Goal: Task Accomplishment & Management: Manage account settings

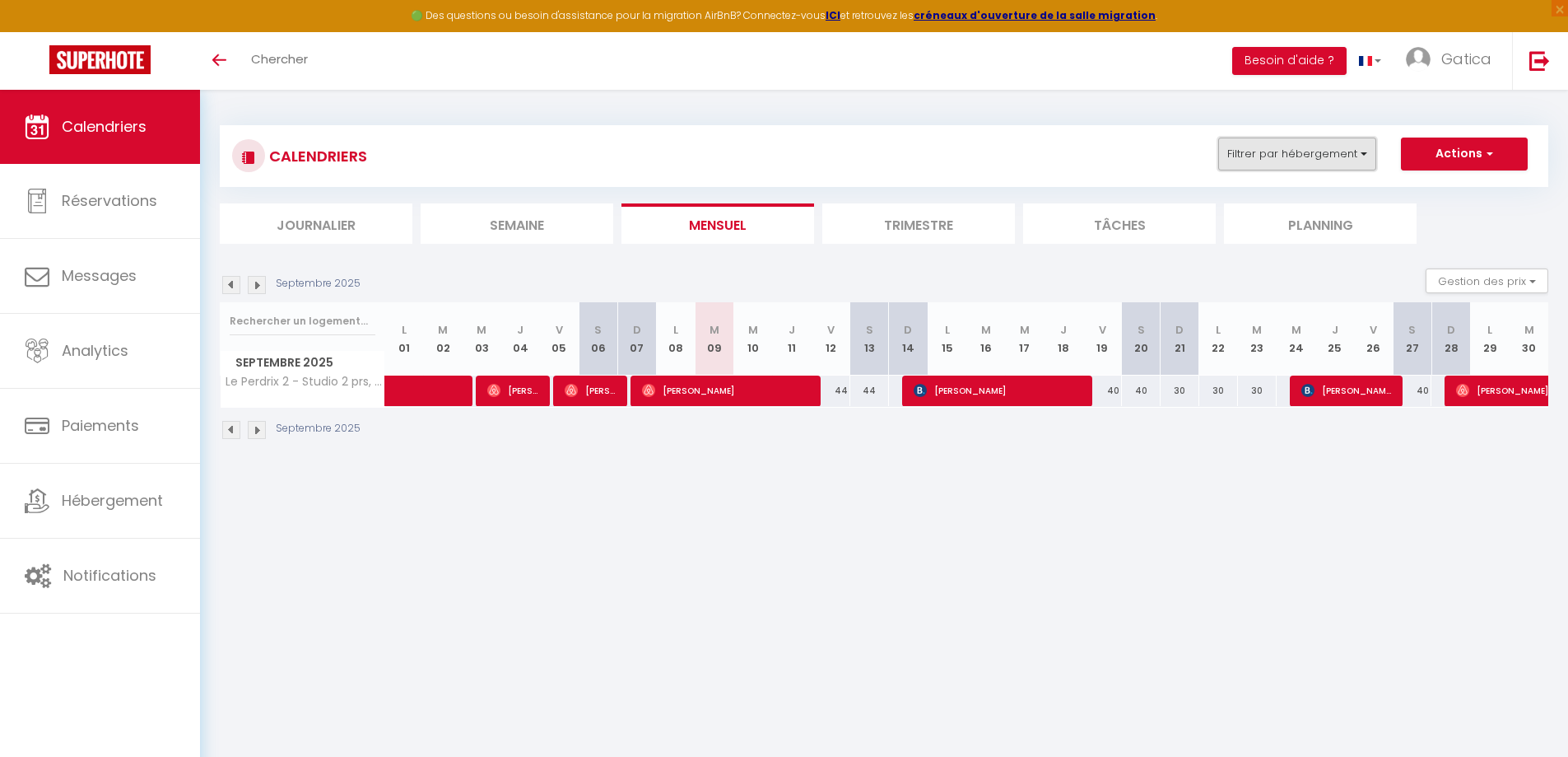
drag, startPoint x: 1258, startPoint y: 150, endPoint x: 1263, endPoint y: 158, distance: 9.4
click at [1259, 151] on button "Filtrer par hébergement" at bounding box center [1298, 154] width 158 height 33
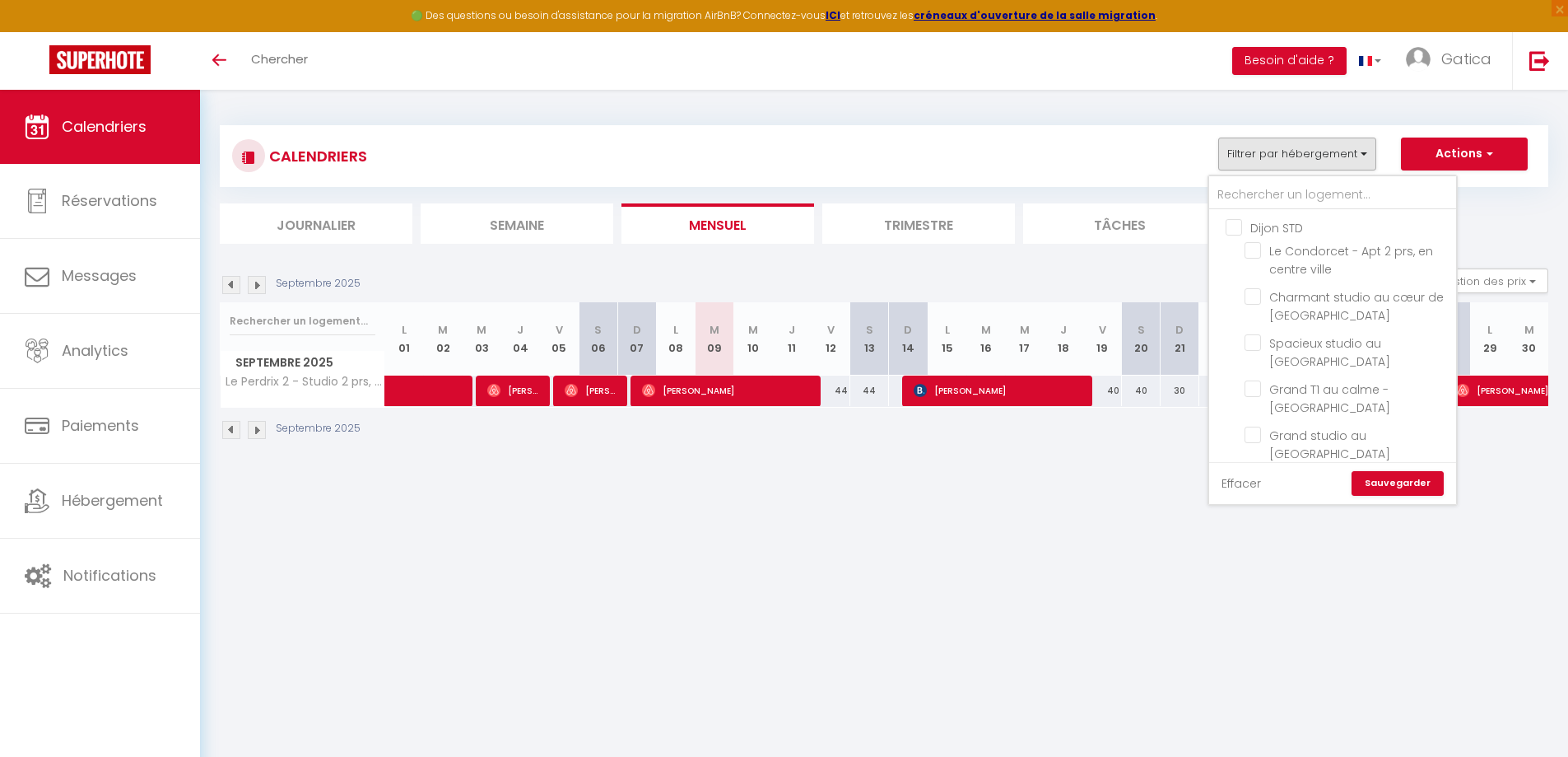
click at [1244, 484] on link "Effacer" at bounding box center [1242, 483] width 40 height 18
checkbox input "false"
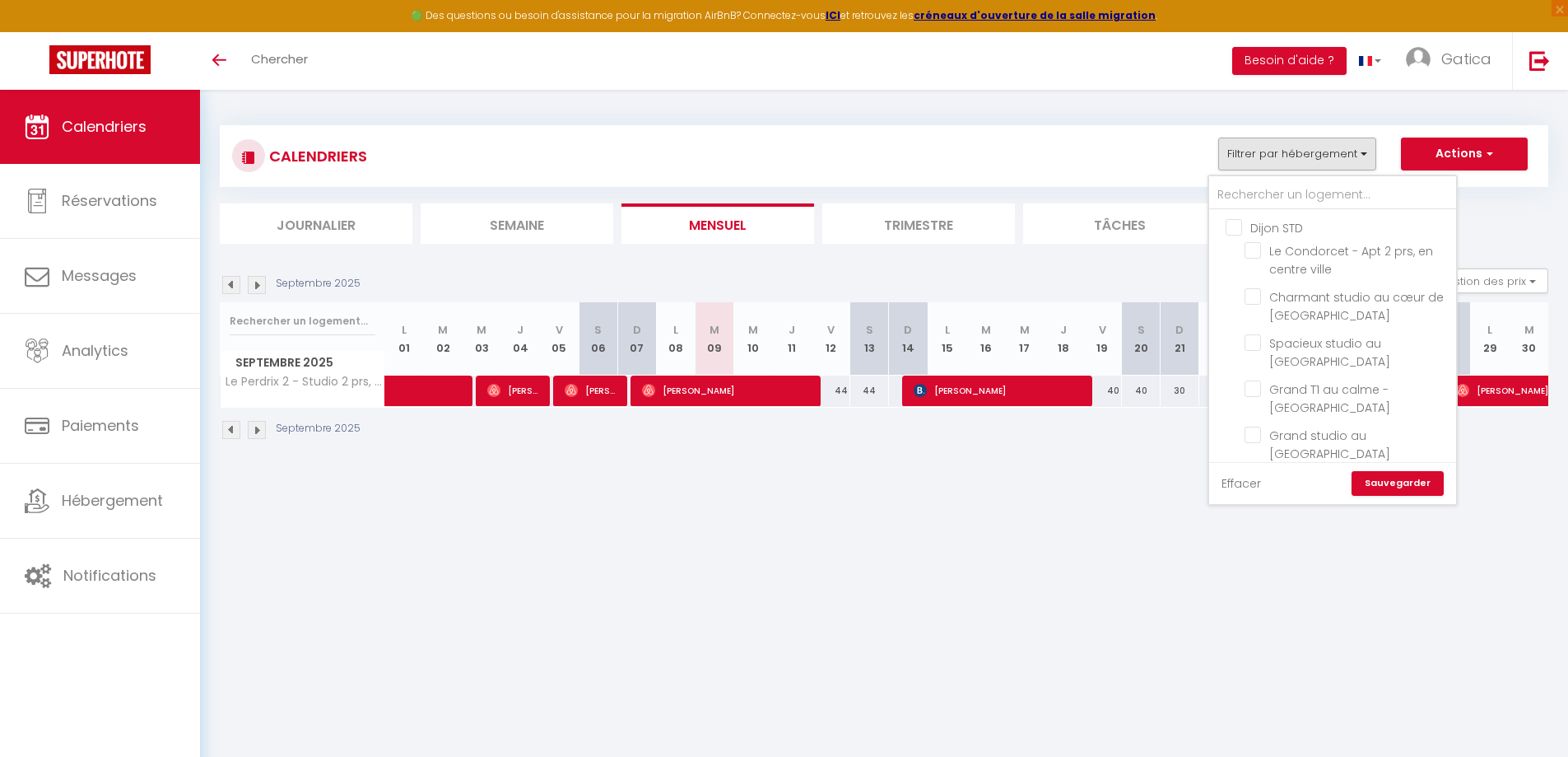
checkbox input "false"
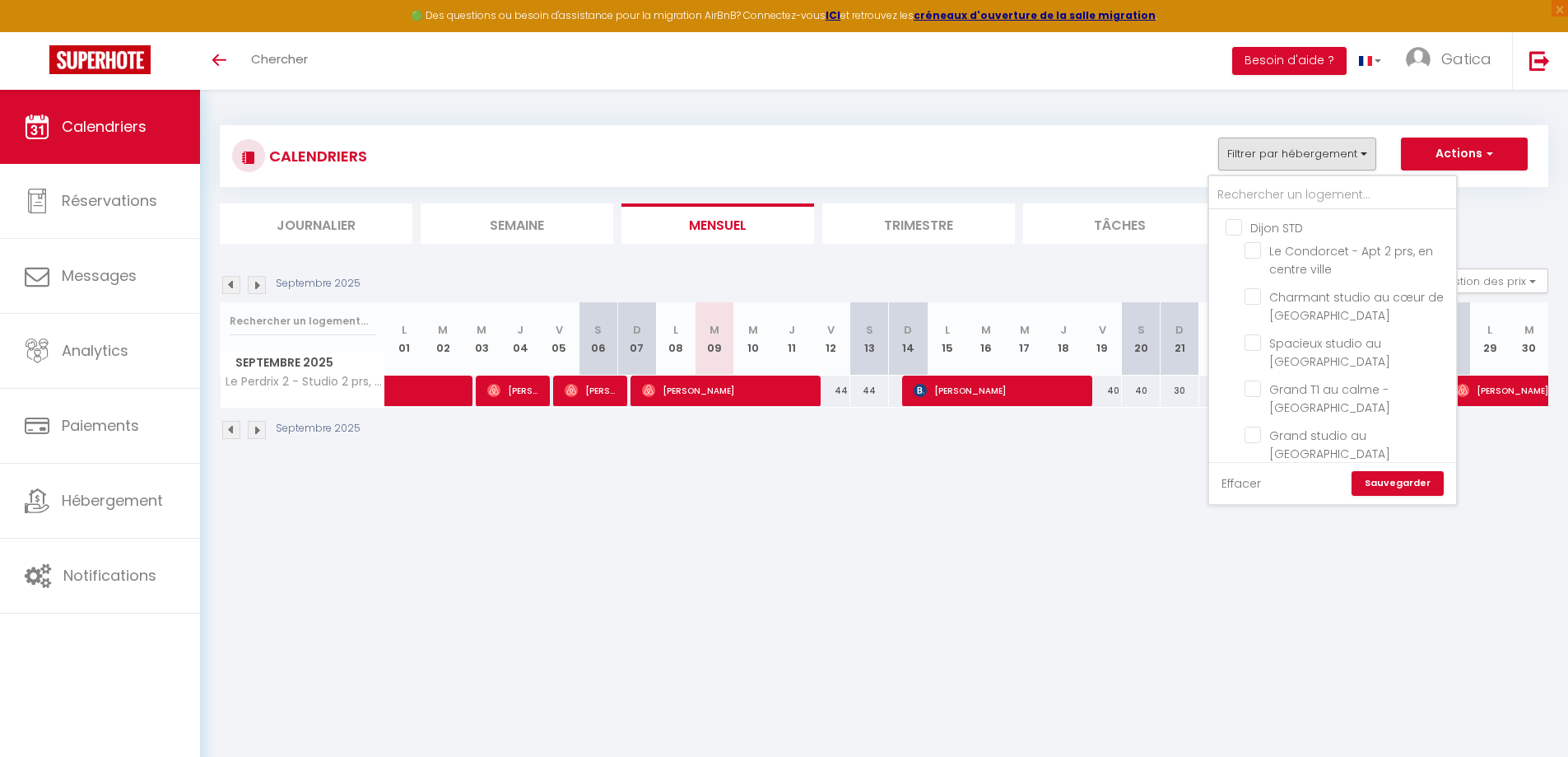
checkbox input "false"
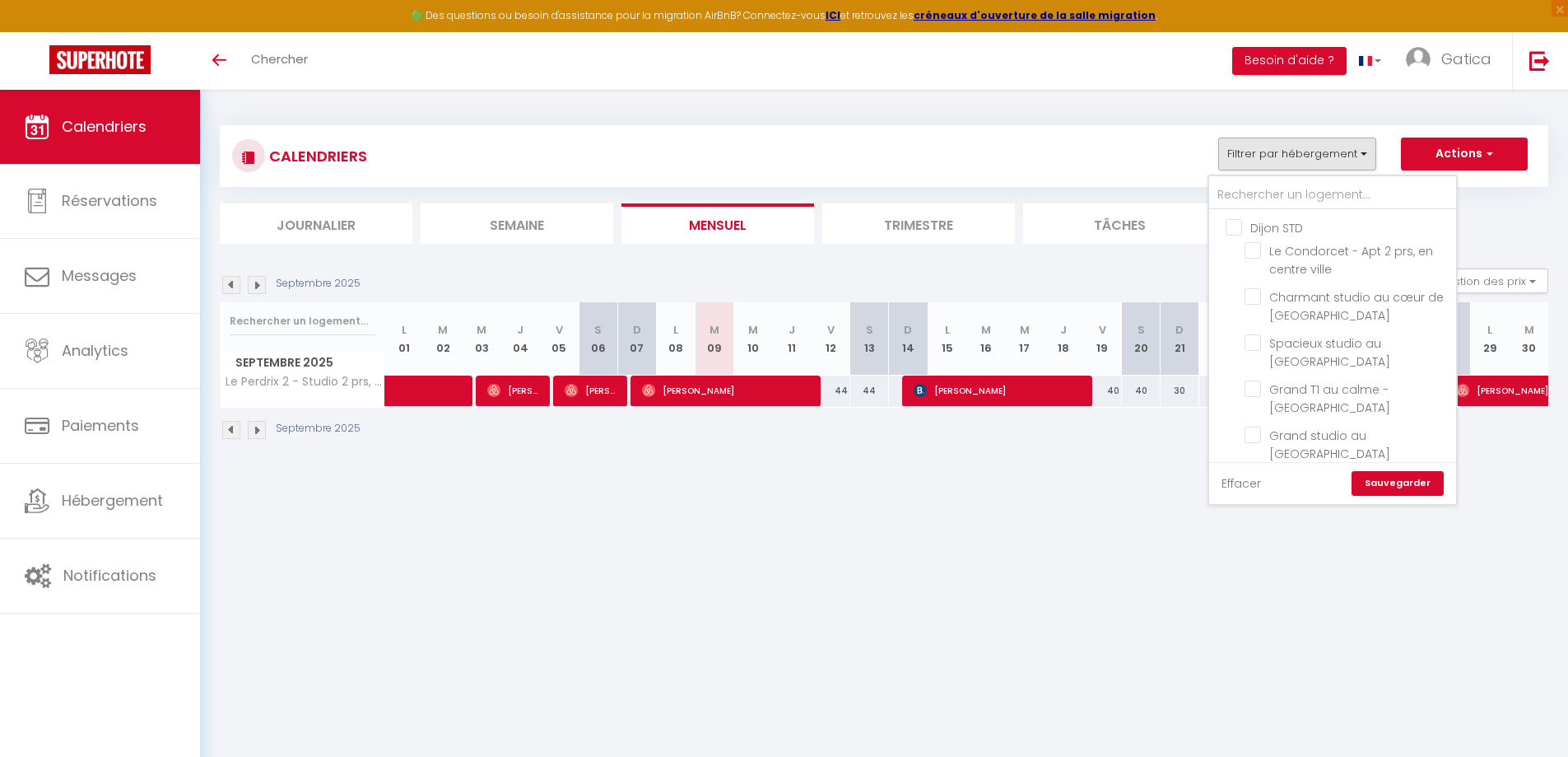
checkbox input "false"
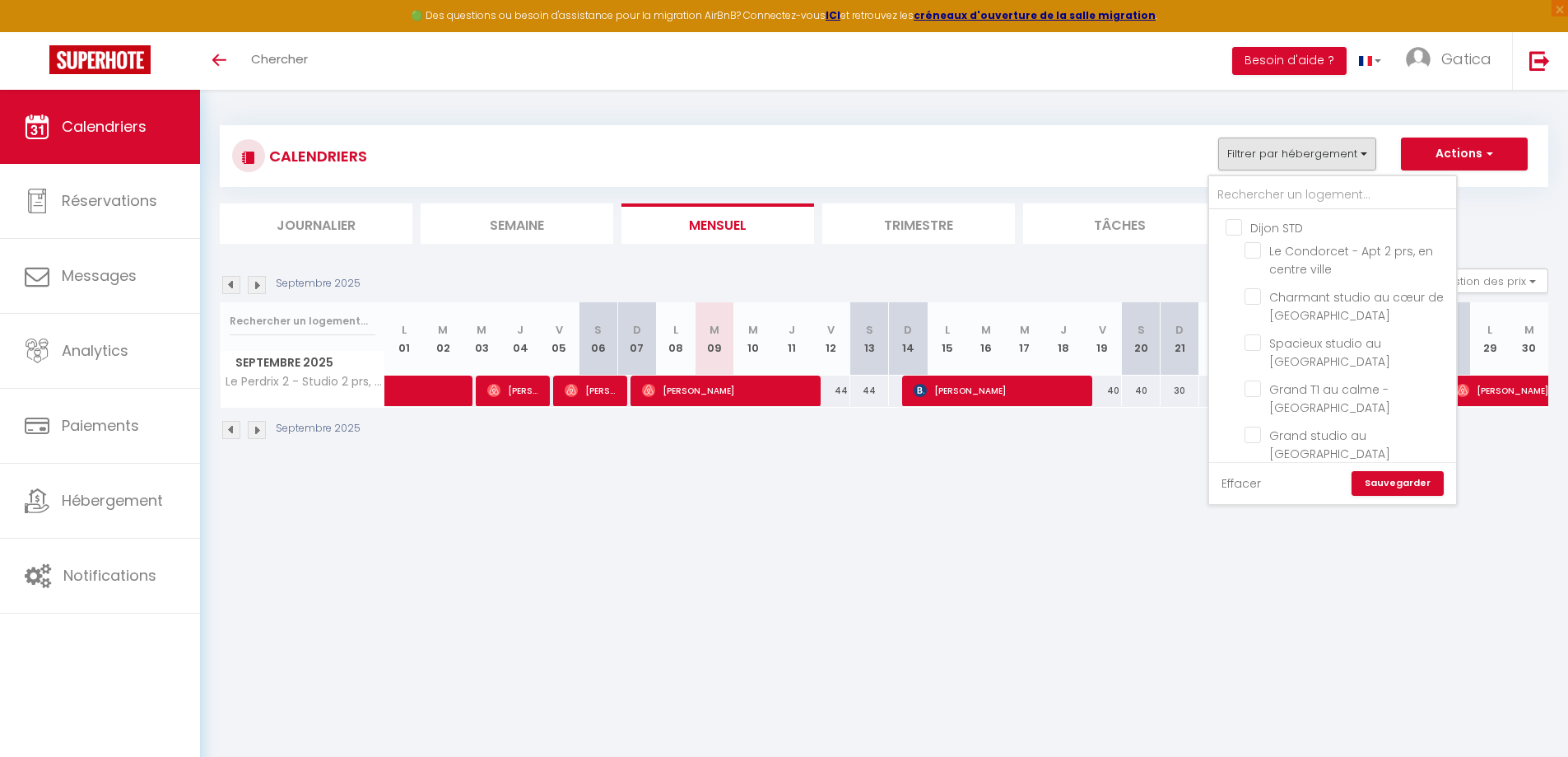
checkbox input "false"
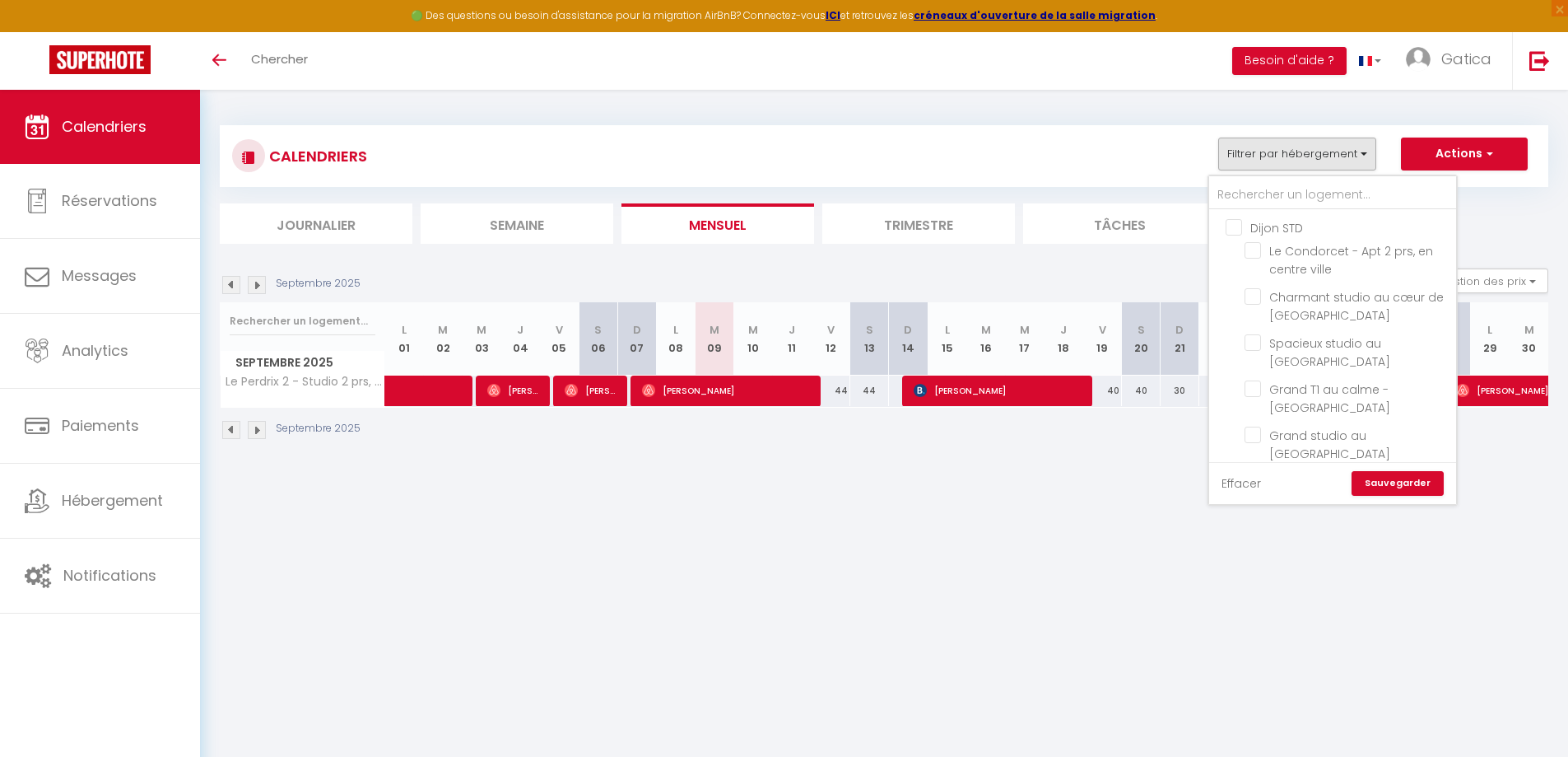
checkbox input "false"
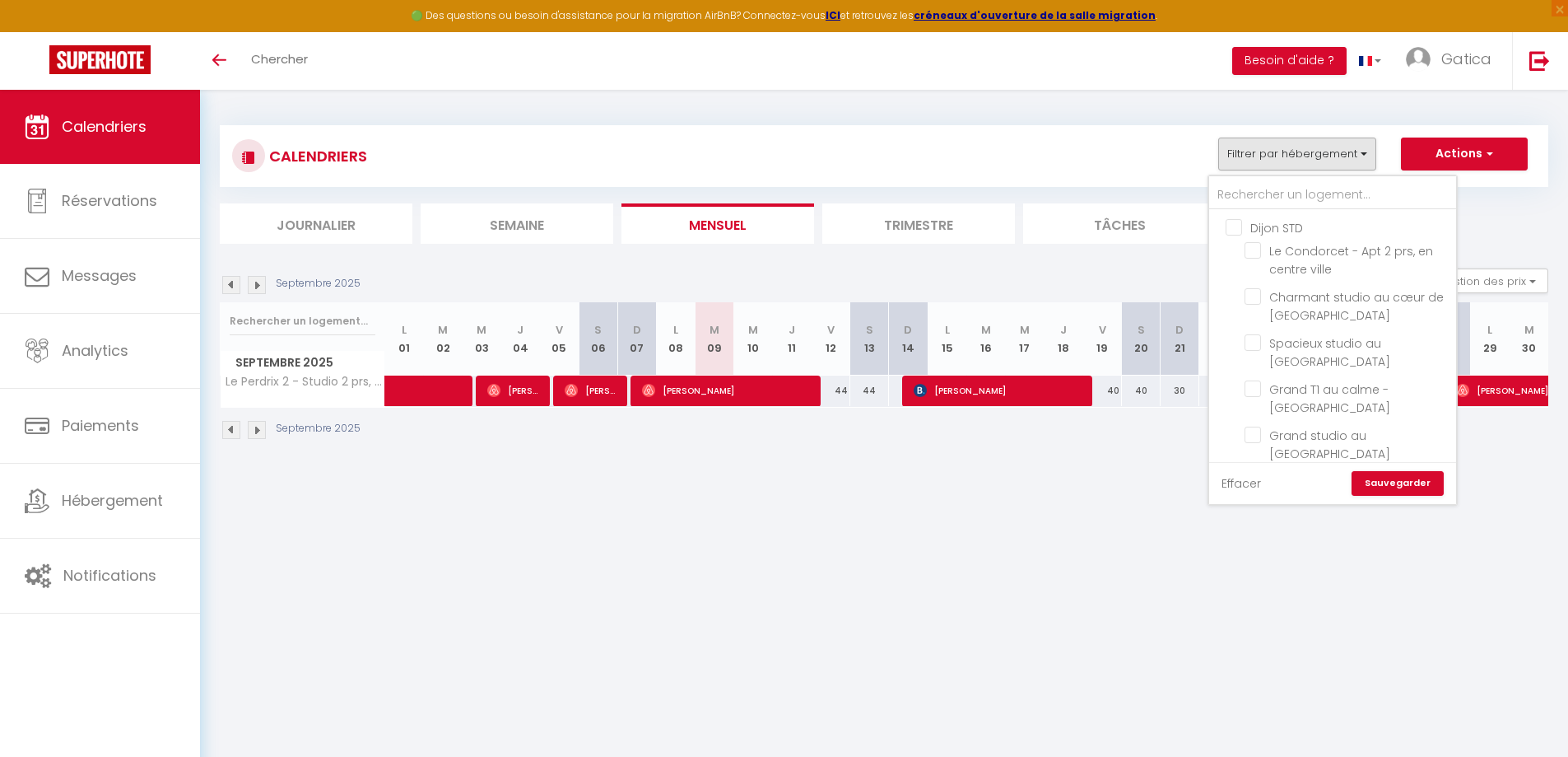
checkbox input "false"
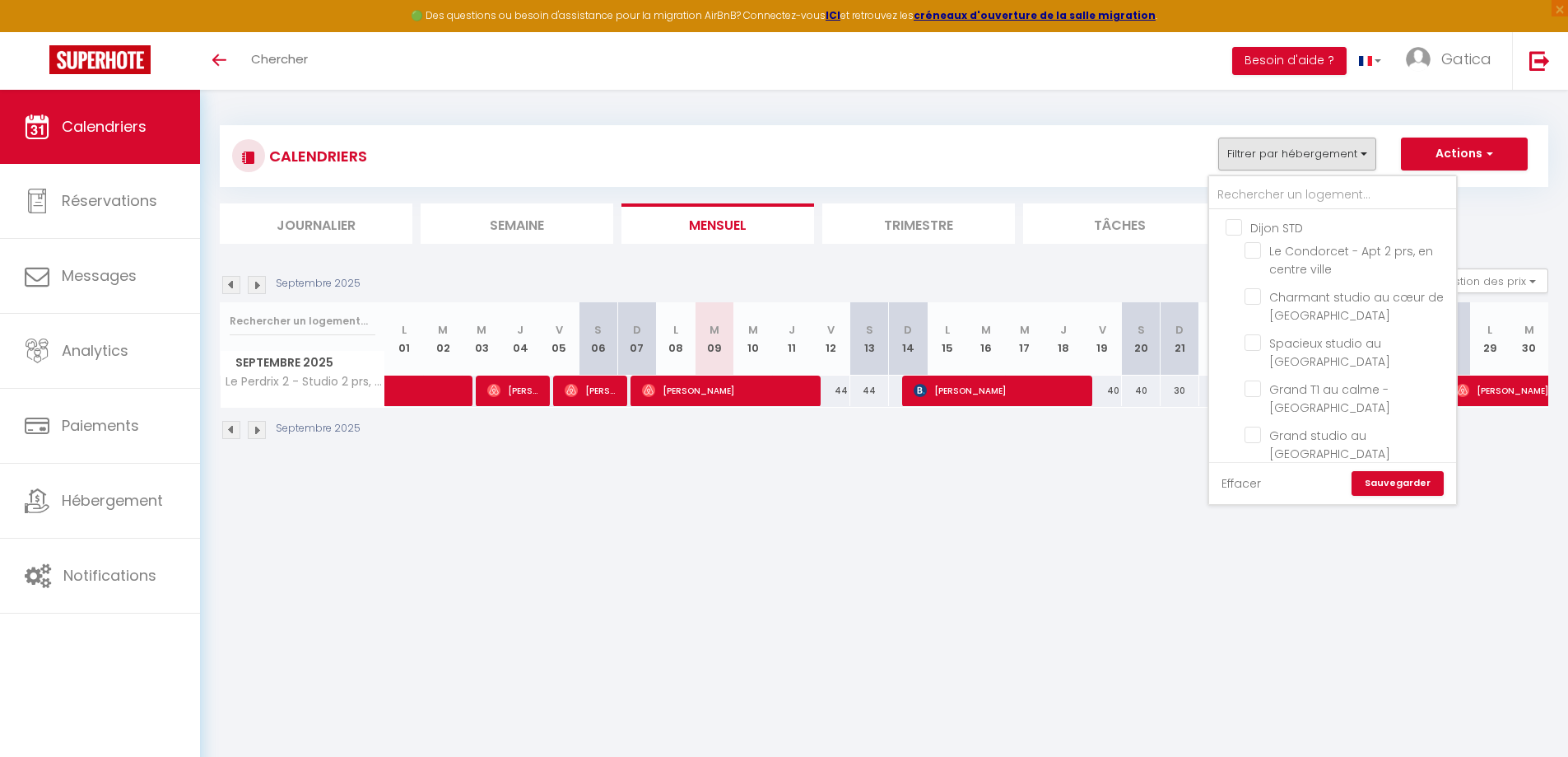
checkbox input "false"
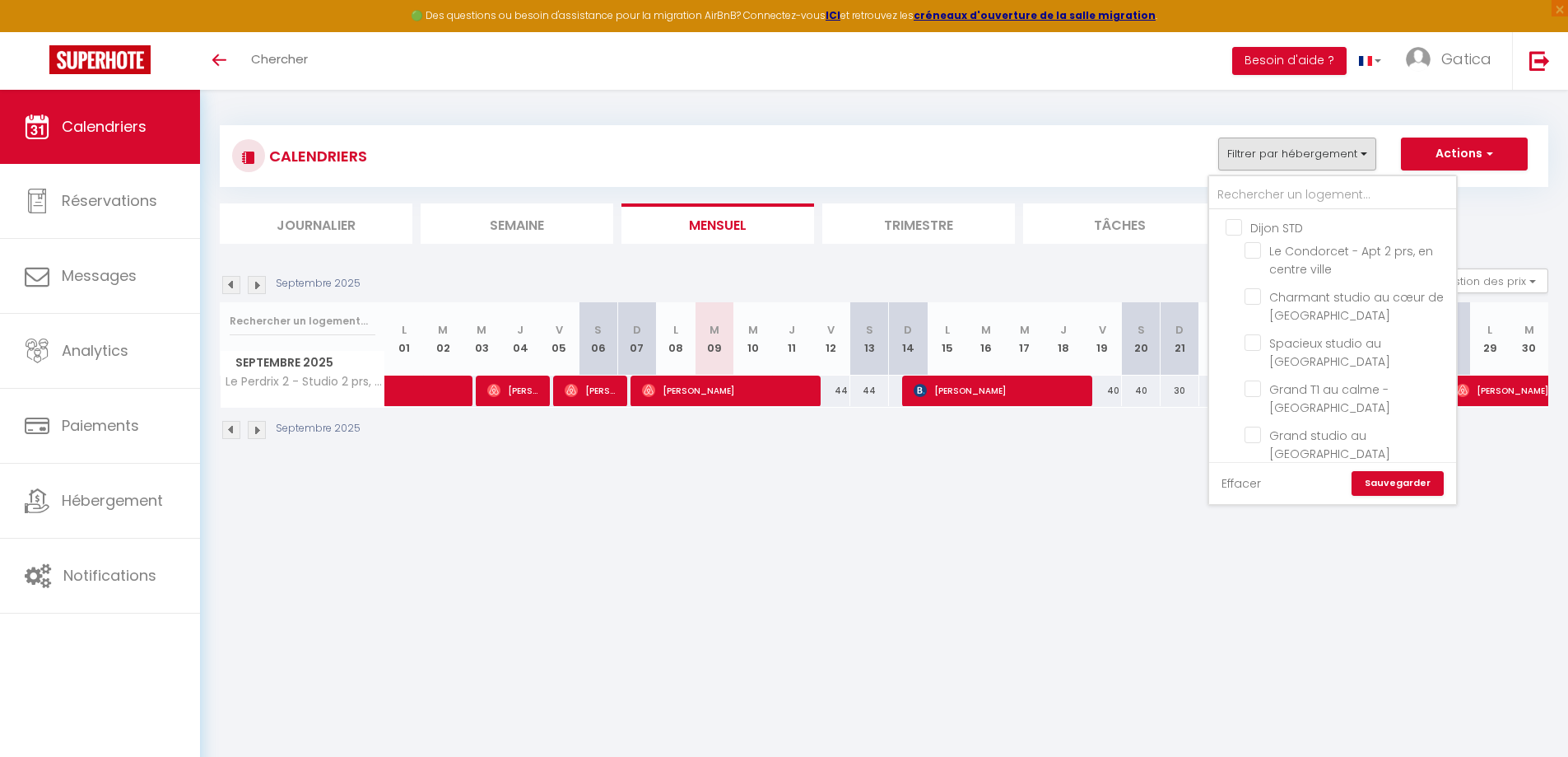
checkbox input "false"
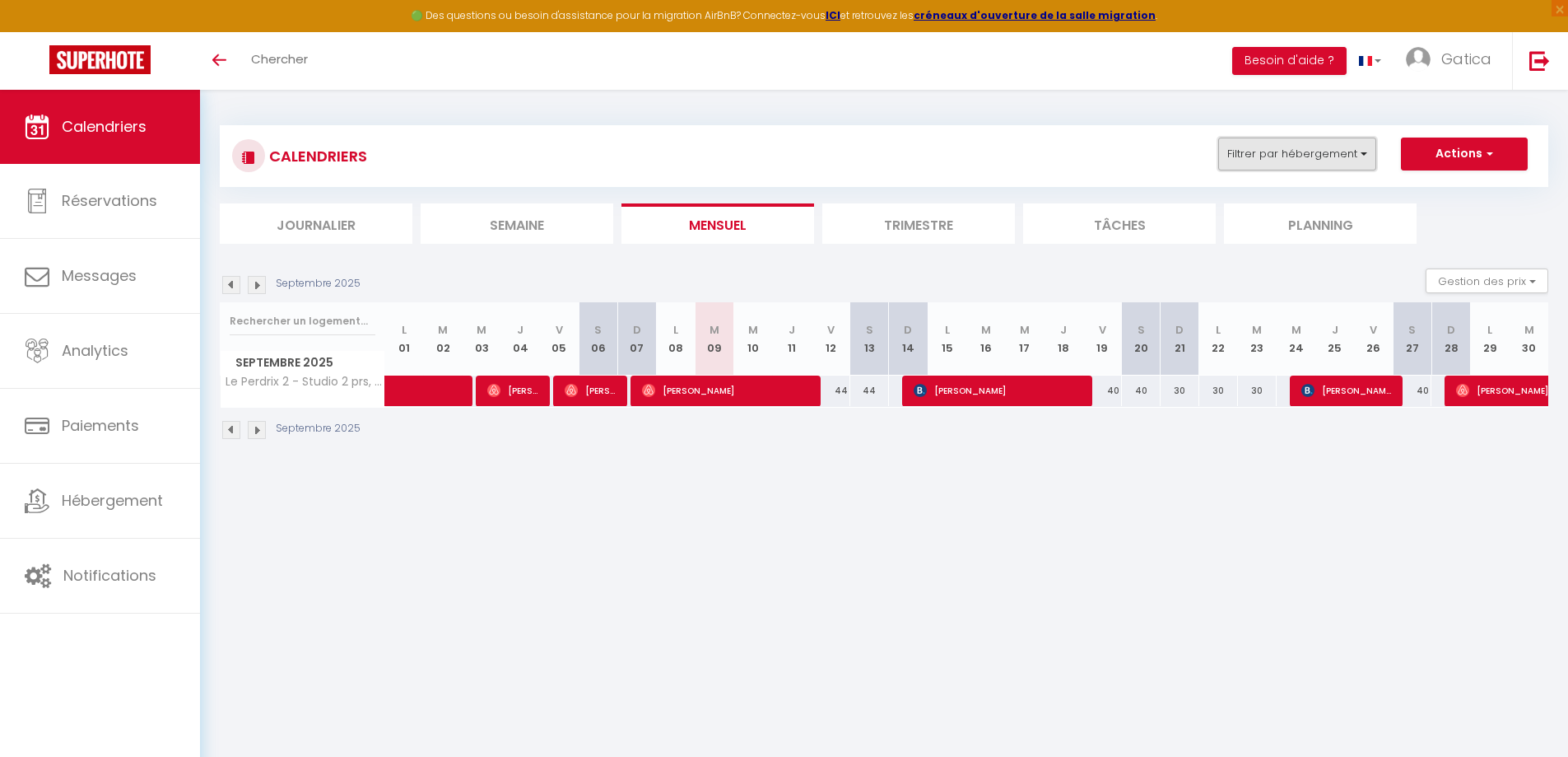
click at [1289, 158] on button "Filtrer par hébergement" at bounding box center [1298, 154] width 158 height 33
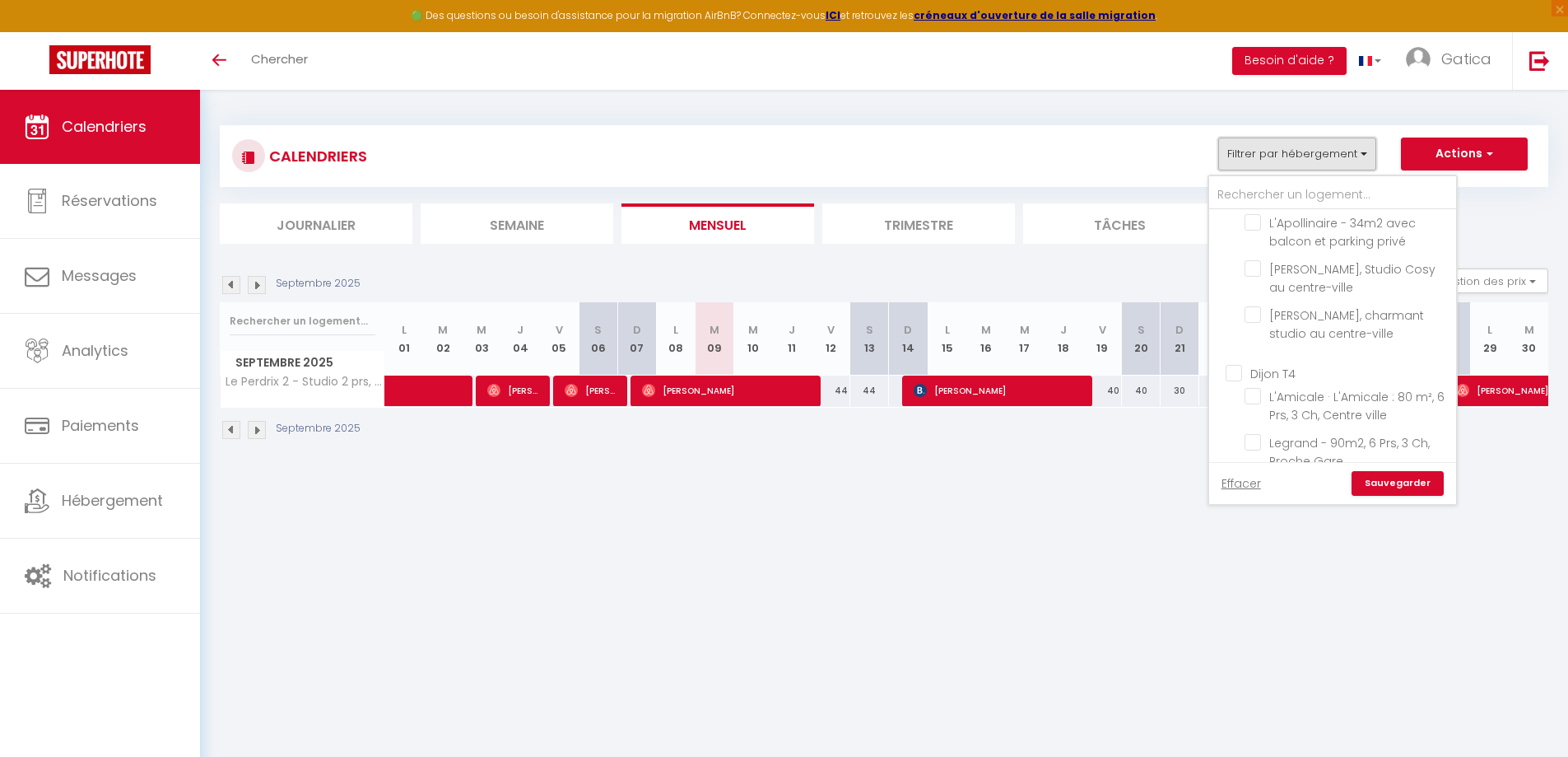
scroll to position [824, 0]
click at [1261, 403] on input "Les Buttes - Apt 4 Prs, 1 ch - Parking privé" at bounding box center [1347, 411] width 206 height 16
checkbox input "true"
checkbox input "false"
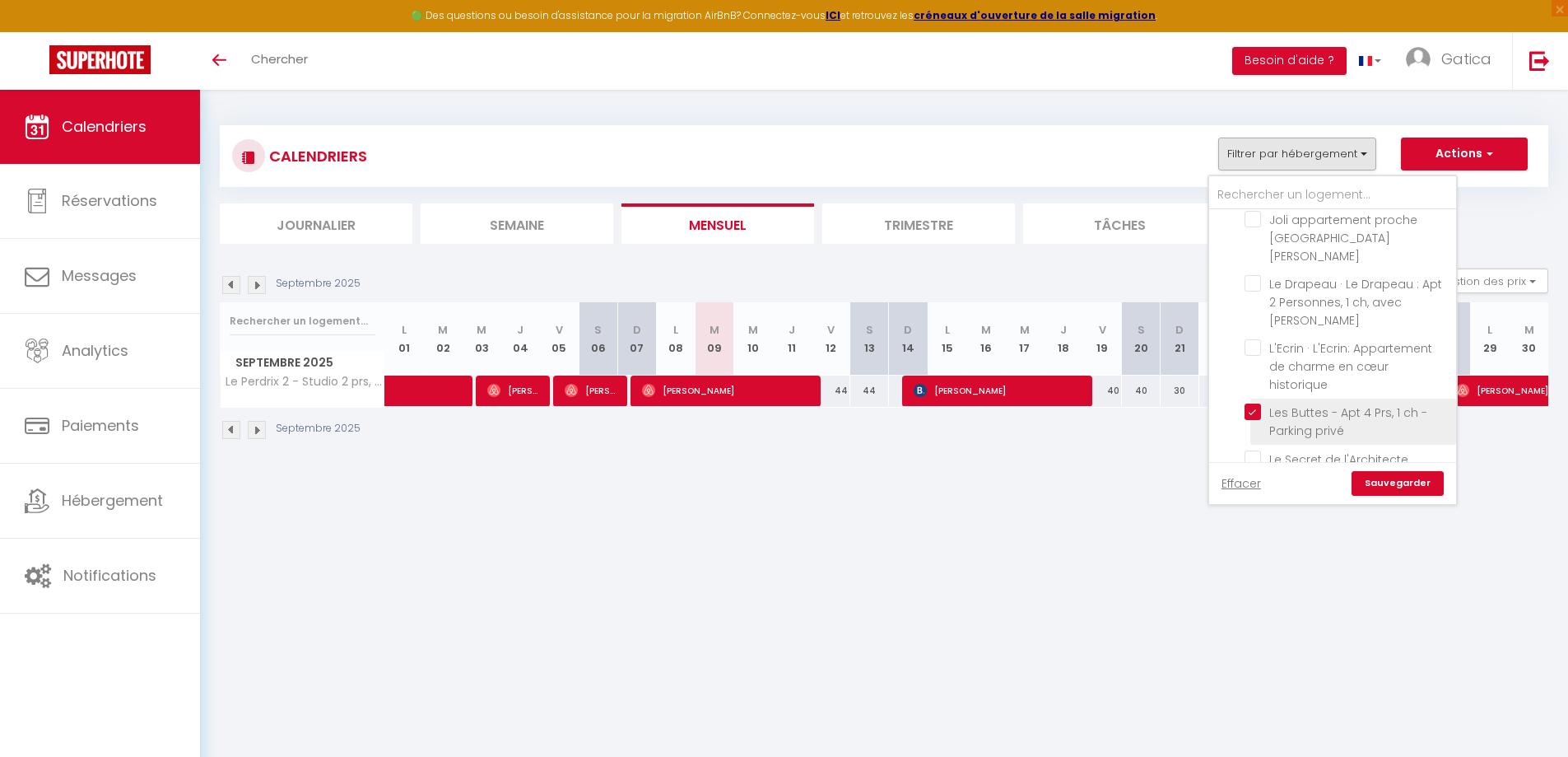
checkbox input "false"
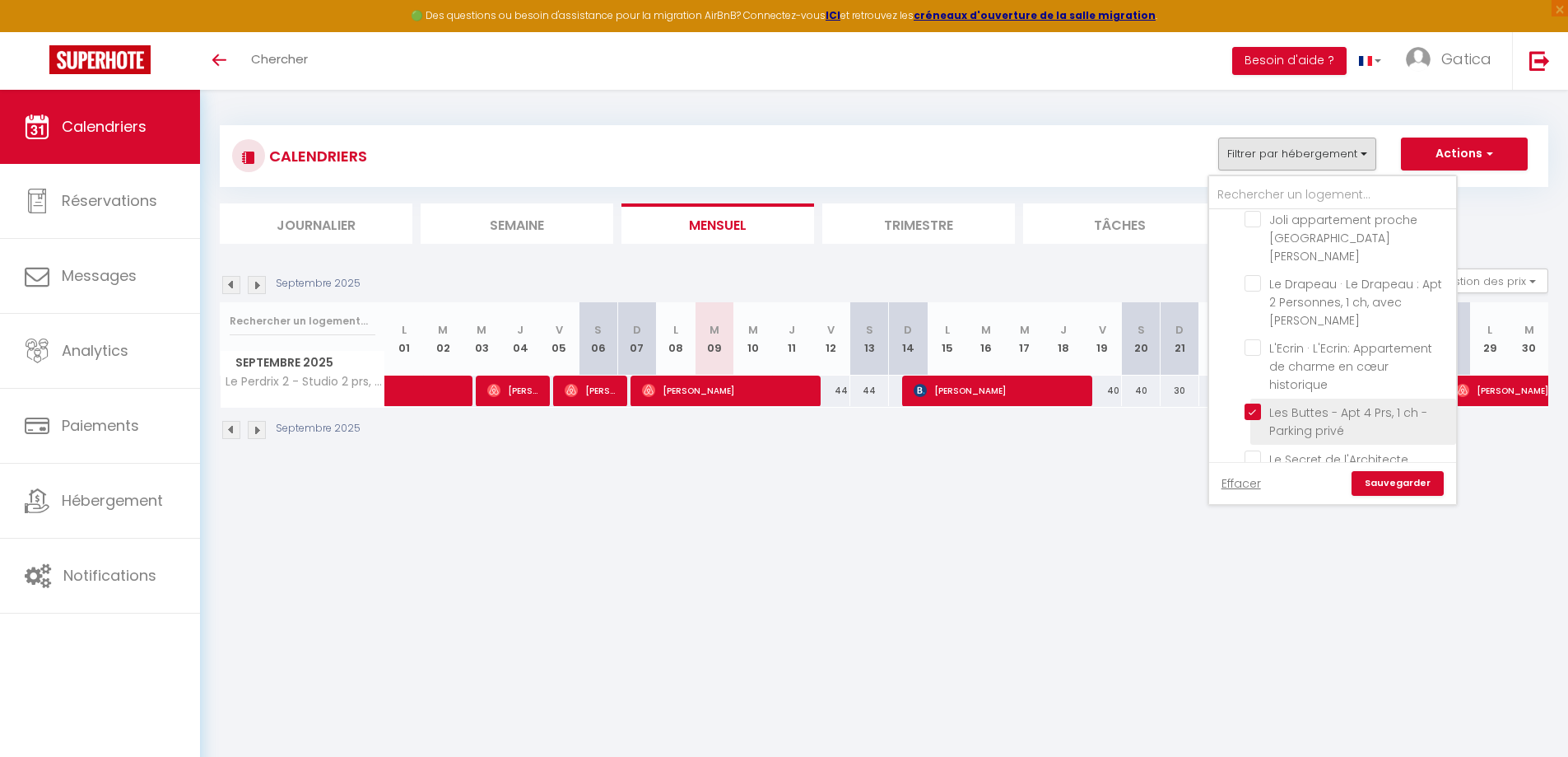
checkbox input "false"
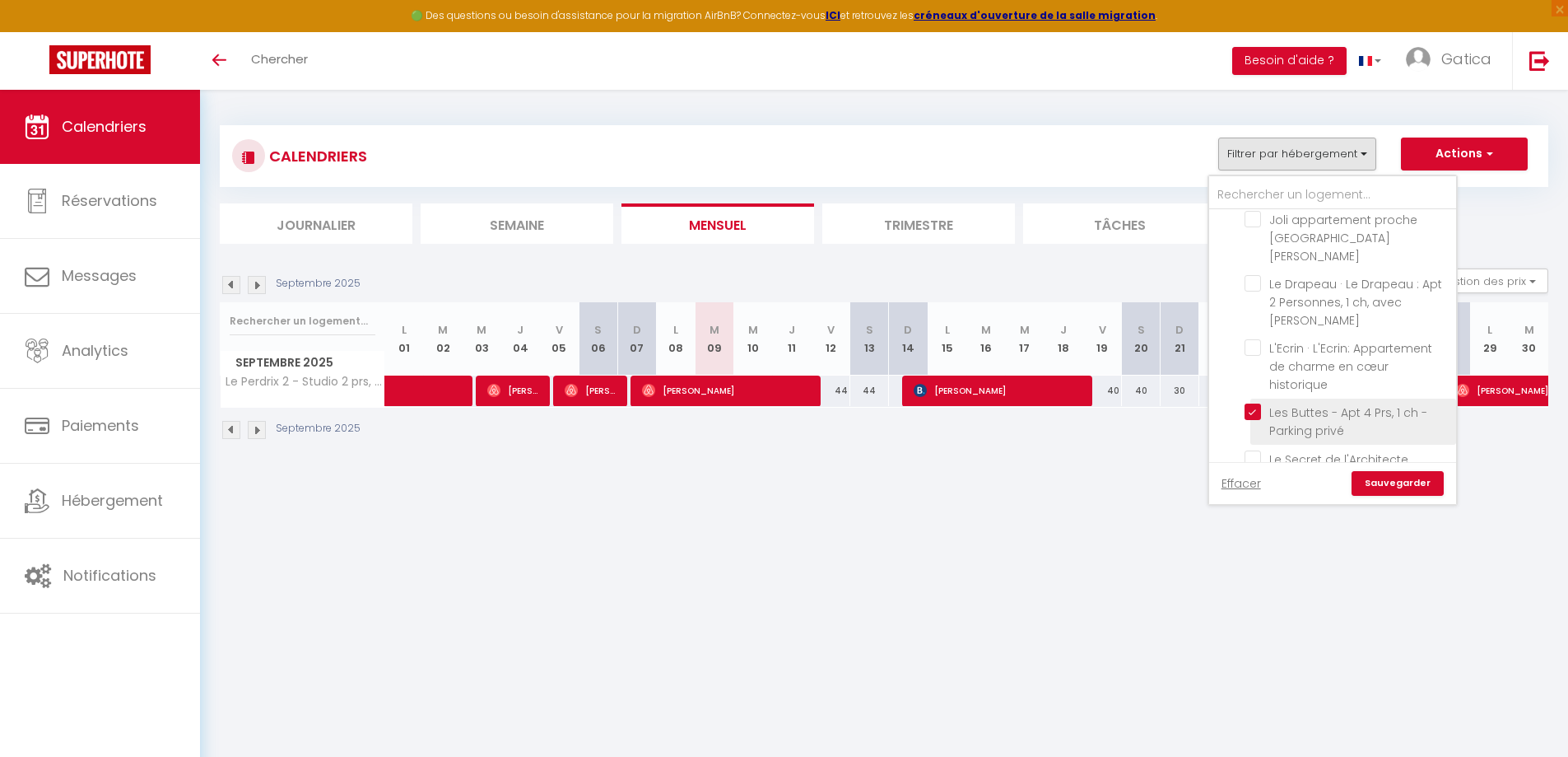
checkbox input "false"
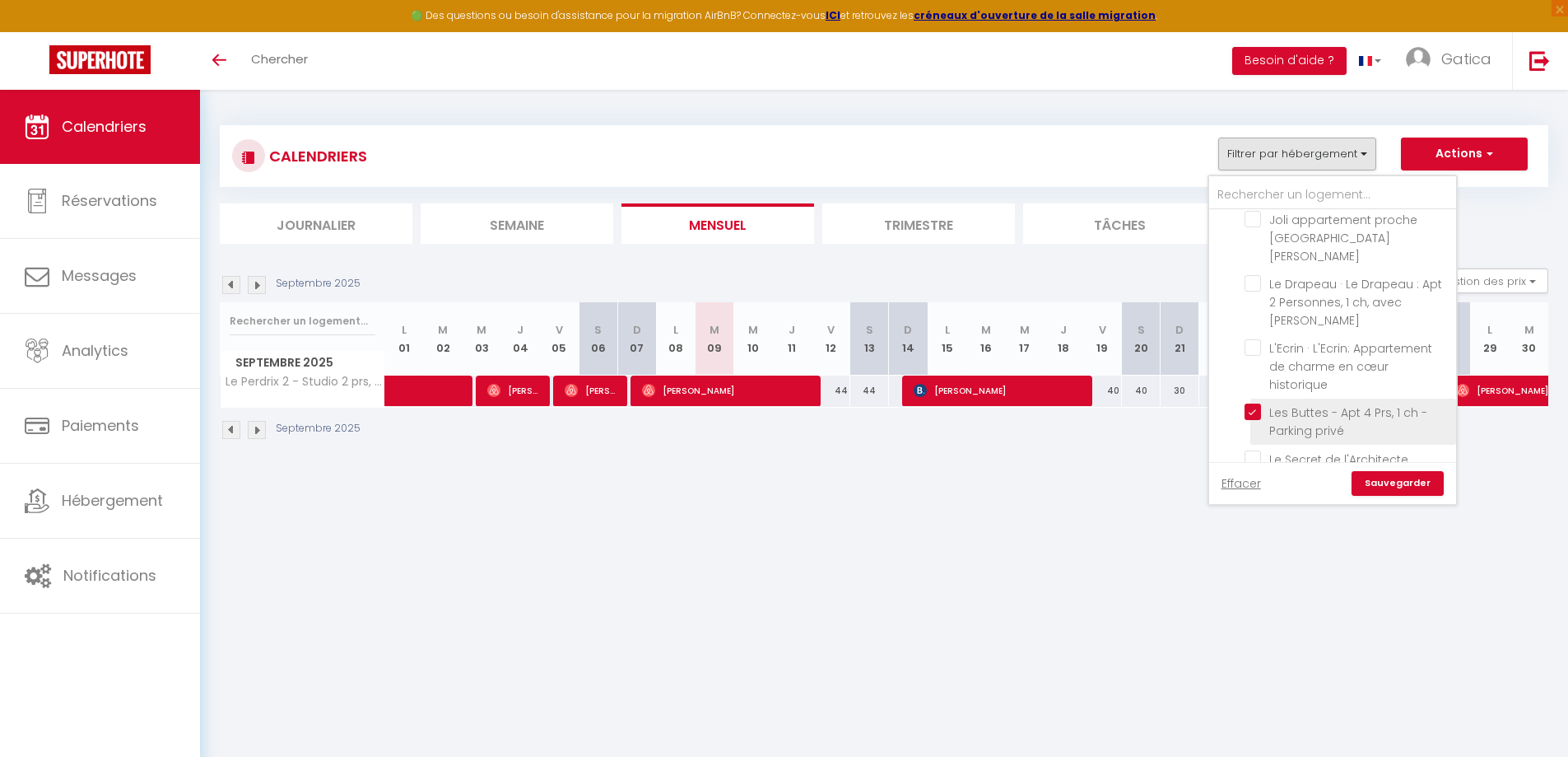
checkbox input "false"
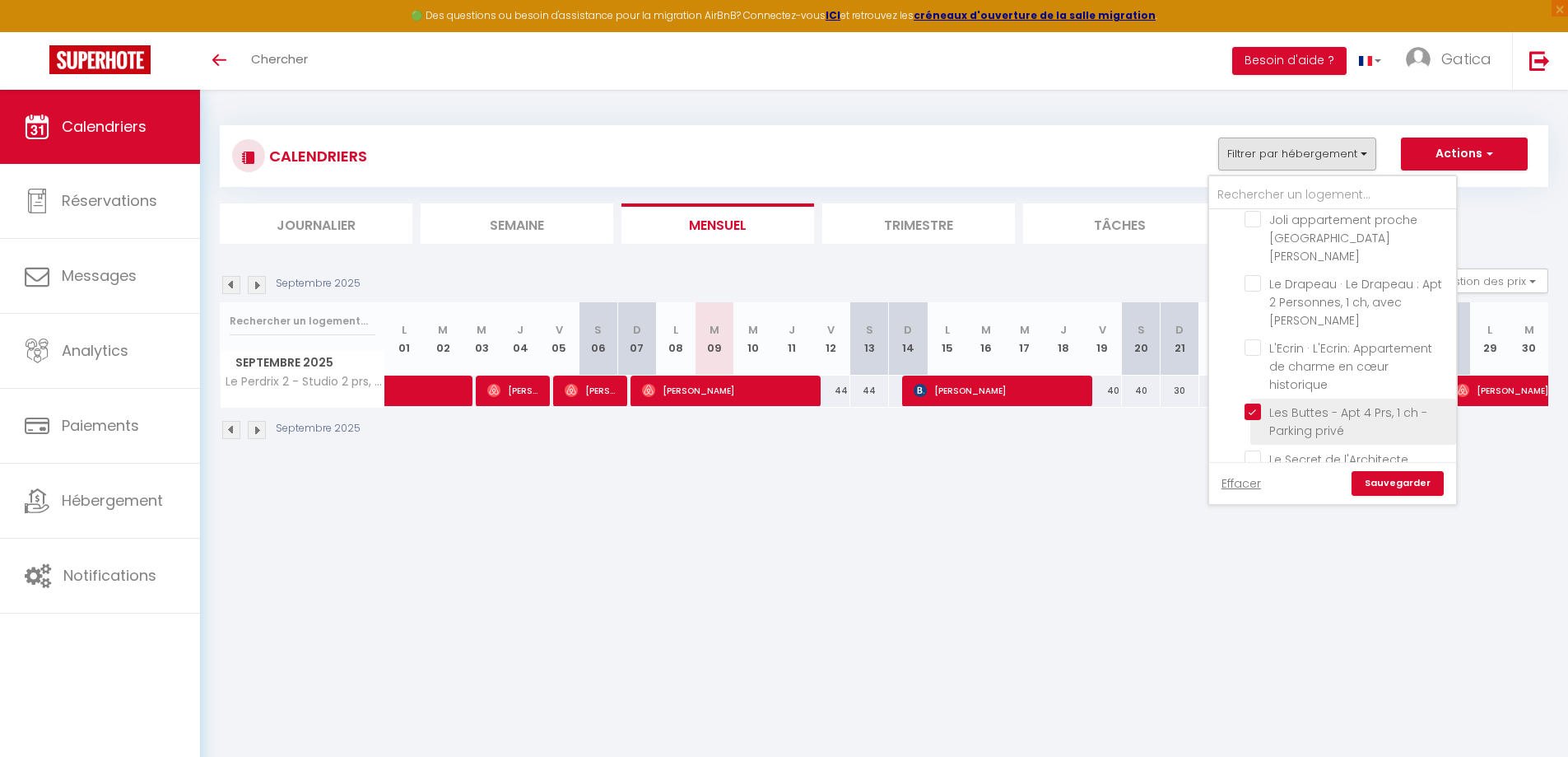
checkbox input "false"
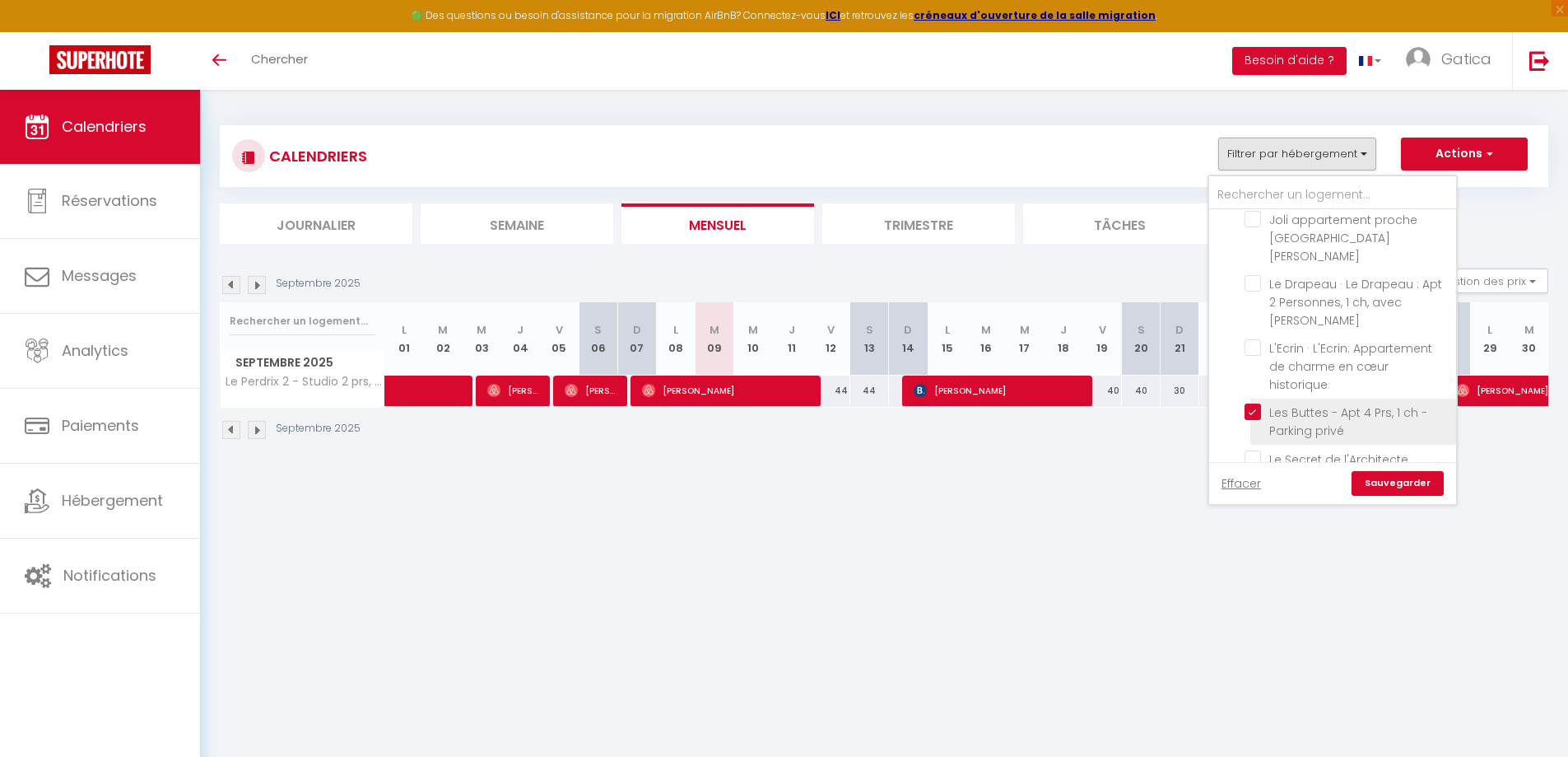
checkbox input "false"
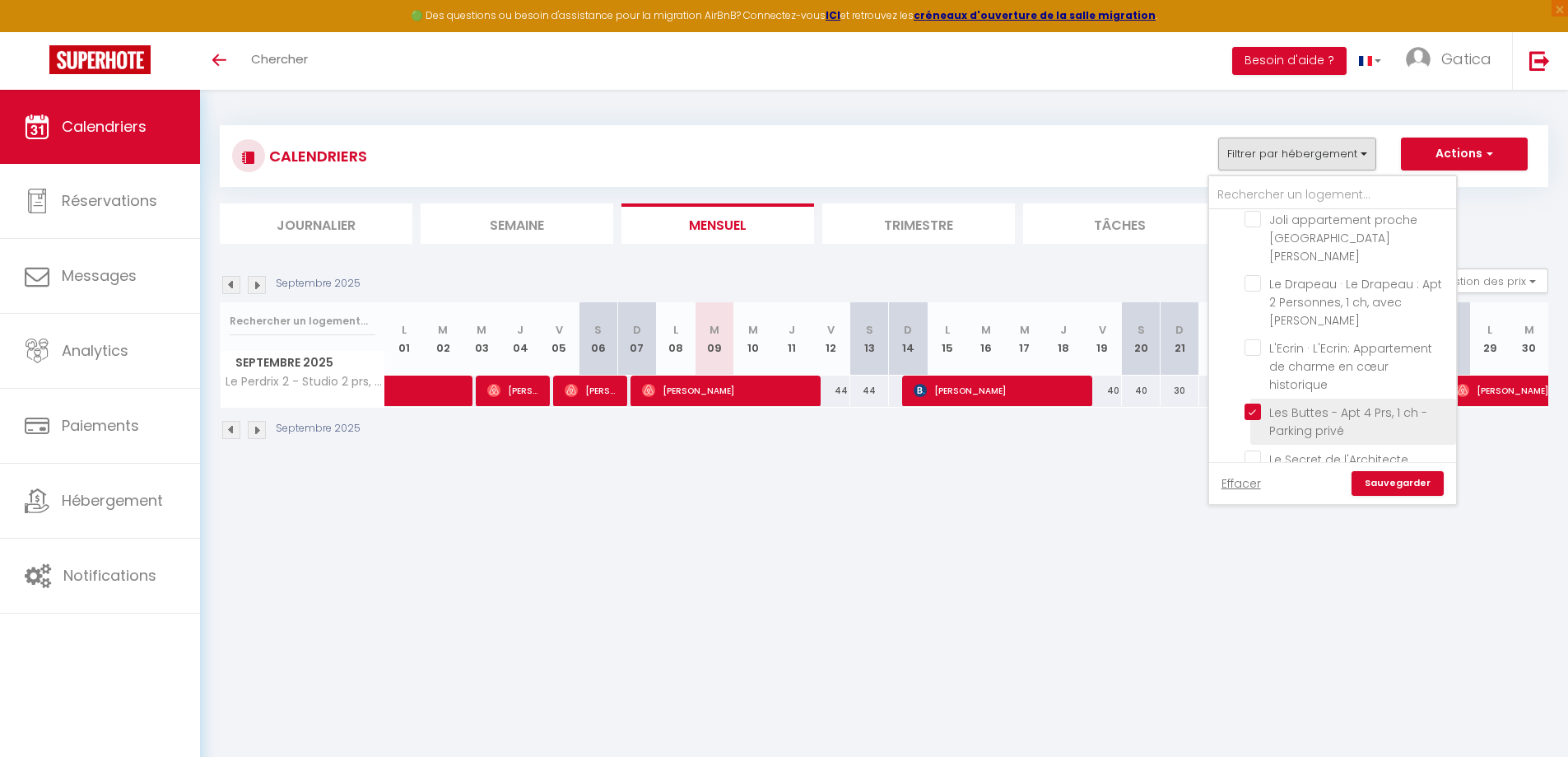
checkbox input "false"
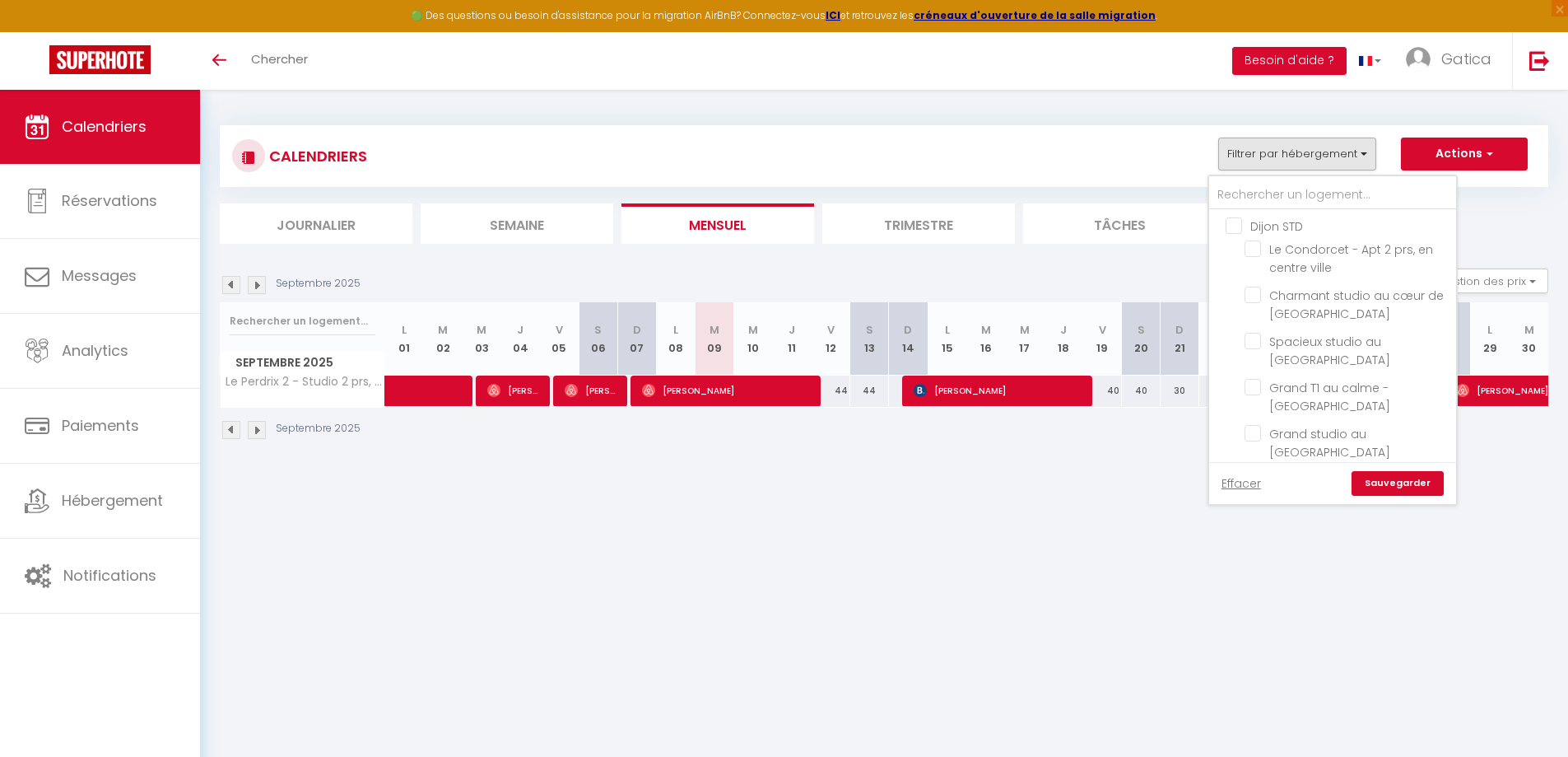
scroll to position [0, 0]
click at [1258, 299] on input "Charmant studio au cœur de [GEOGRAPHIC_DATA]" at bounding box center [1347, 297] width 206 height 16
checkbox input "true"
checkbox input "false"
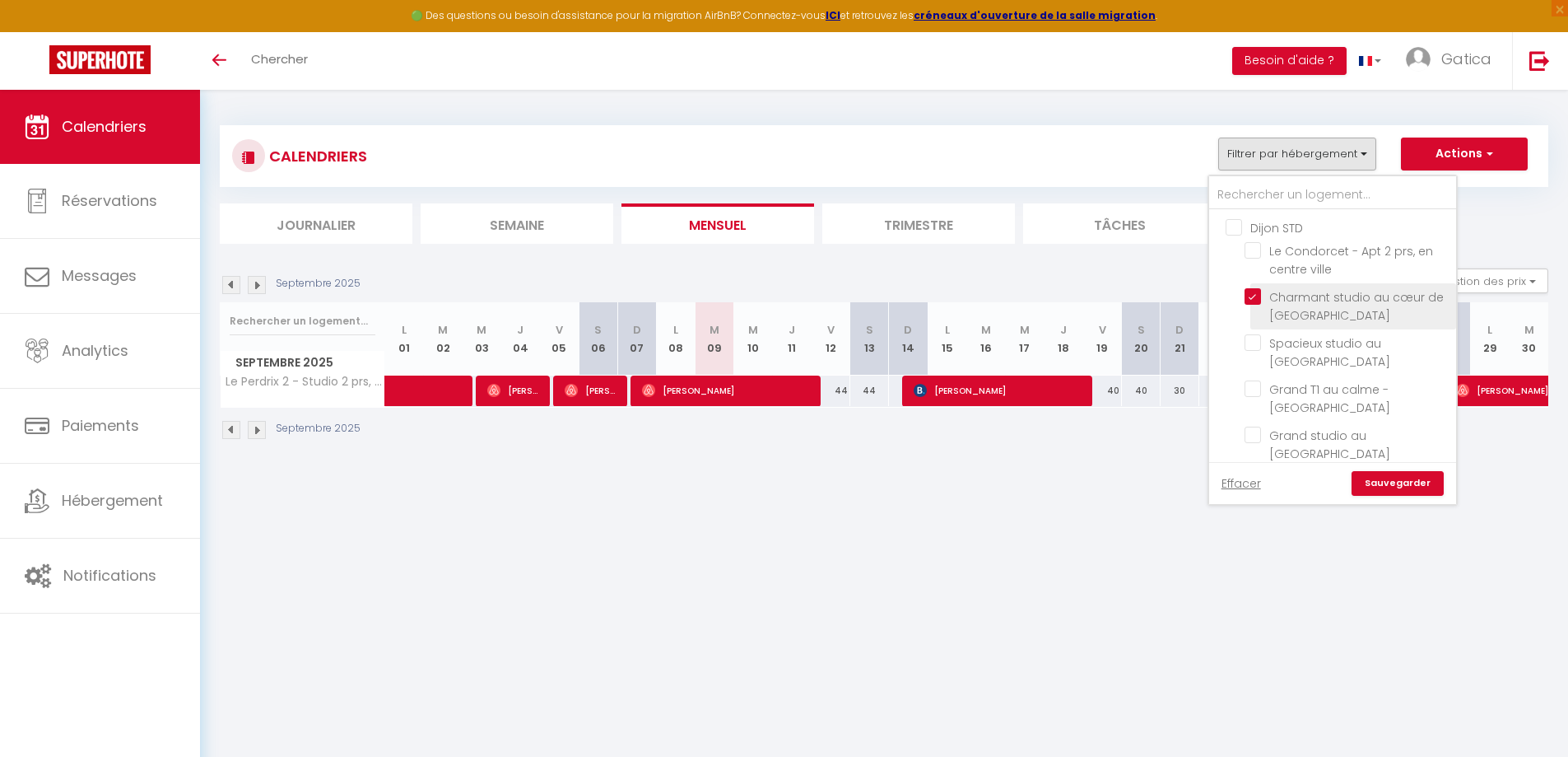
checkbox input "false"
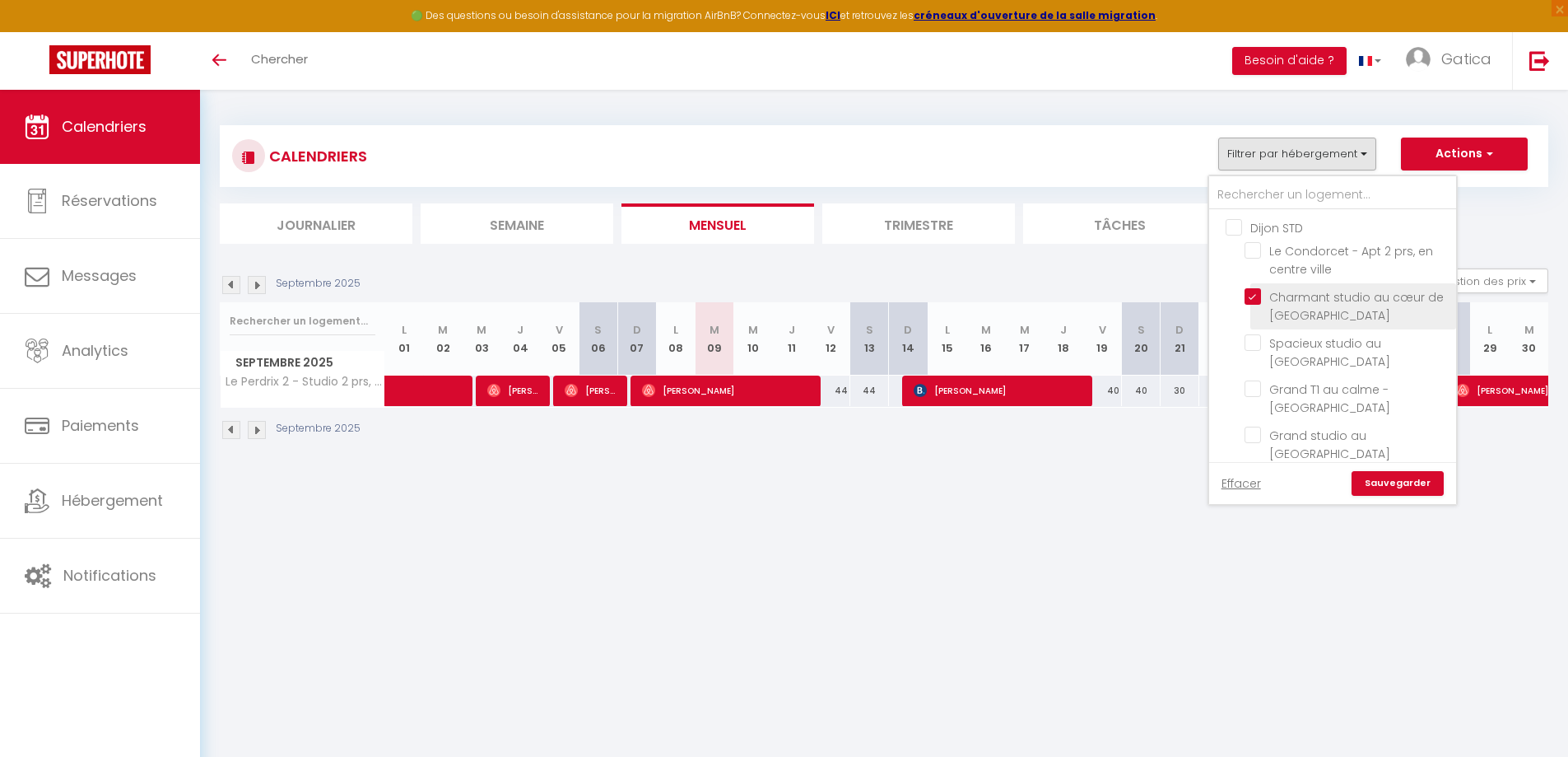
checkbox input "false"
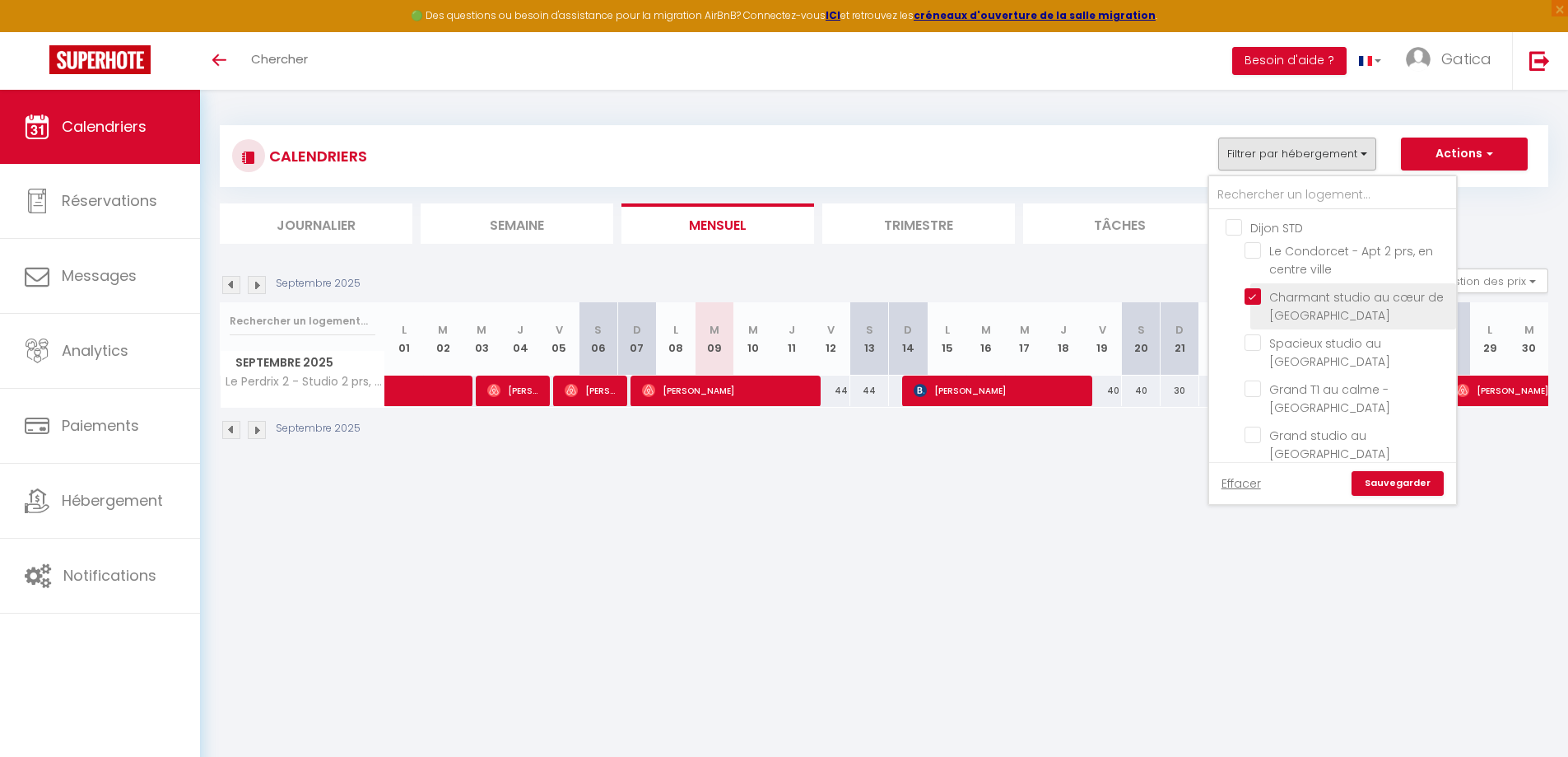
checkbox input "false"
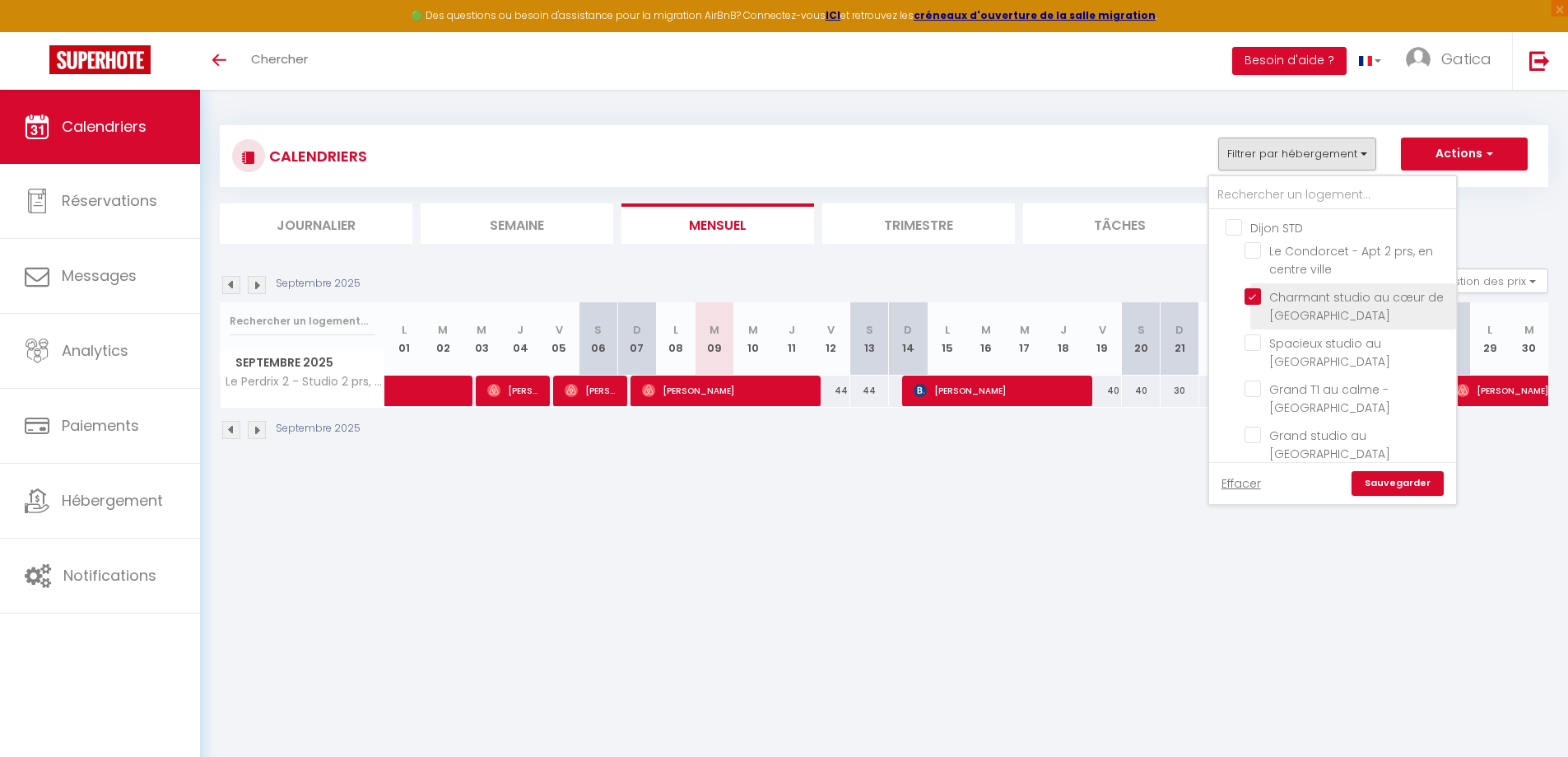
checkbox input "false"
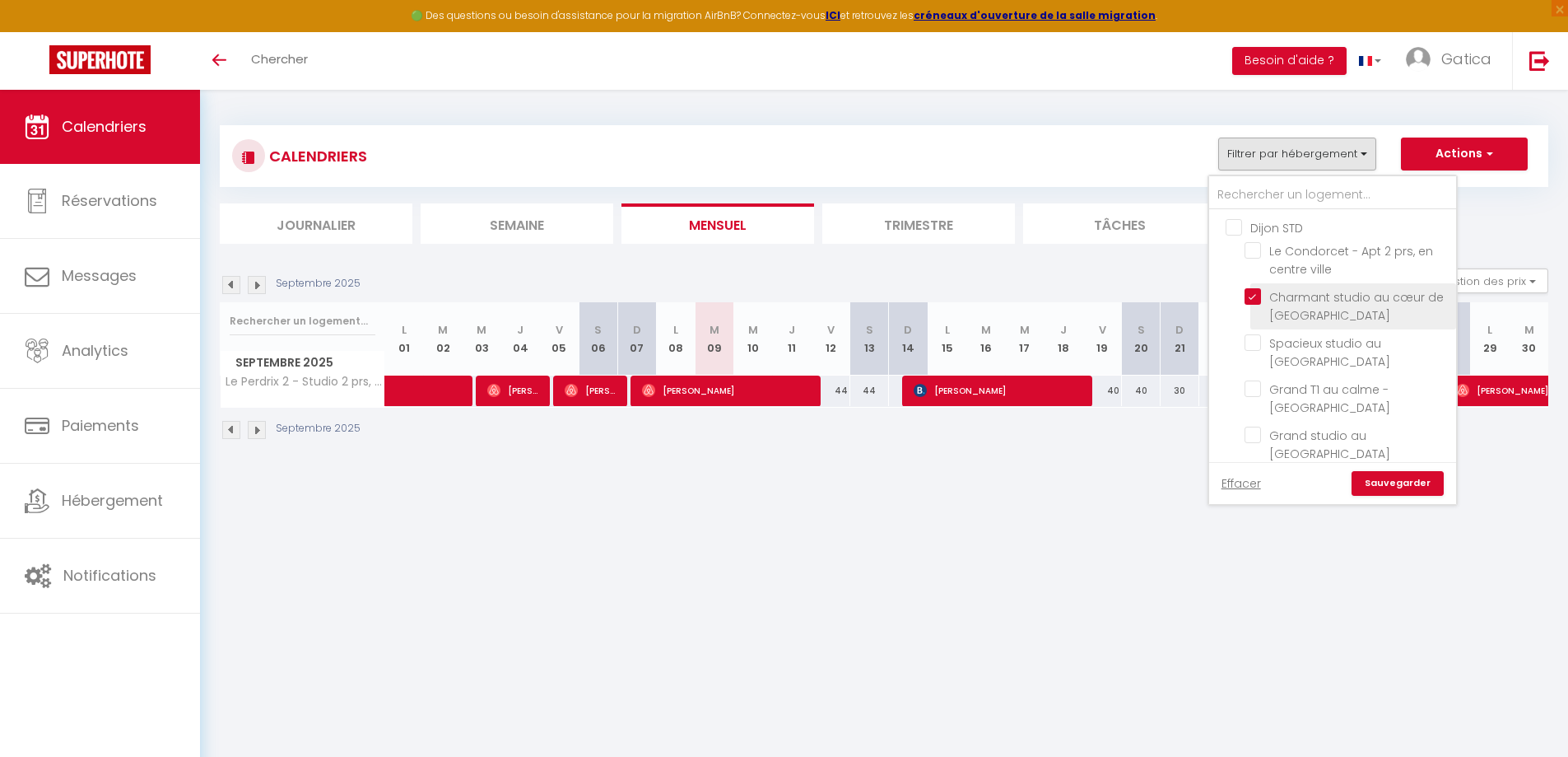
checkbox input "false"
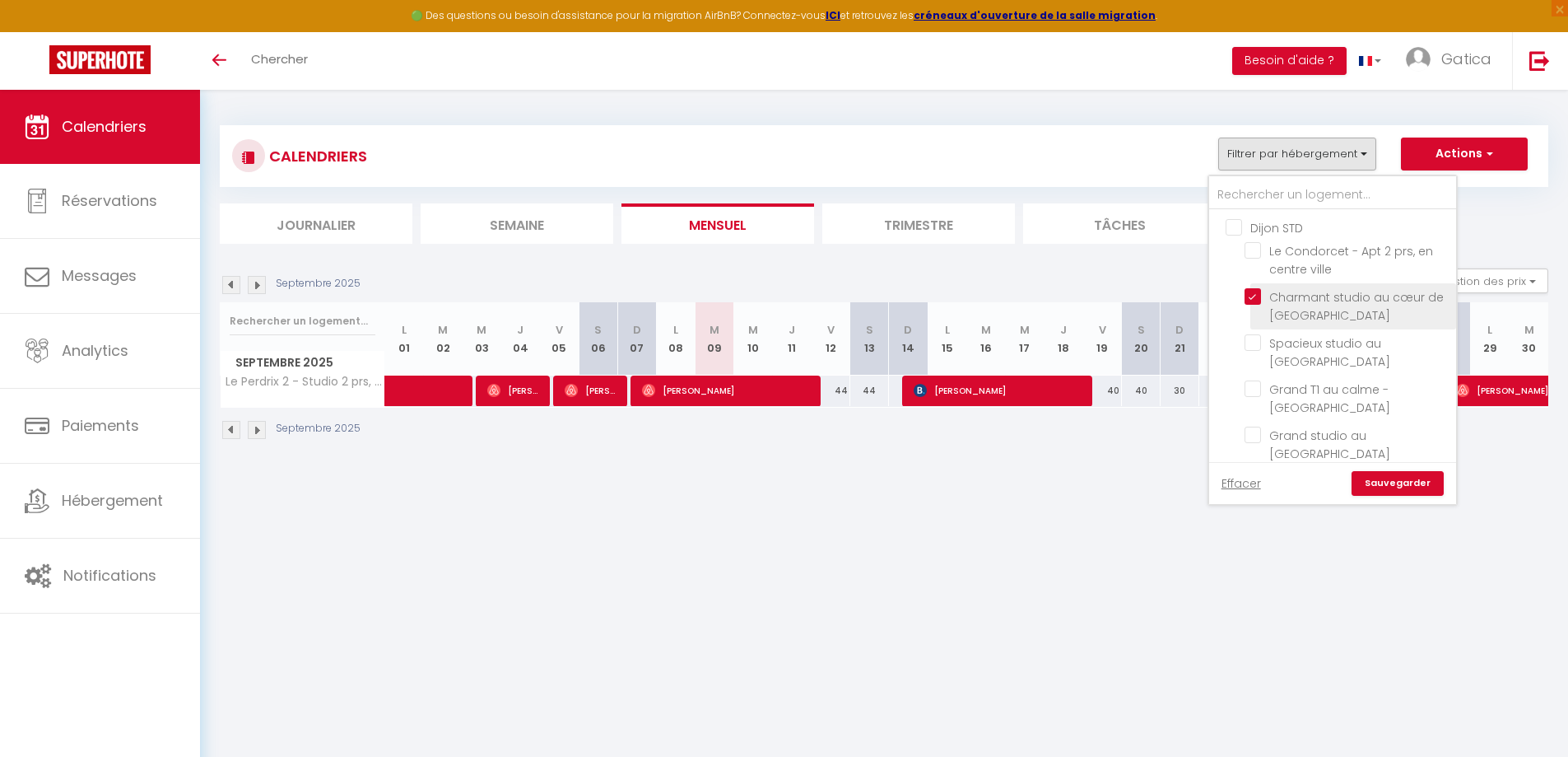
checkbox input "false"
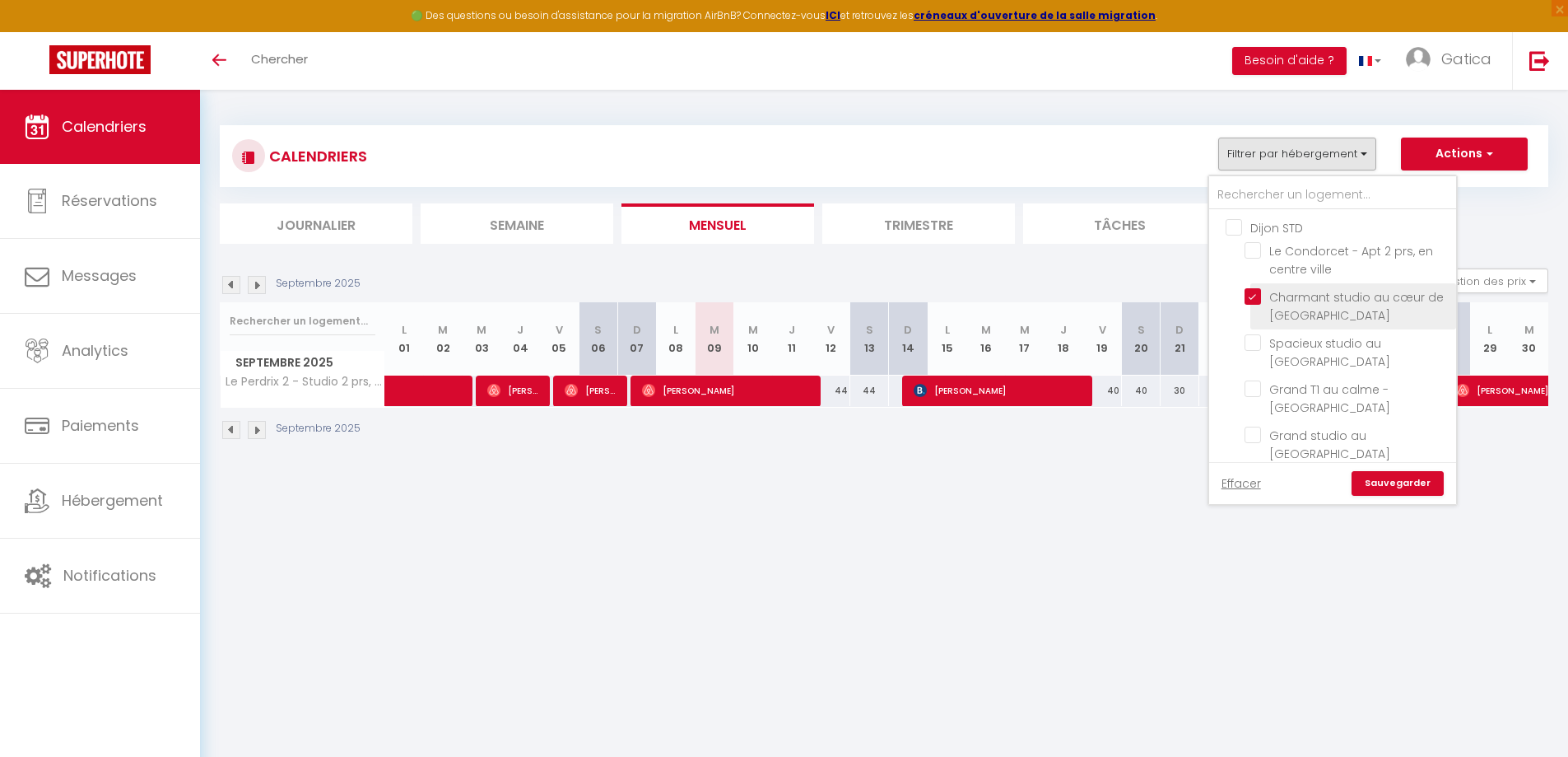
checkbox input "false"
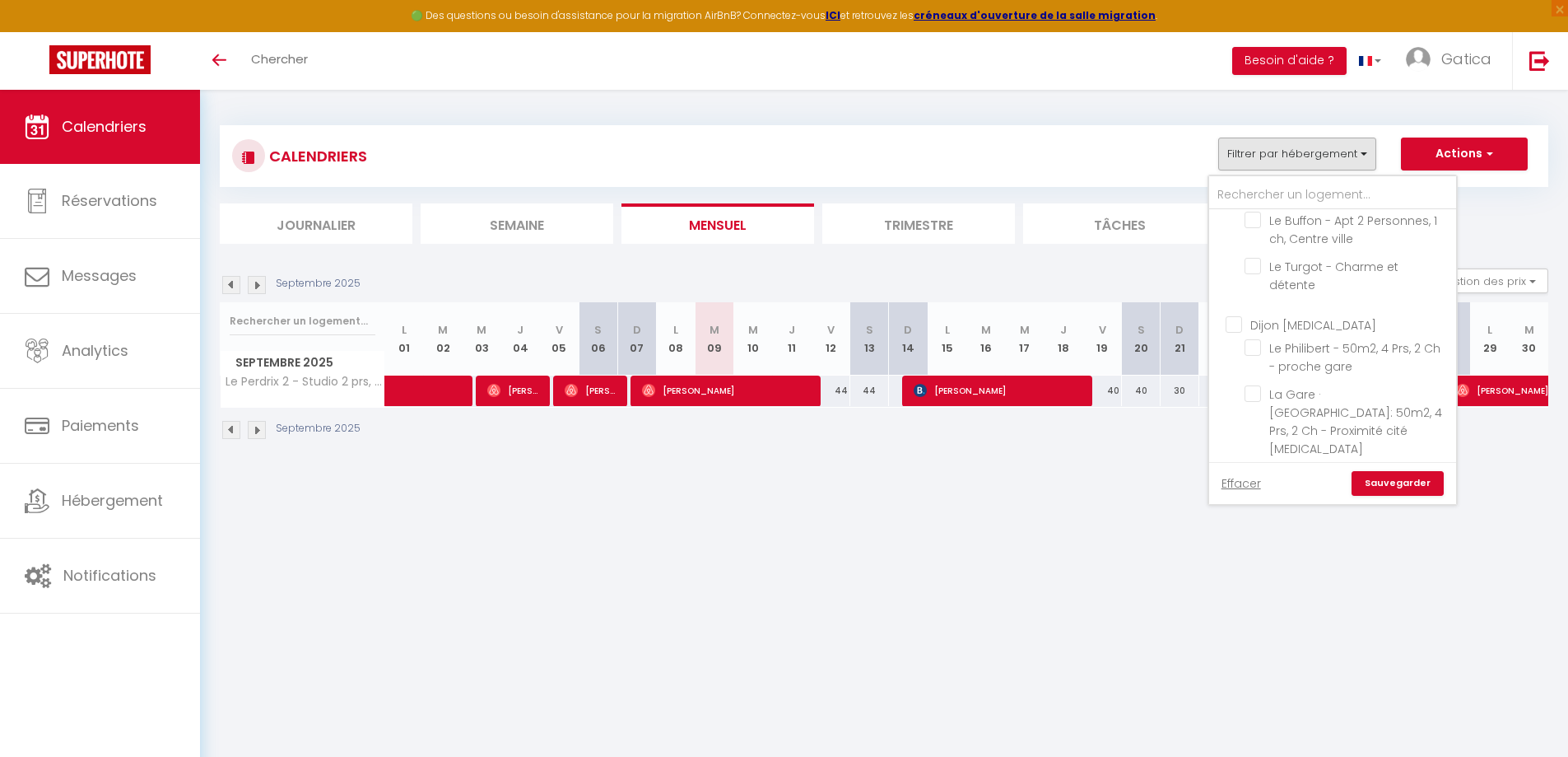
scroll to position [1334, 0]
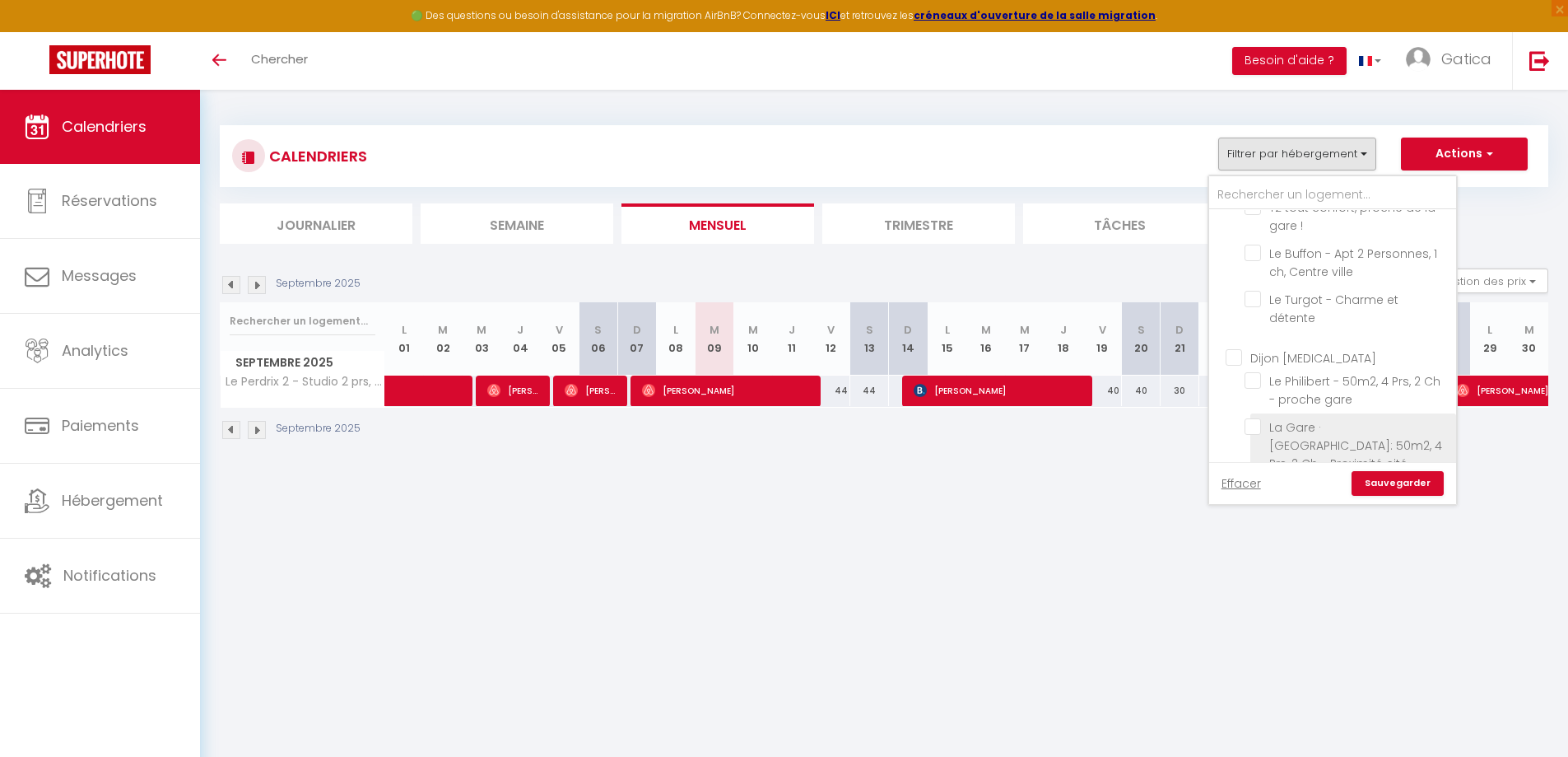
click at [1251, 418] on input "La Gare · [GEOGRAPHIC_DATA]: 50m2, 4 Prs, 2 Ch - Proximité cité [MEDICAL_DATA]" at bounding box center [1347, 426] width 206 height 16
checkbox input "true"
checkbox input "false"
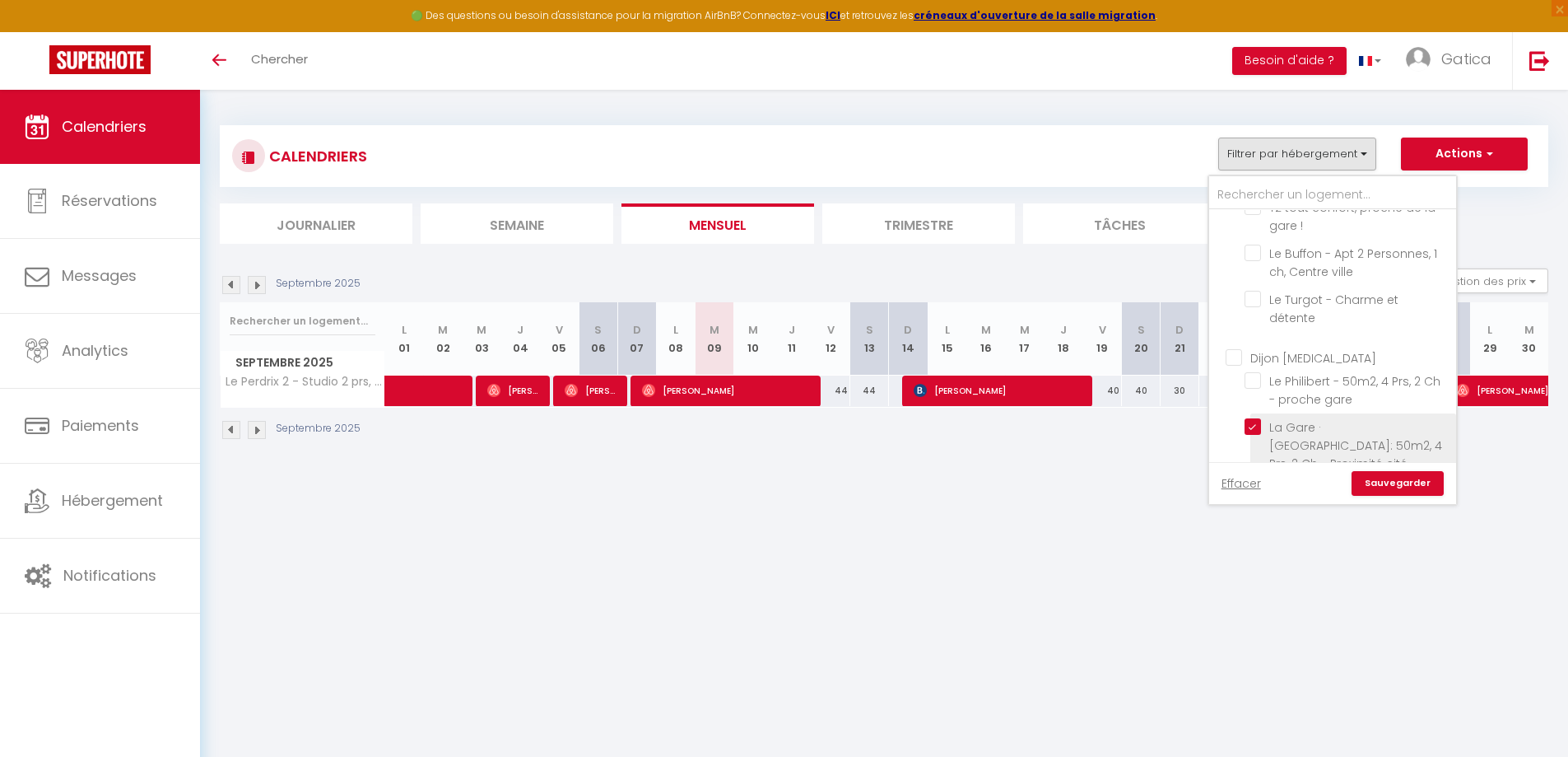
checkbox input "false"
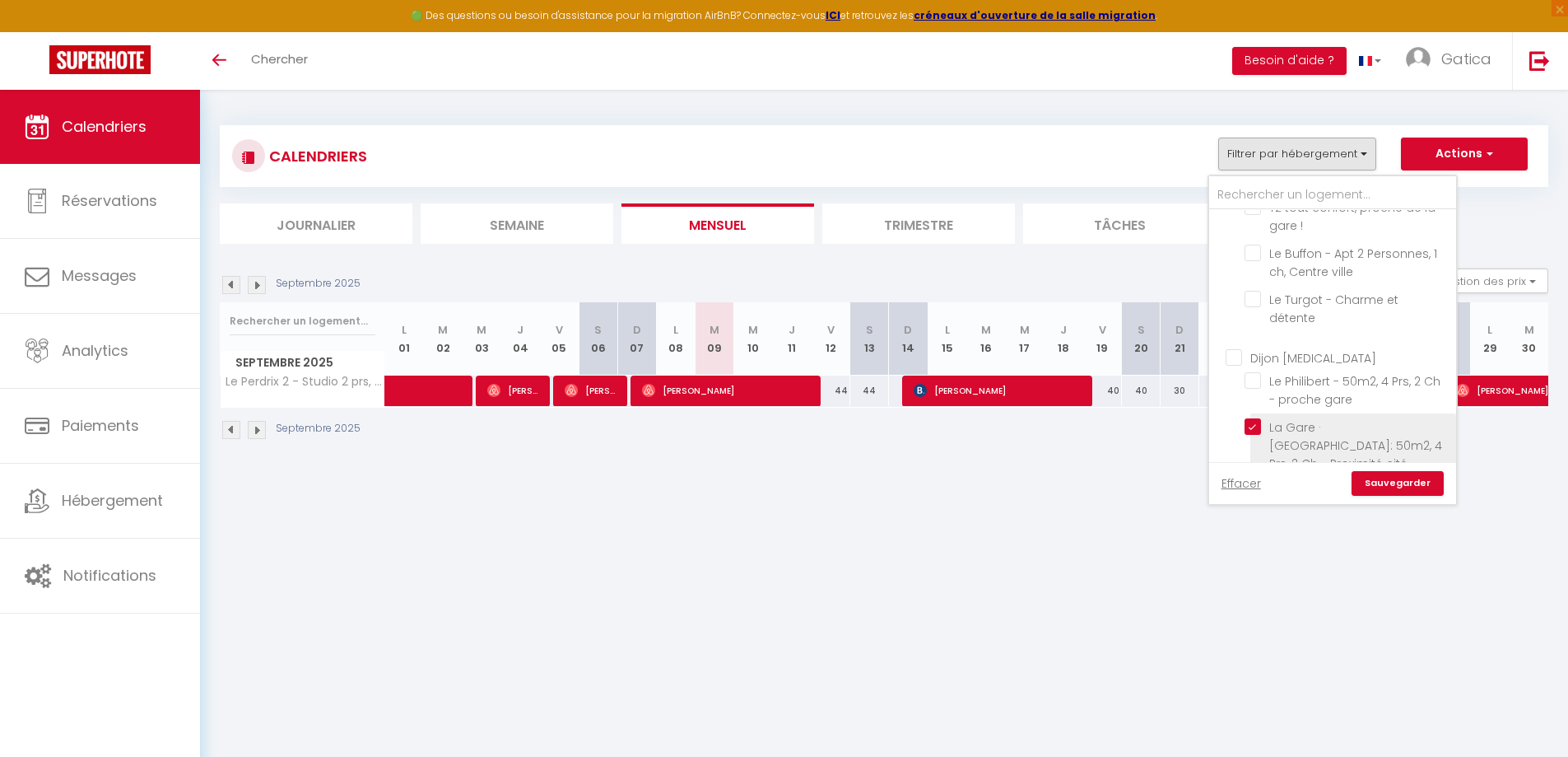
checkbox input "false"
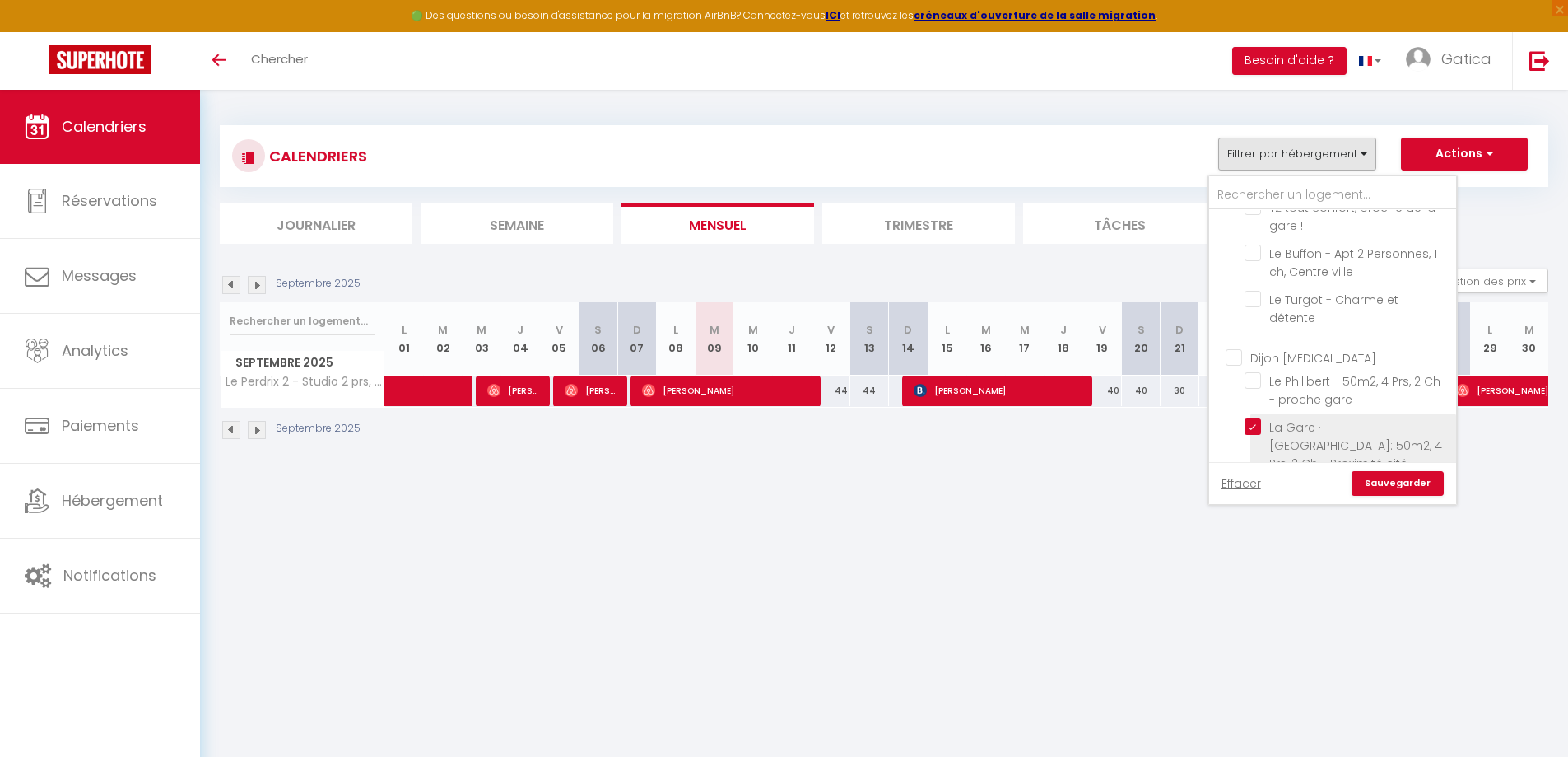
checkbox input "false"
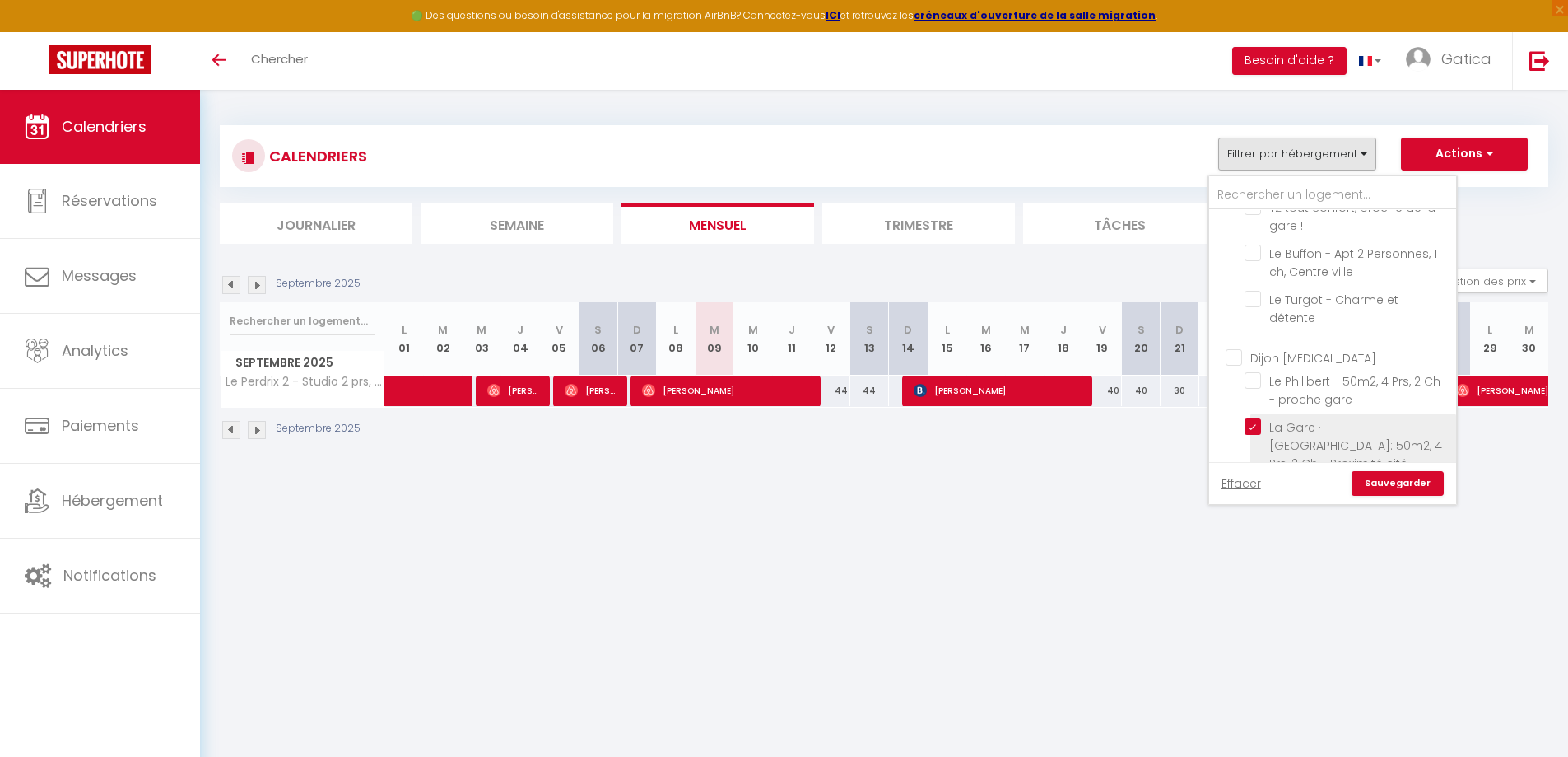
checkbox input "false"
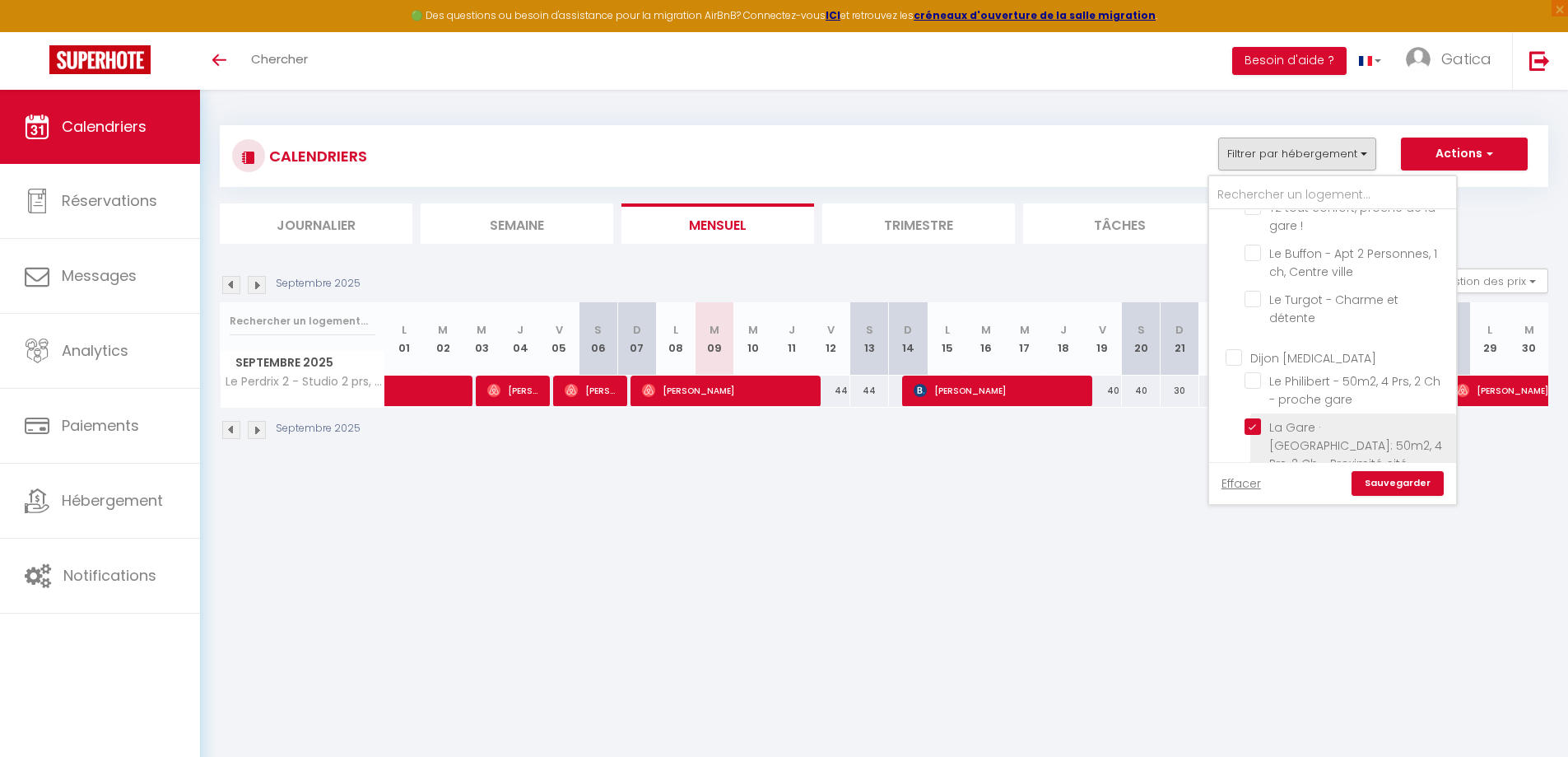
checkbox input "false"
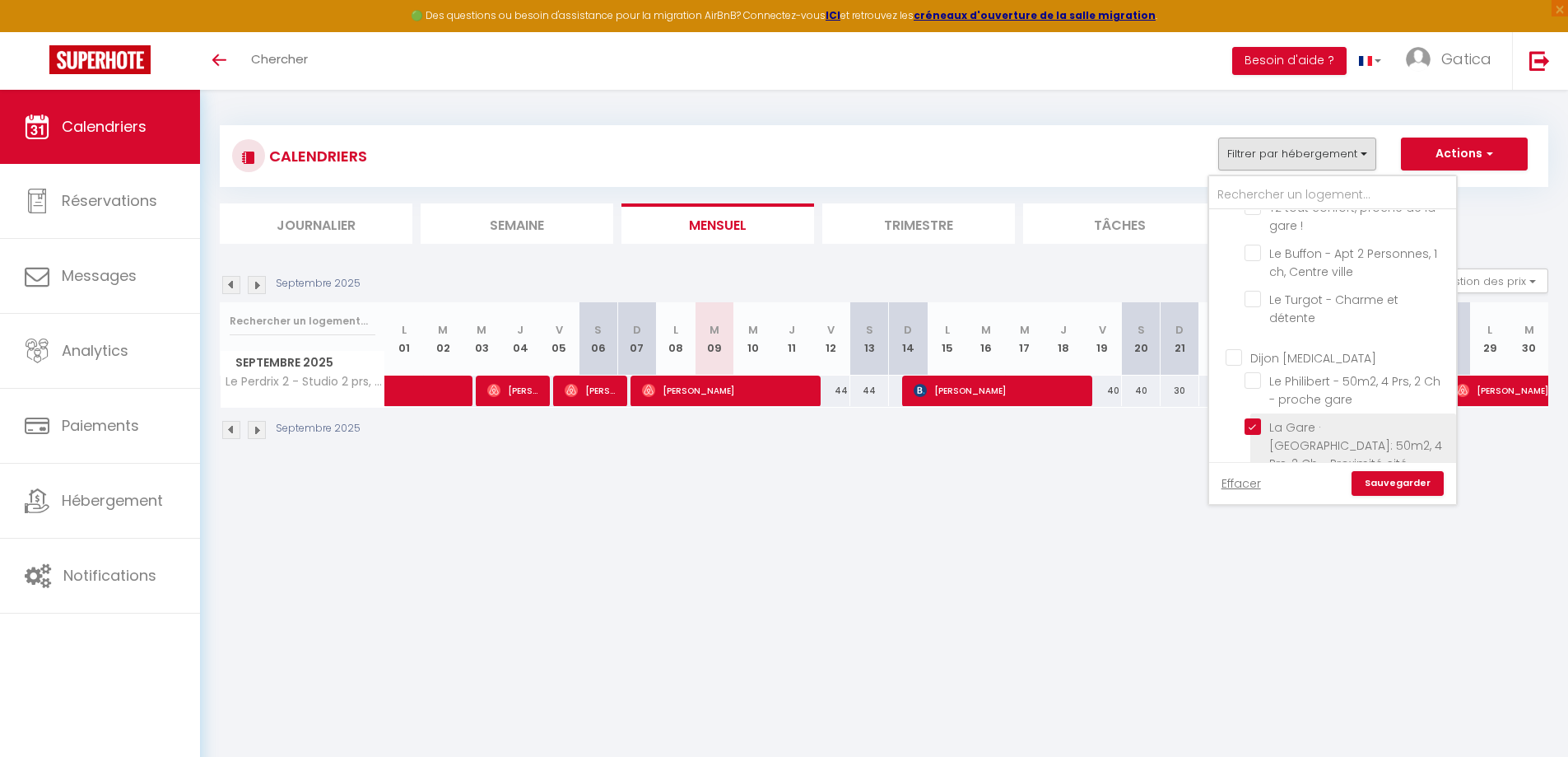
checkbox input "false"
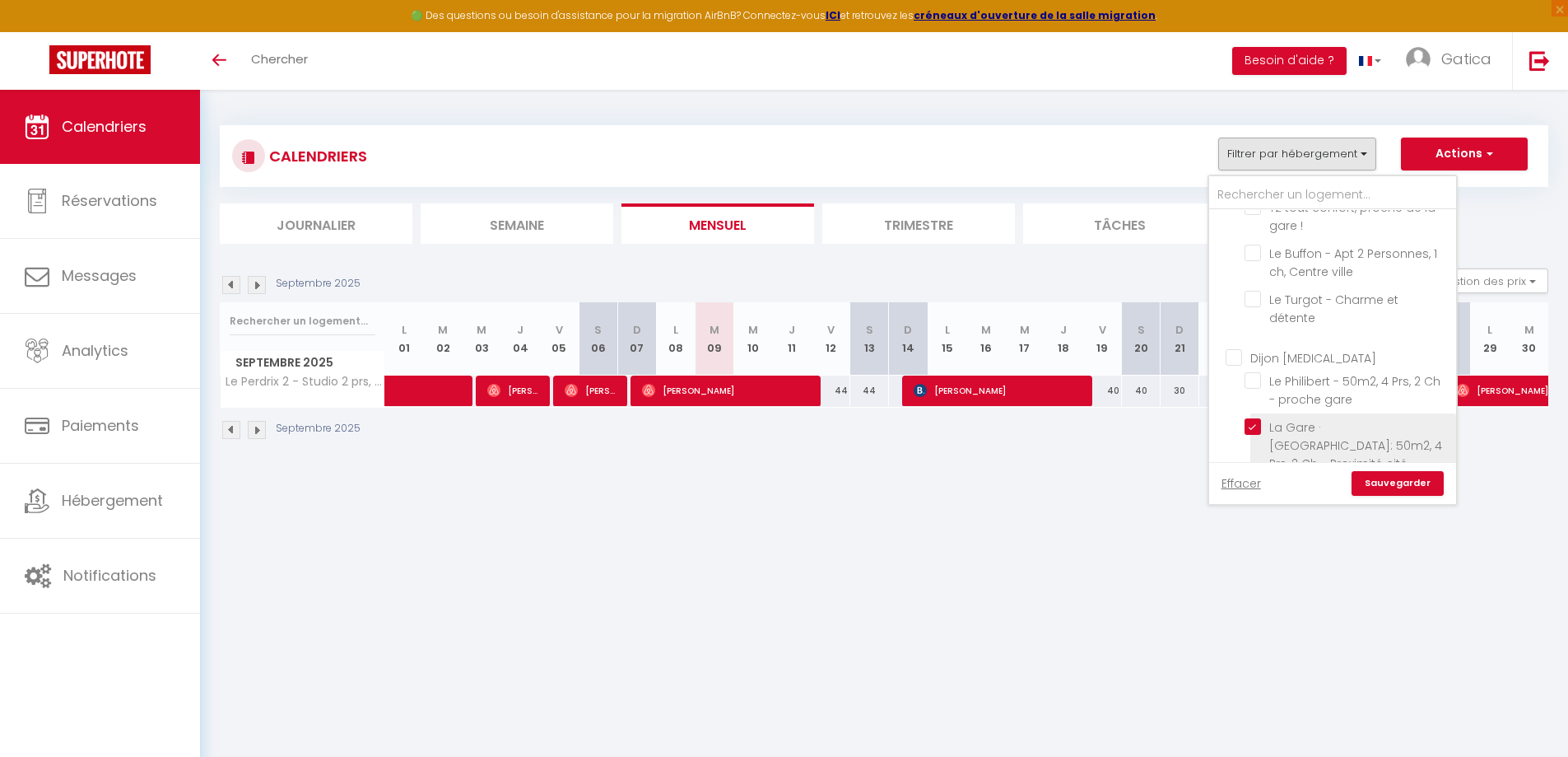
checkbox input "false"
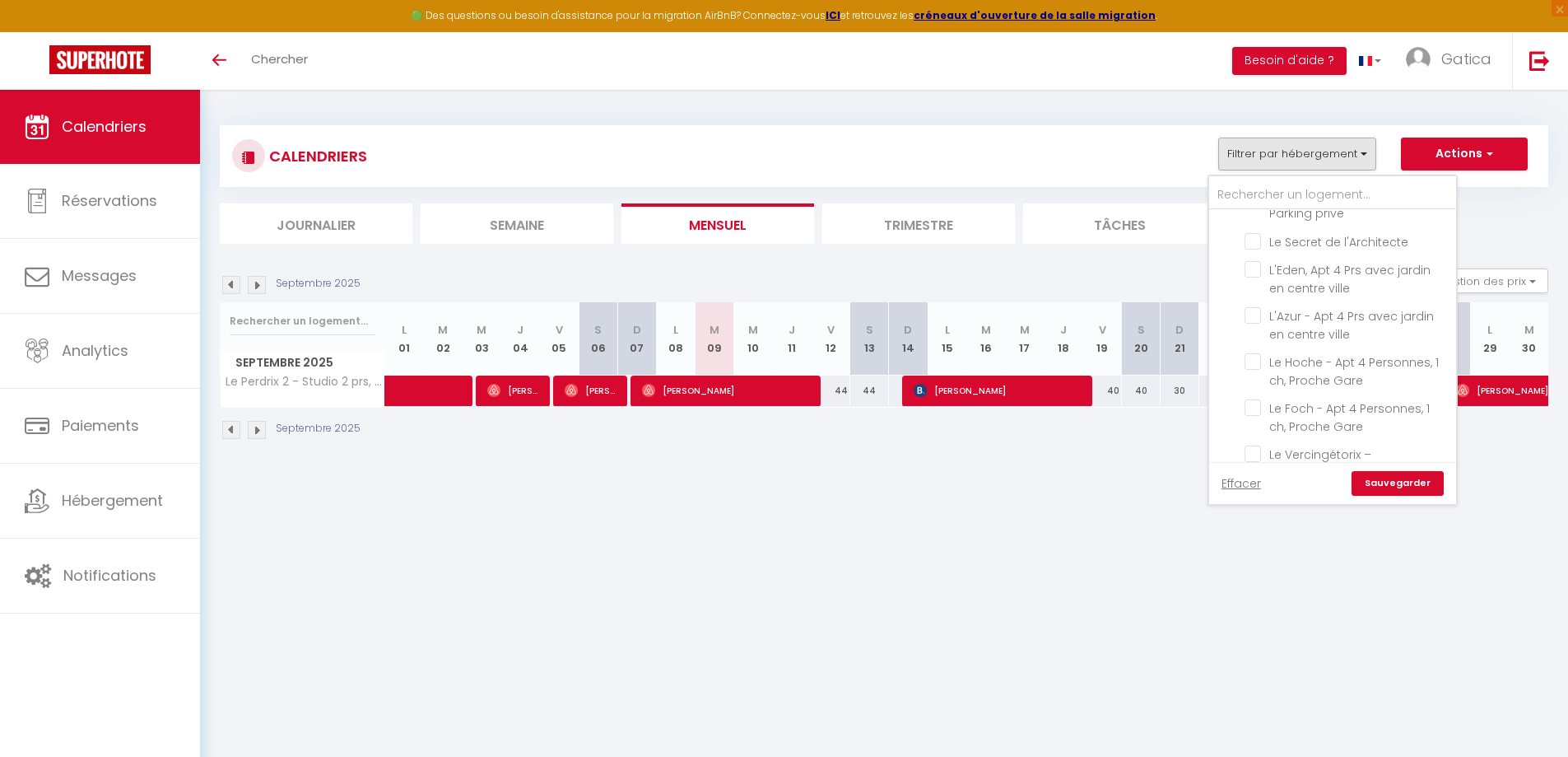
scroll to position [1005, 0]
click at [1258, 298] on input "L'Eden, Apt 4 Prs avec jardin en centre ville" at bounding box center [1347, 306] width 206 height 16
checkbox input "true"
checkbox input "false"
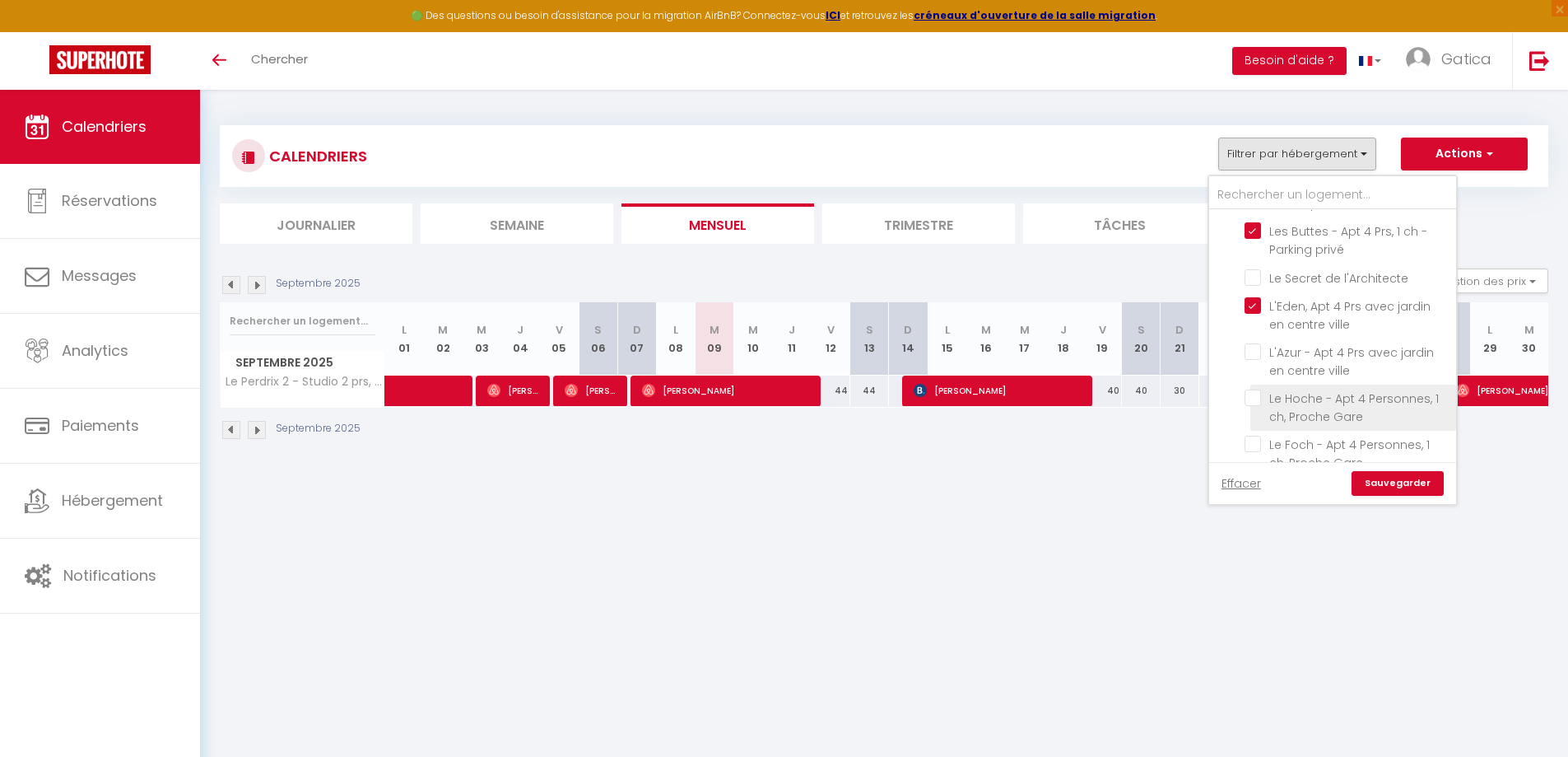
checkbox input "false"
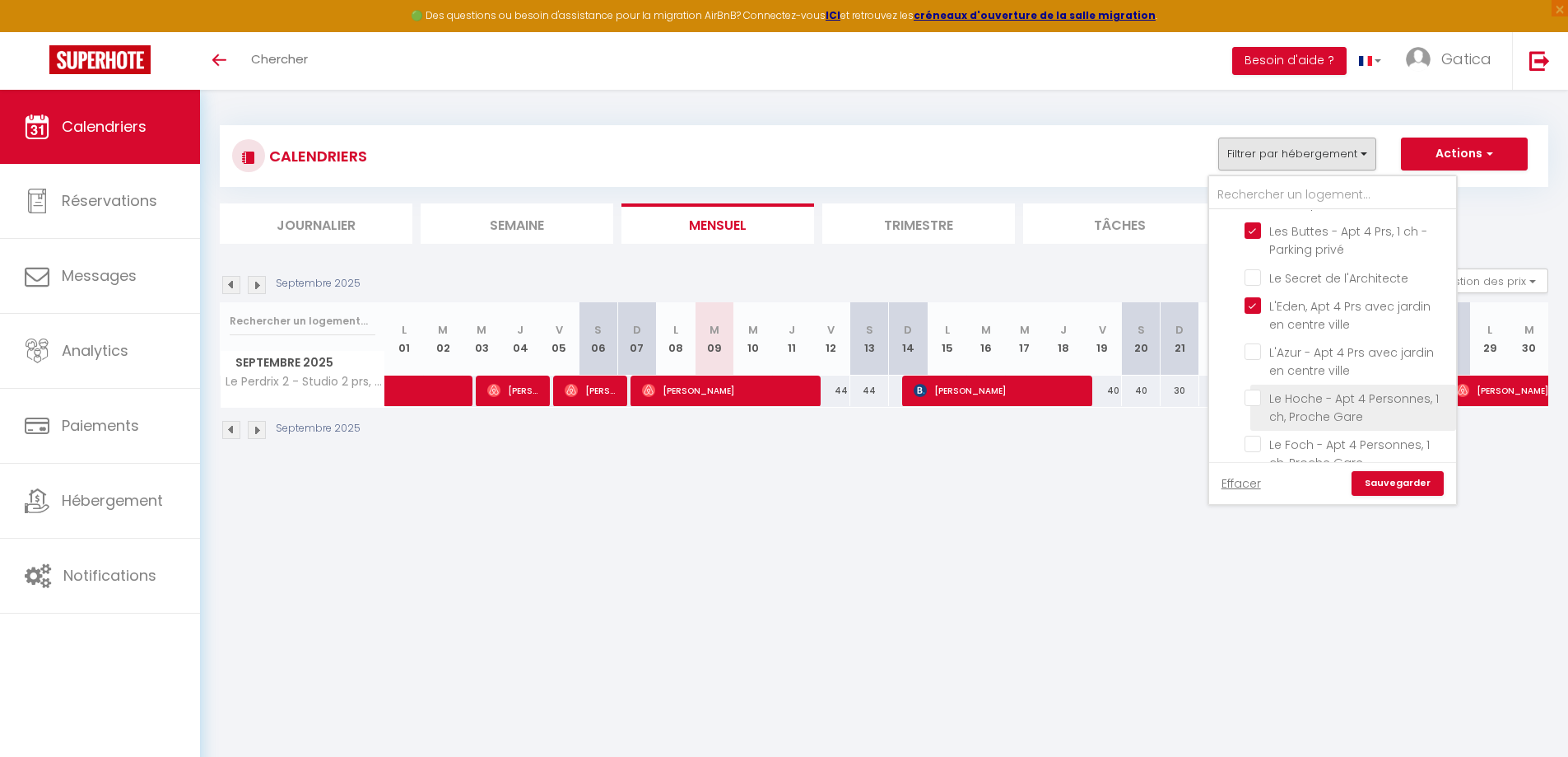
checkbox input "false"
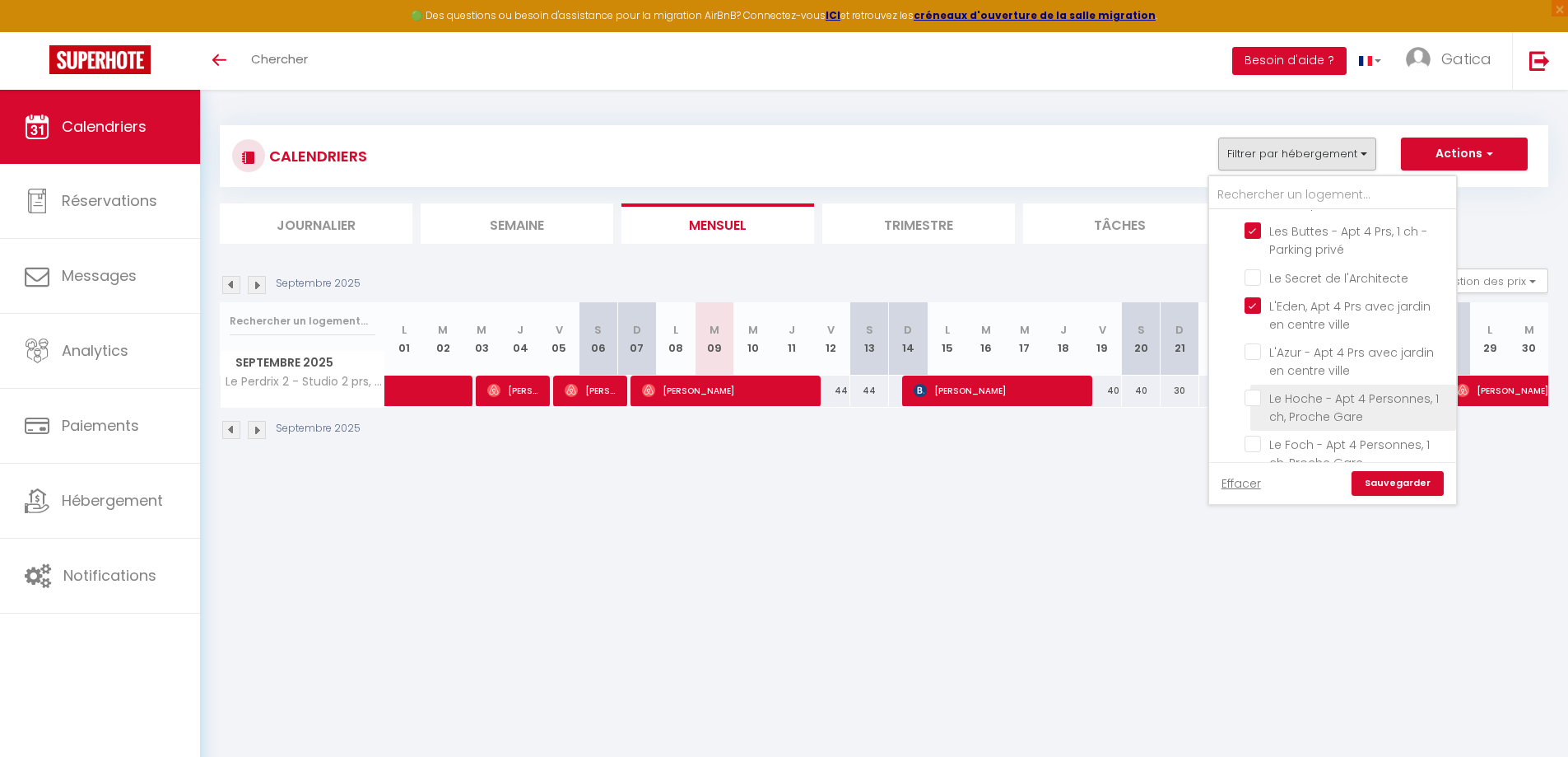
checkbox input "false"
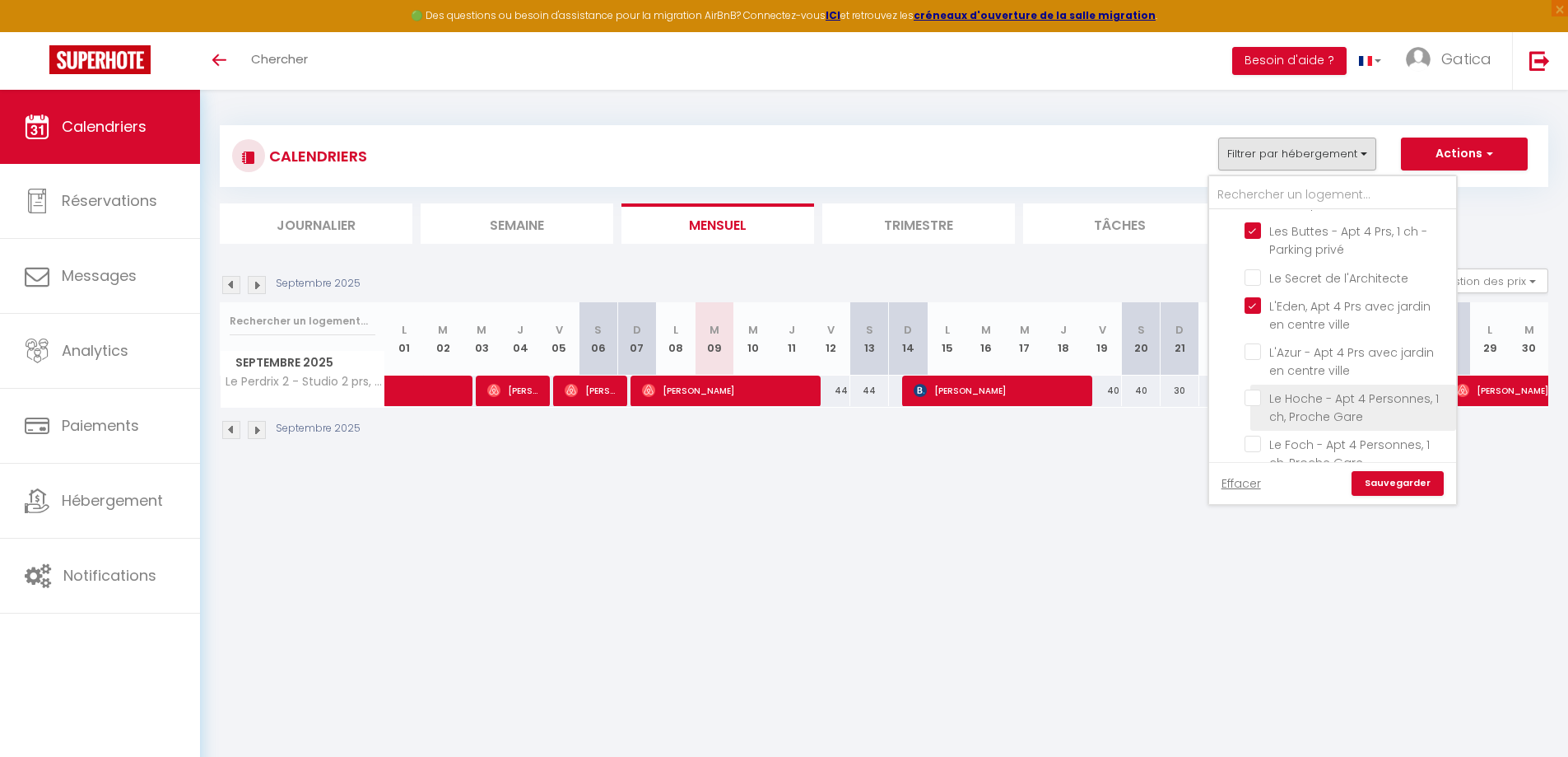
checkbox input "false"
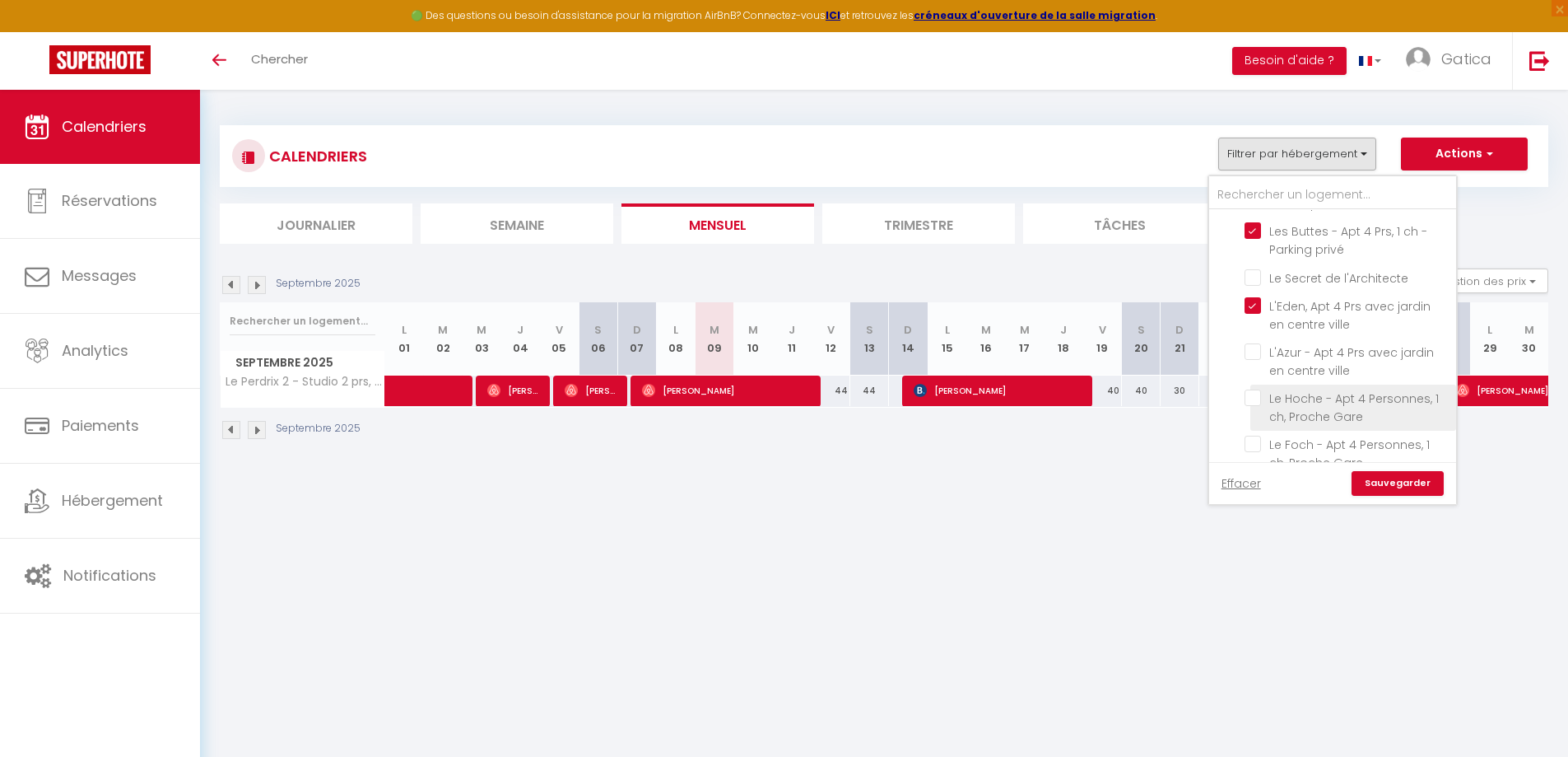
checkbox input "false"
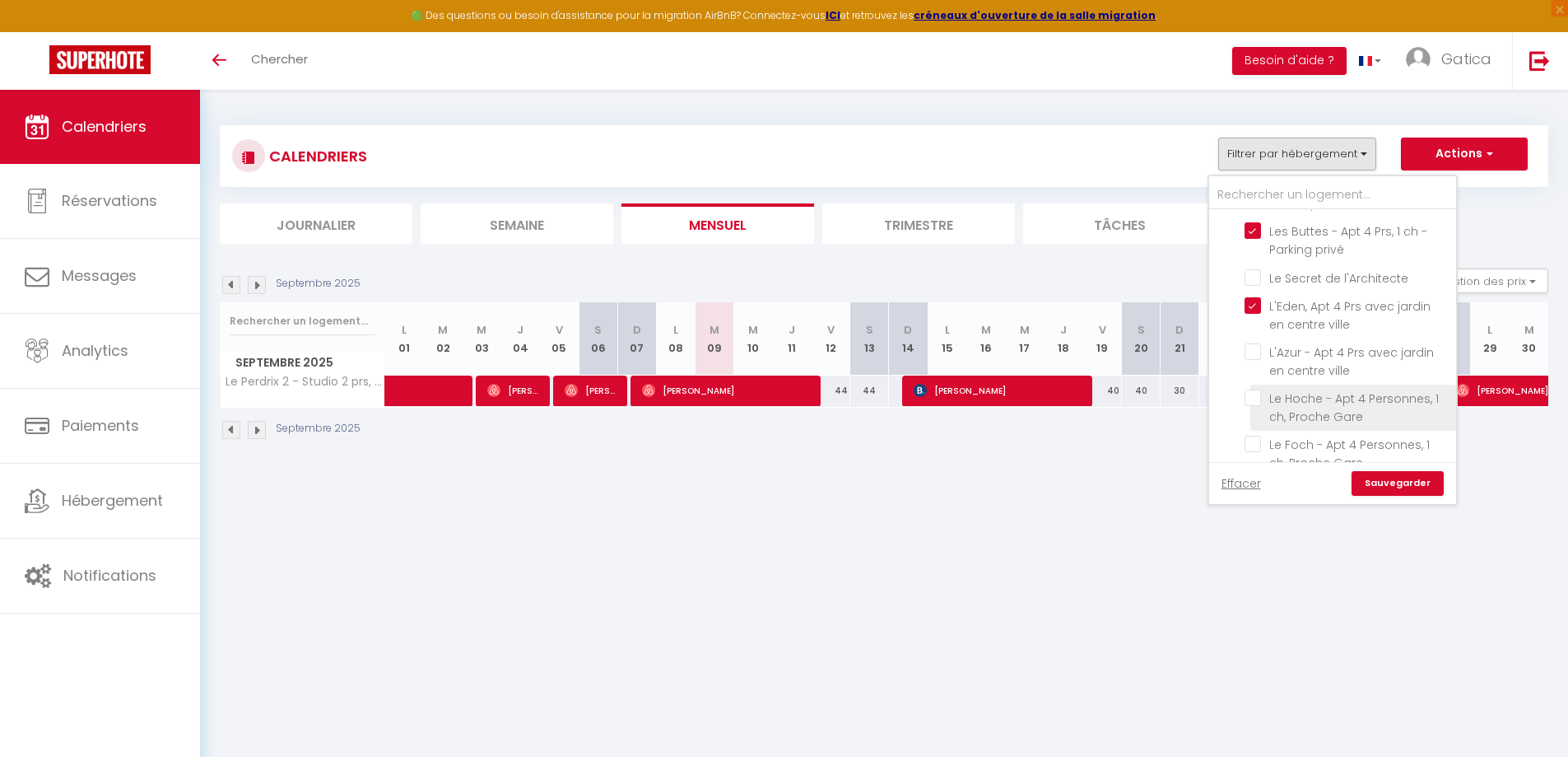
checkbox input "false"
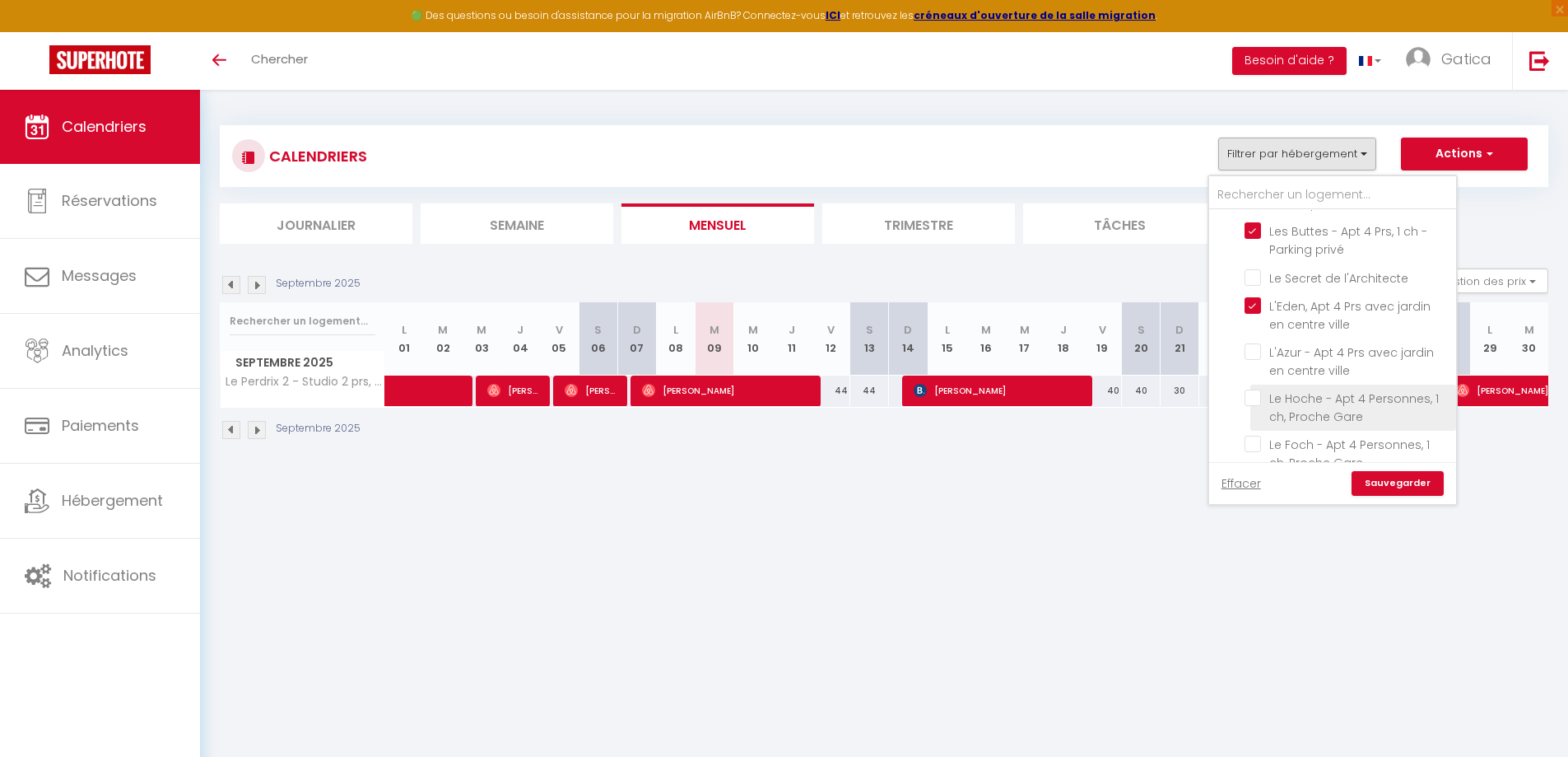
checkbox input "false"
click at [1401, 488] on link "Sauvegarder" at bounding box center [1398, 483] width 92 height 25
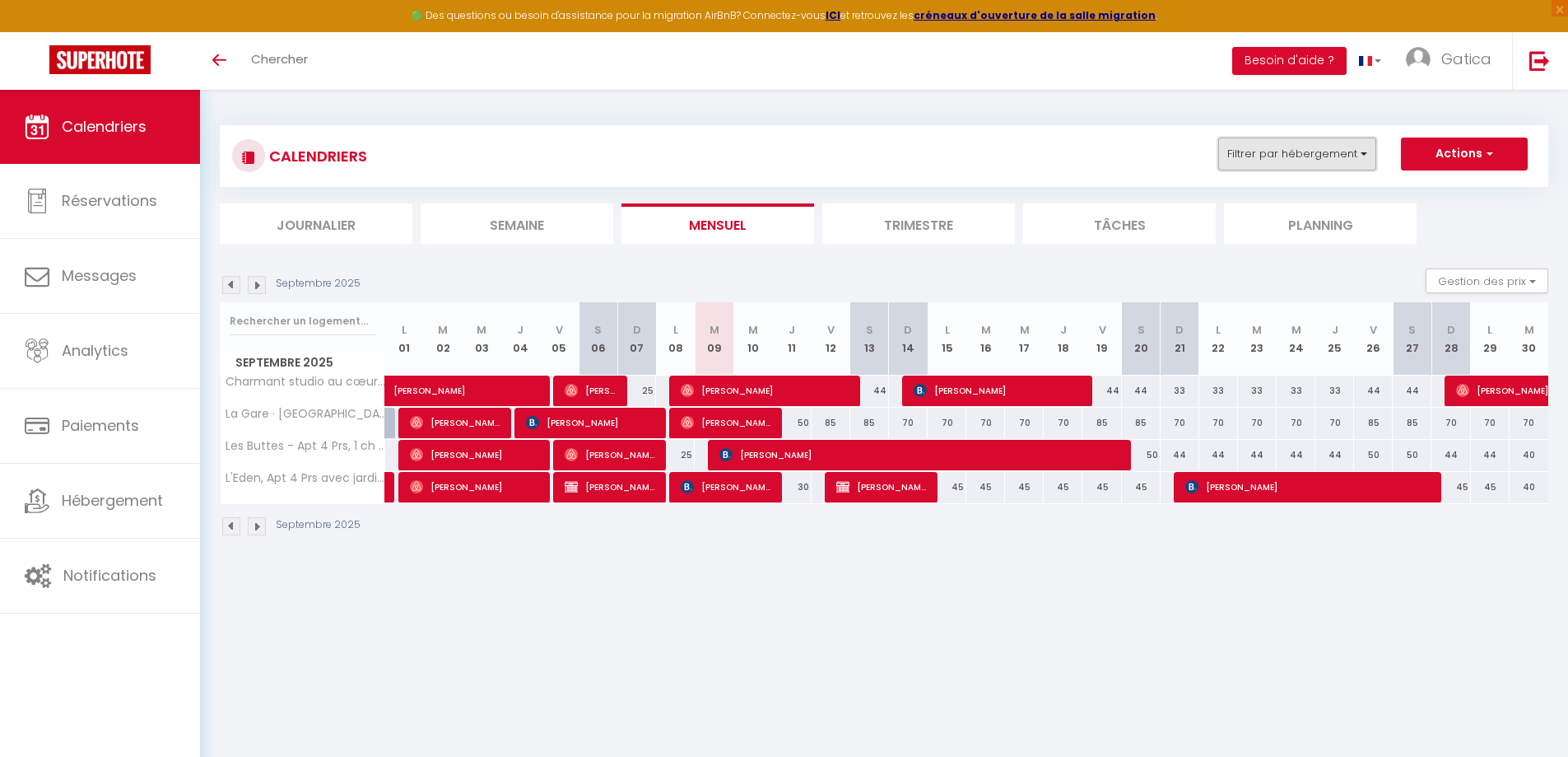
click at [1287, 142] on button "Filtrer par hébergement" at bounding box center [1298, 154] width 158 height 33
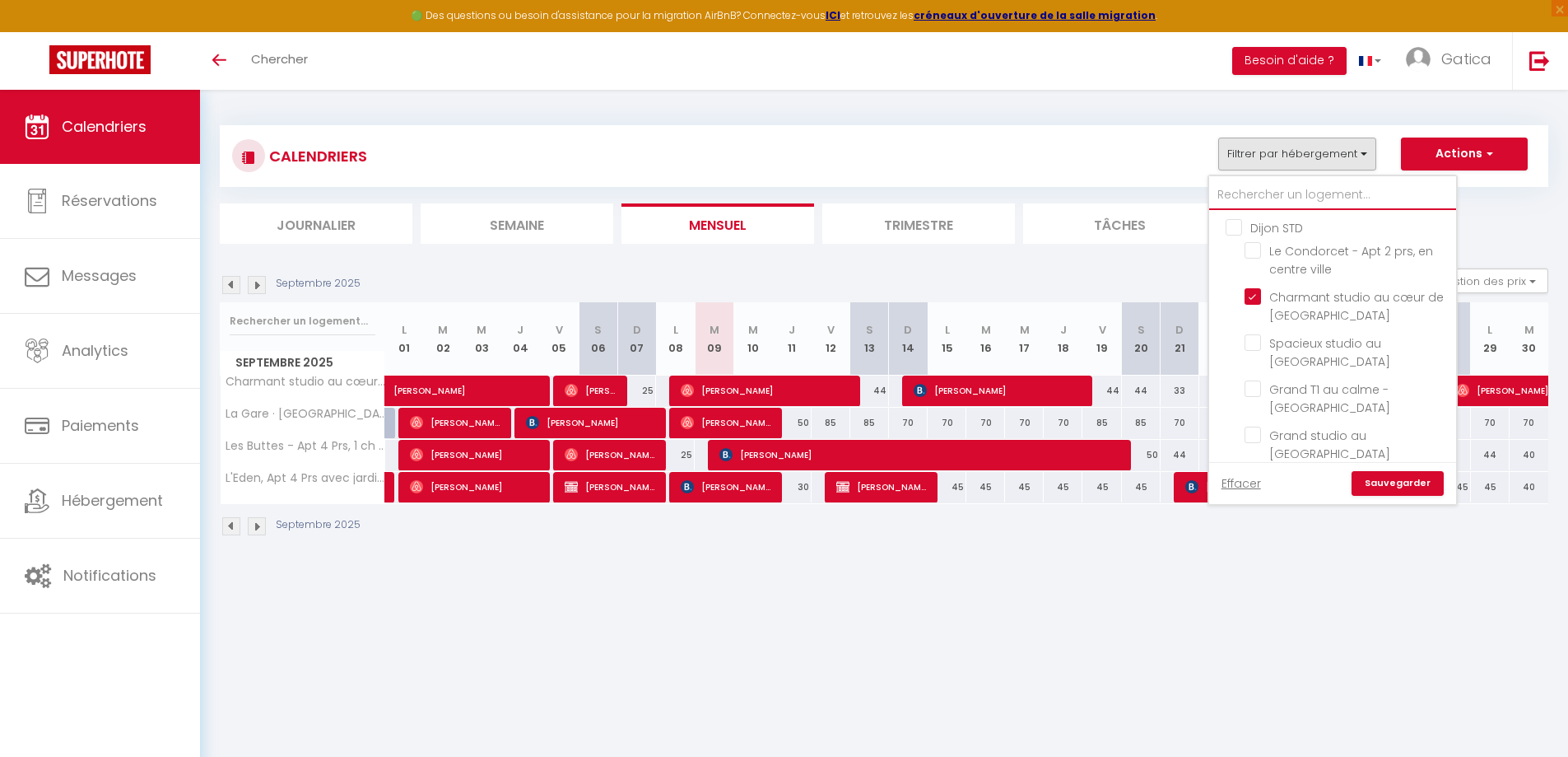
click at [1282, 198] on input "text" at bounding box center [1332, 196] width 247 height 30
type input "p"
checkbox input "false"
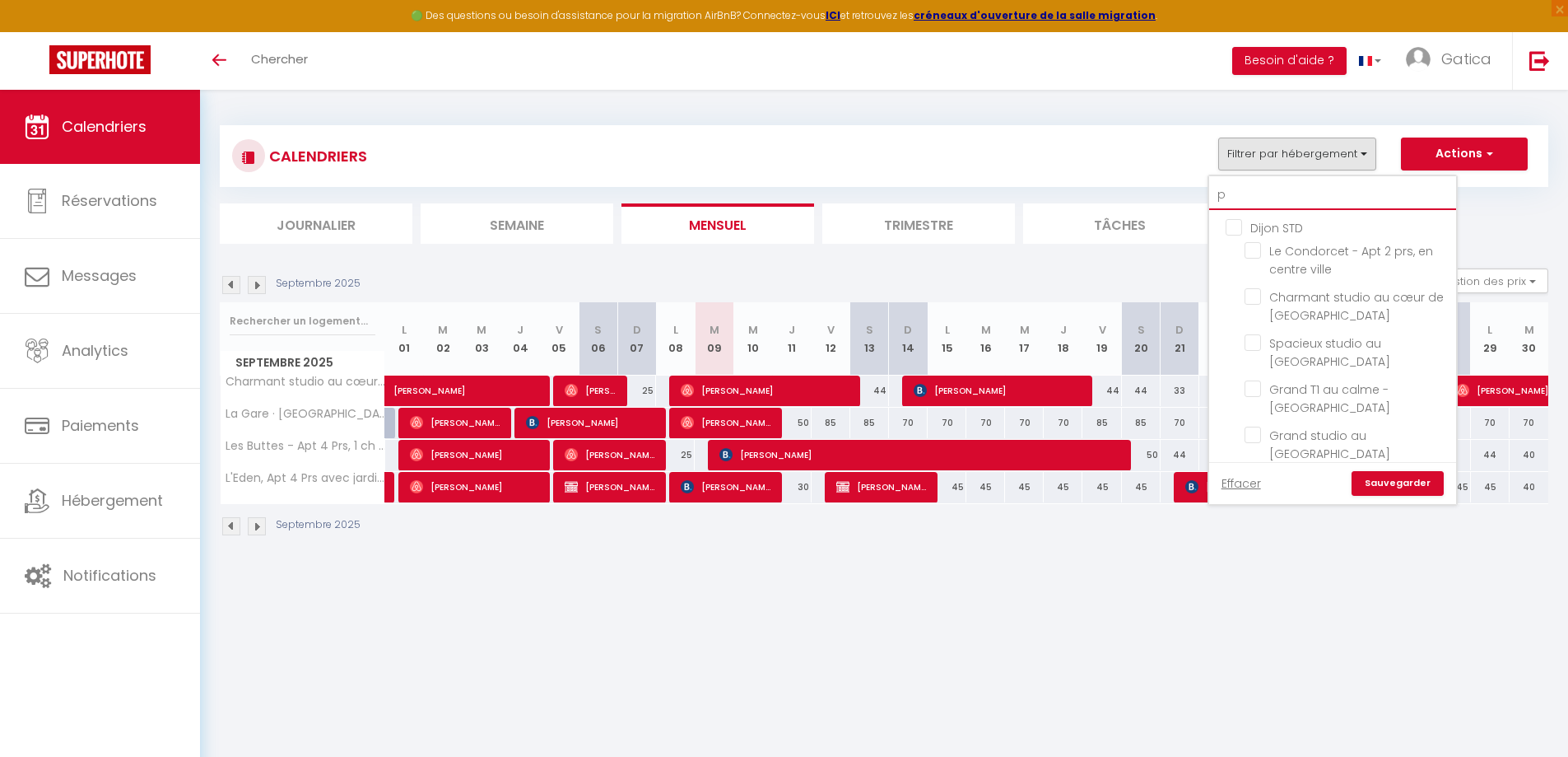
checkbox input "false"
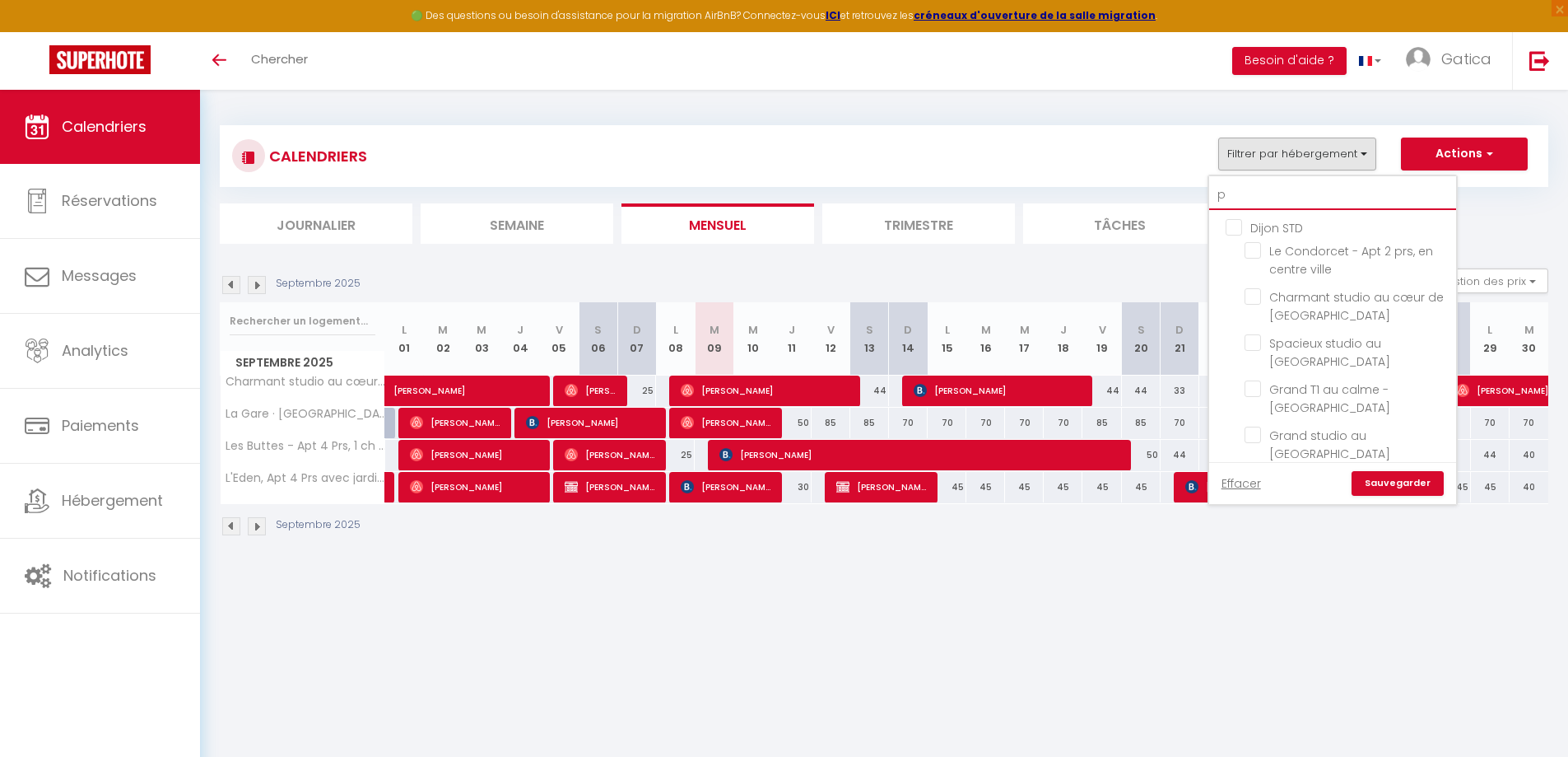
checkbox input "false"
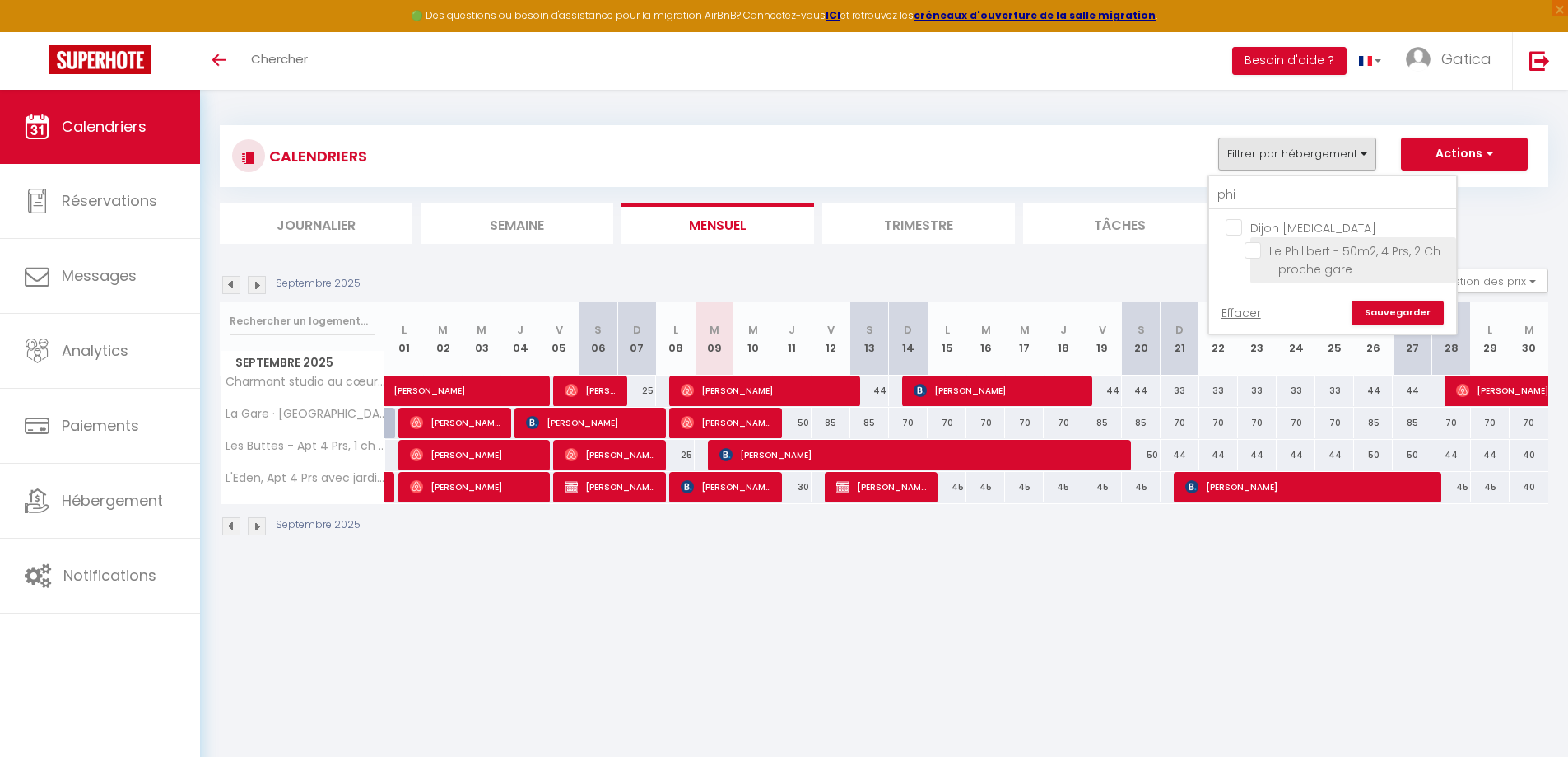
click at [1312, 252] on input "Le Philibert - 50m2, 4 Prs, 2 Ch - proche gare" at bounding box center [1347, 251] width 206 height 16
click at [1380, 318] on link "Sauvegarder" at bounding box center [1398, 313] width 92 height 25
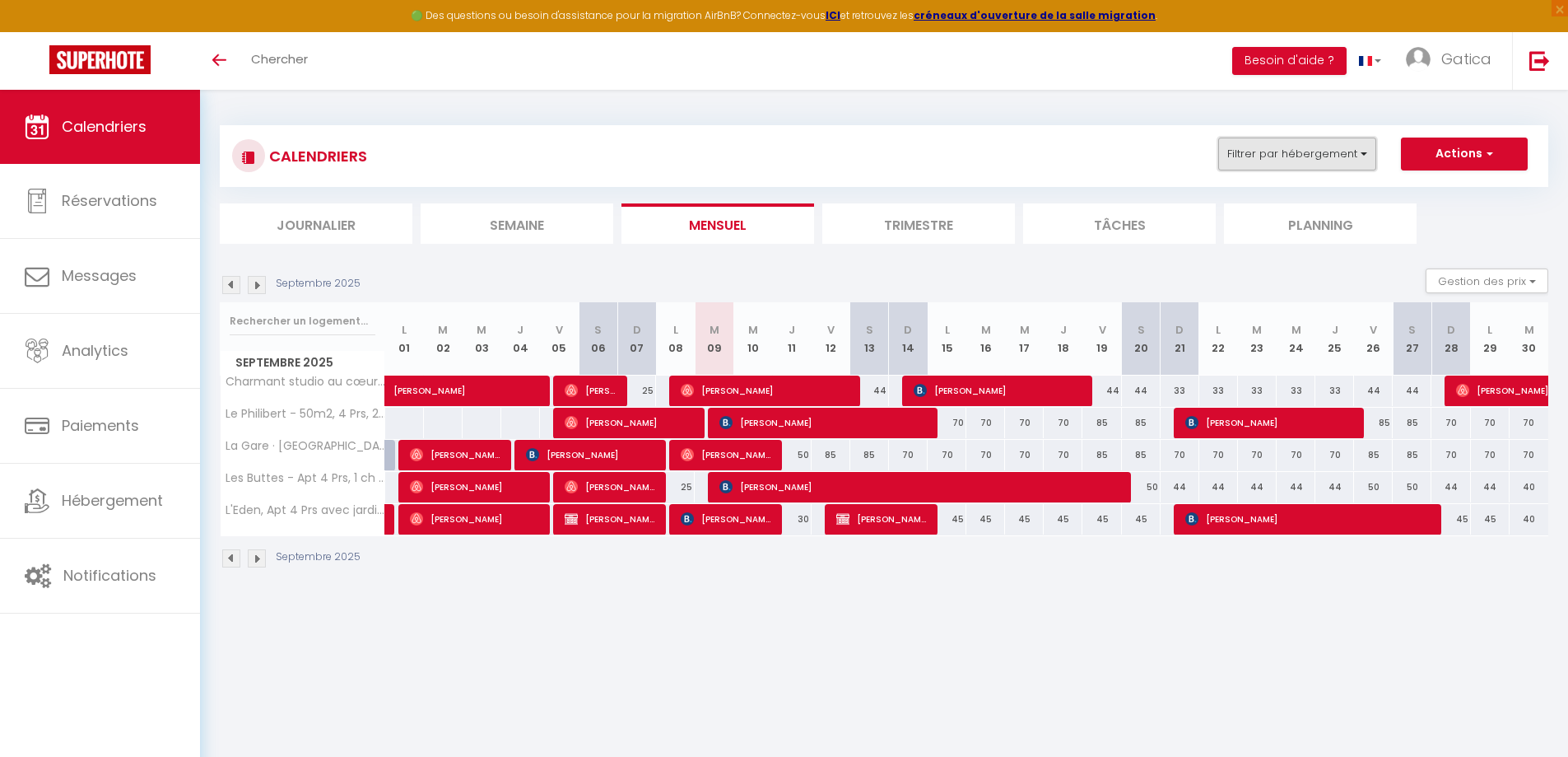
click at [1328, 158] on button "Filtrer par hébergement" at bounding box center [1298, 154] width 158 height 33
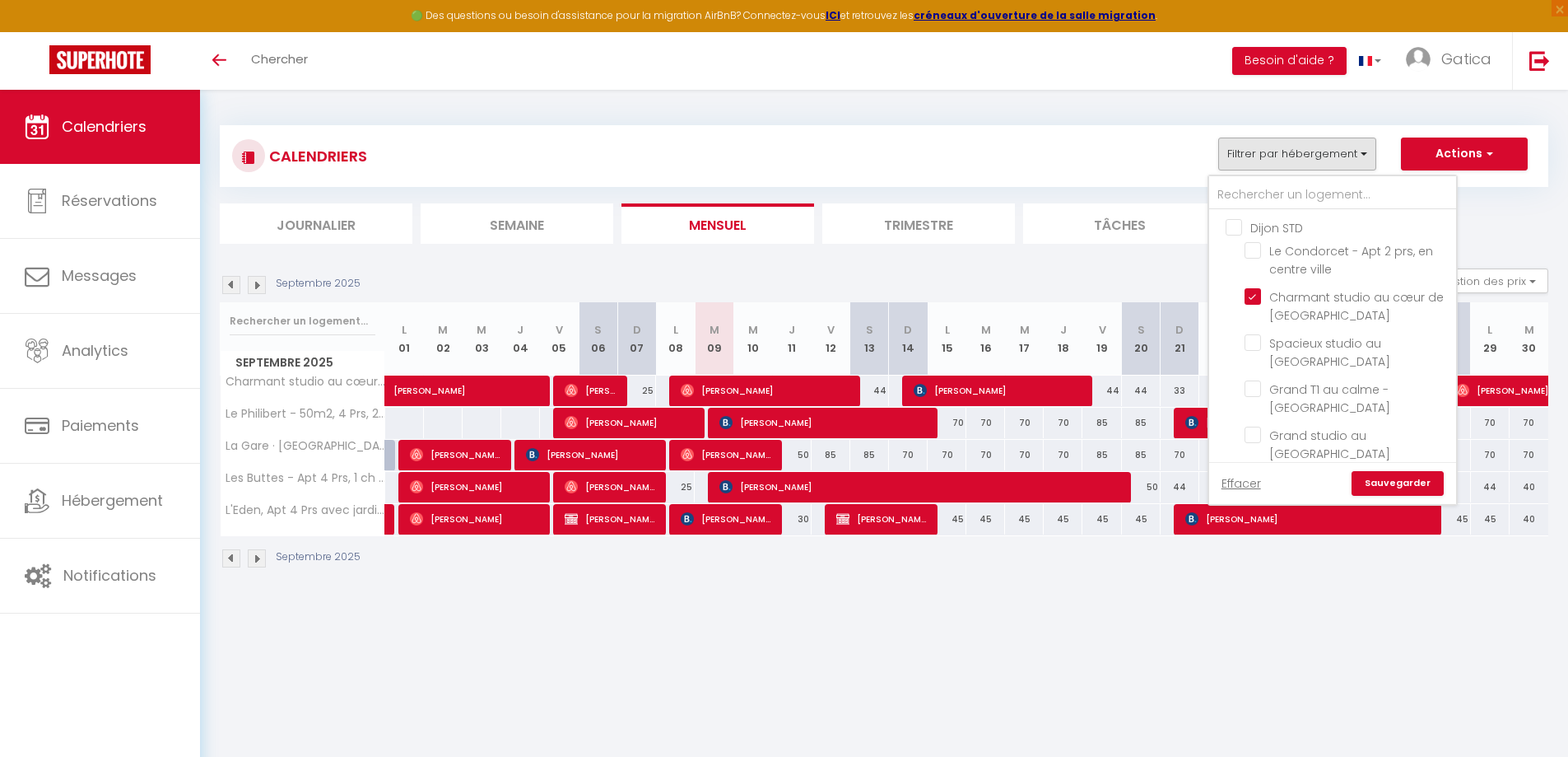
click at [1263, 490] on div "Effacer Sauvegarder" at bounding box center [1332, 483] width 223 height 25
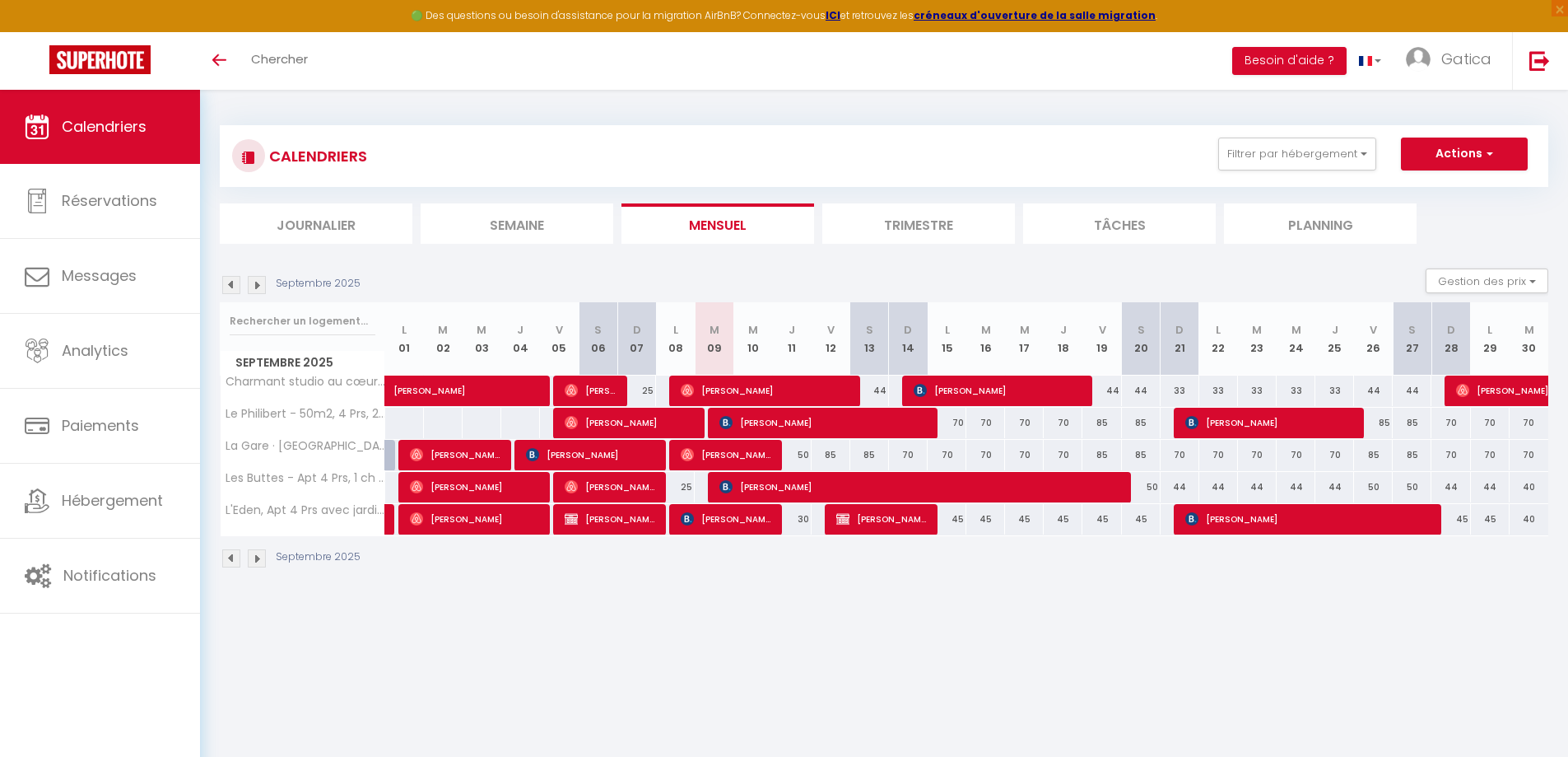
click at [1345, 135] on div "CALENDRIERS Filtrer par hébergement Dijon STD Le Condorcet - Apt 2 prs, en cent…" at bounding box center [883, 156] width 1328 height 62
click at [1328, 153] on button "Filtrer par hébergement" at bounding box center [1298, 154] width 158 height 33
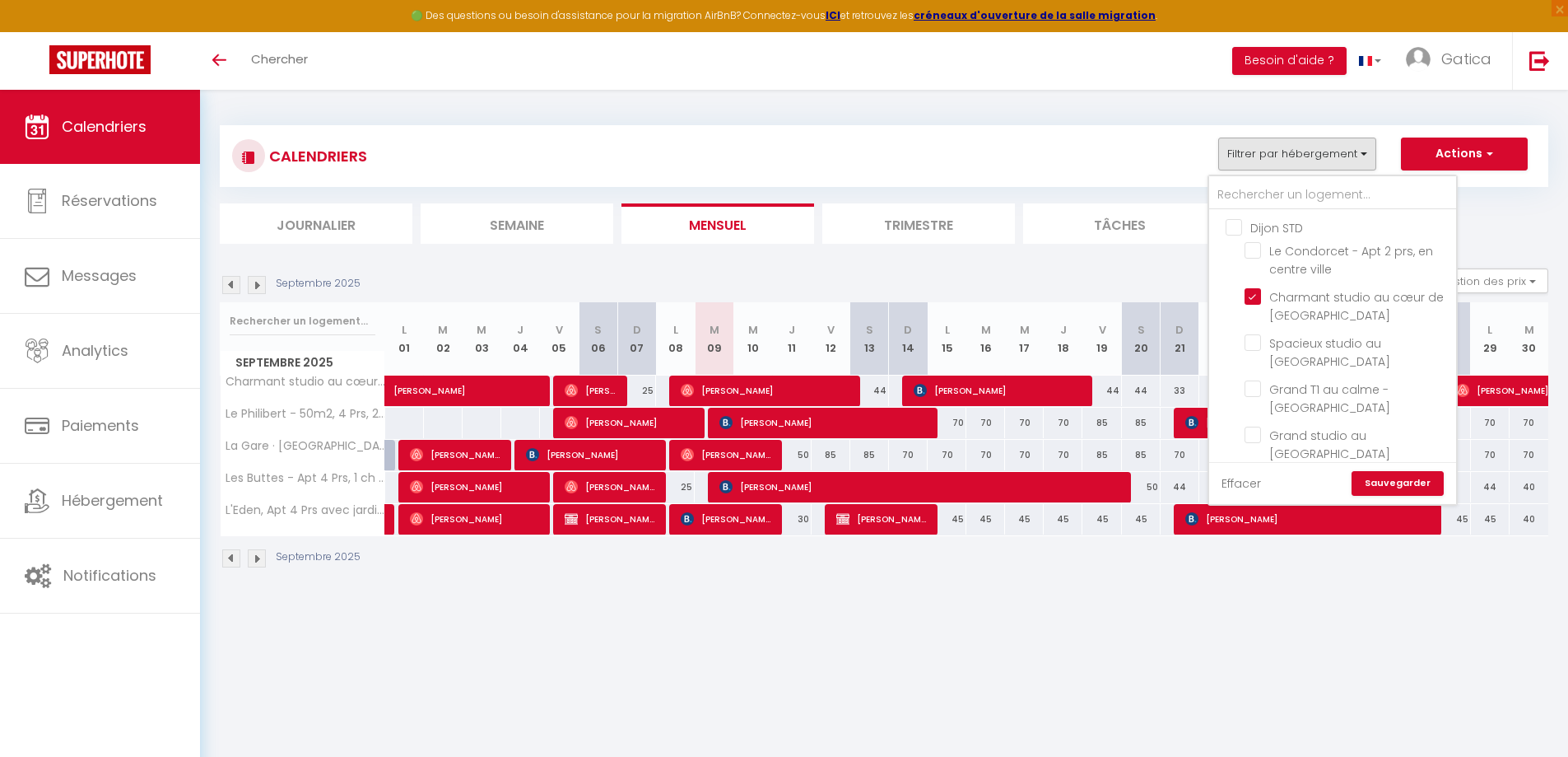
drag, startPoint x: 1253, startPoint y: 481, endPoint x: 1291, endPoint y: 297, distance: 187.9
click at [1253, 482] on link "Effacer" at bounding box center [1242, 483] width 40 height 18
checkbox input "false"
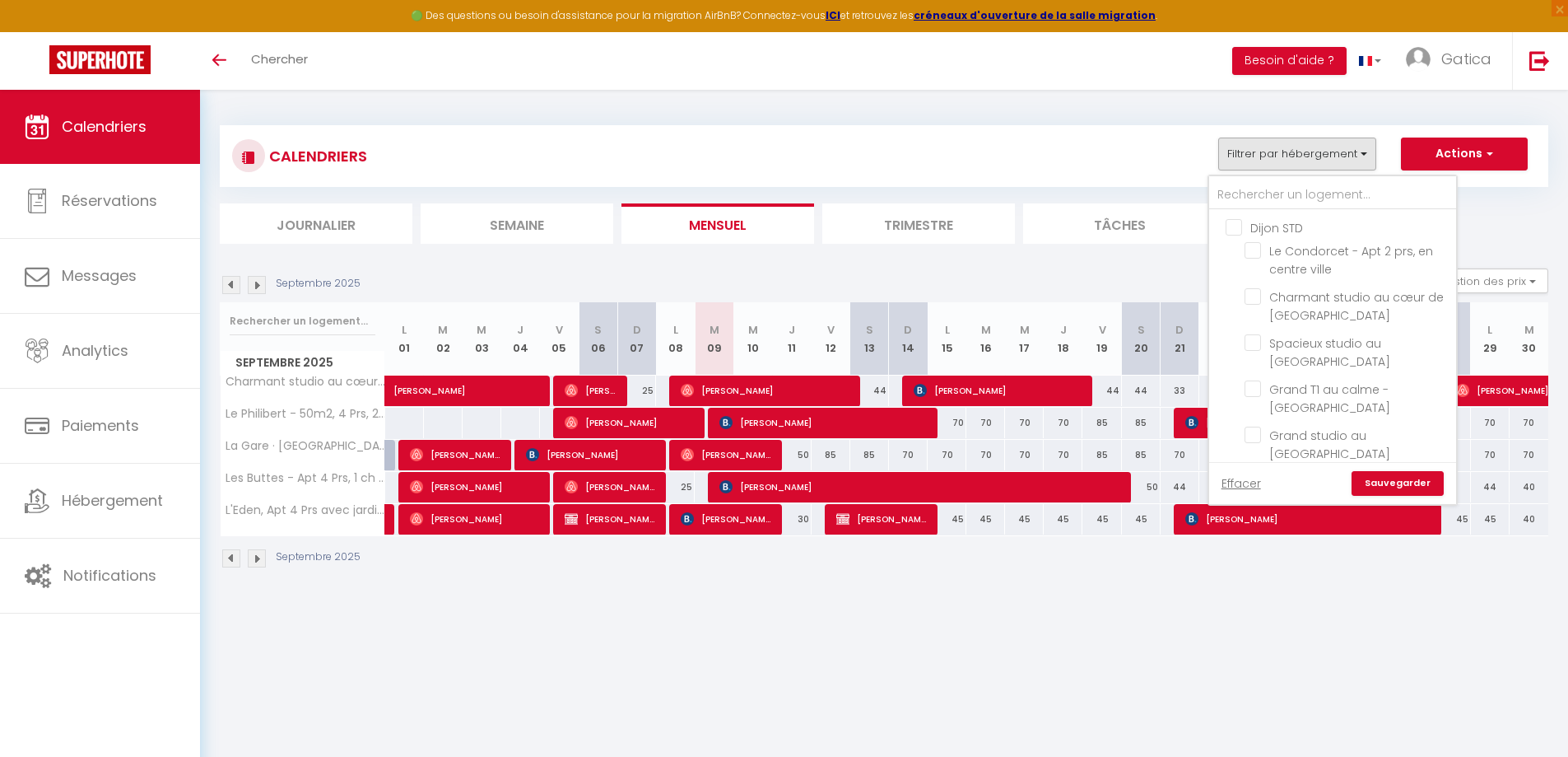
checkbox input "false"
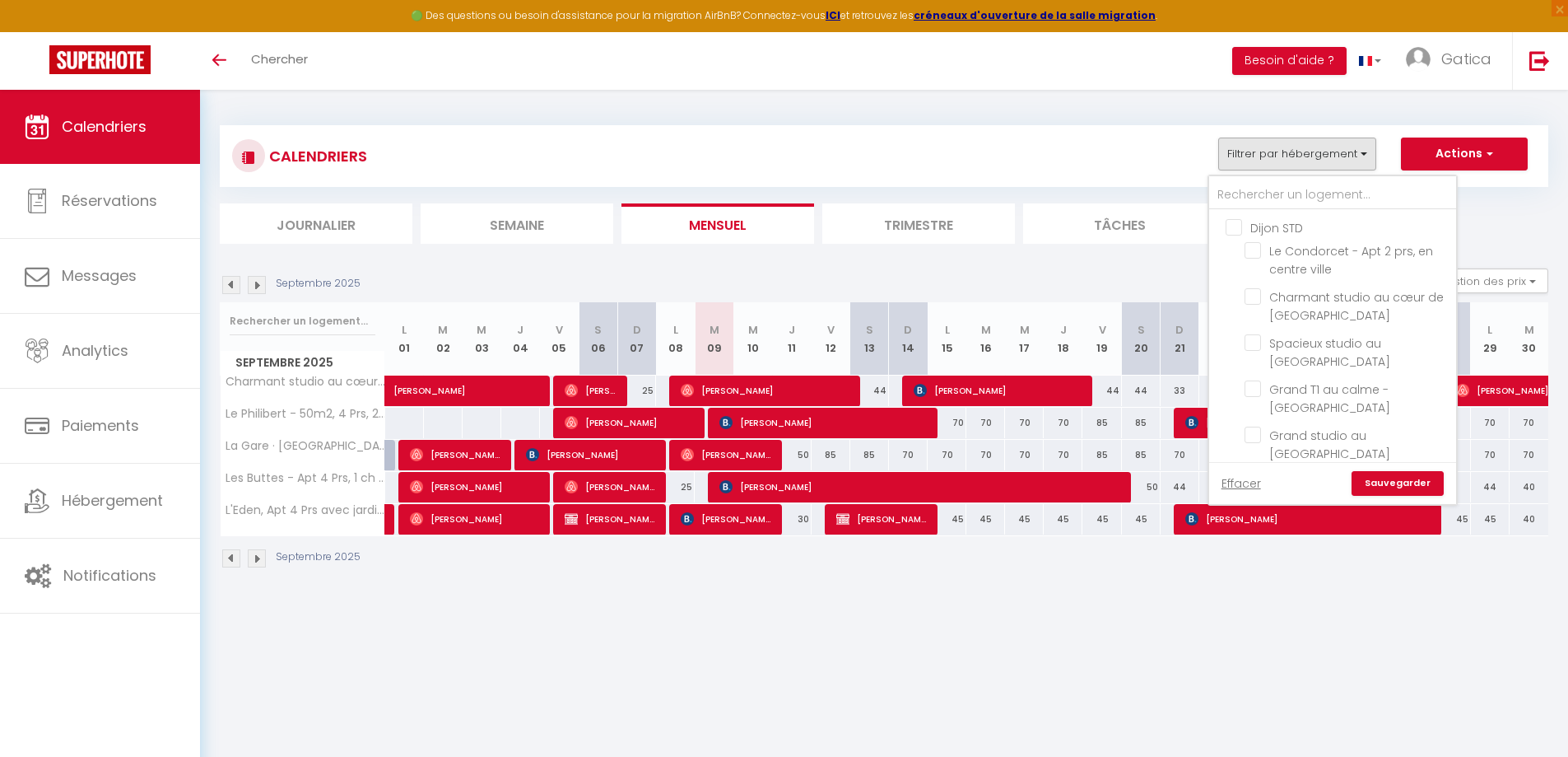
checkbox input "false"
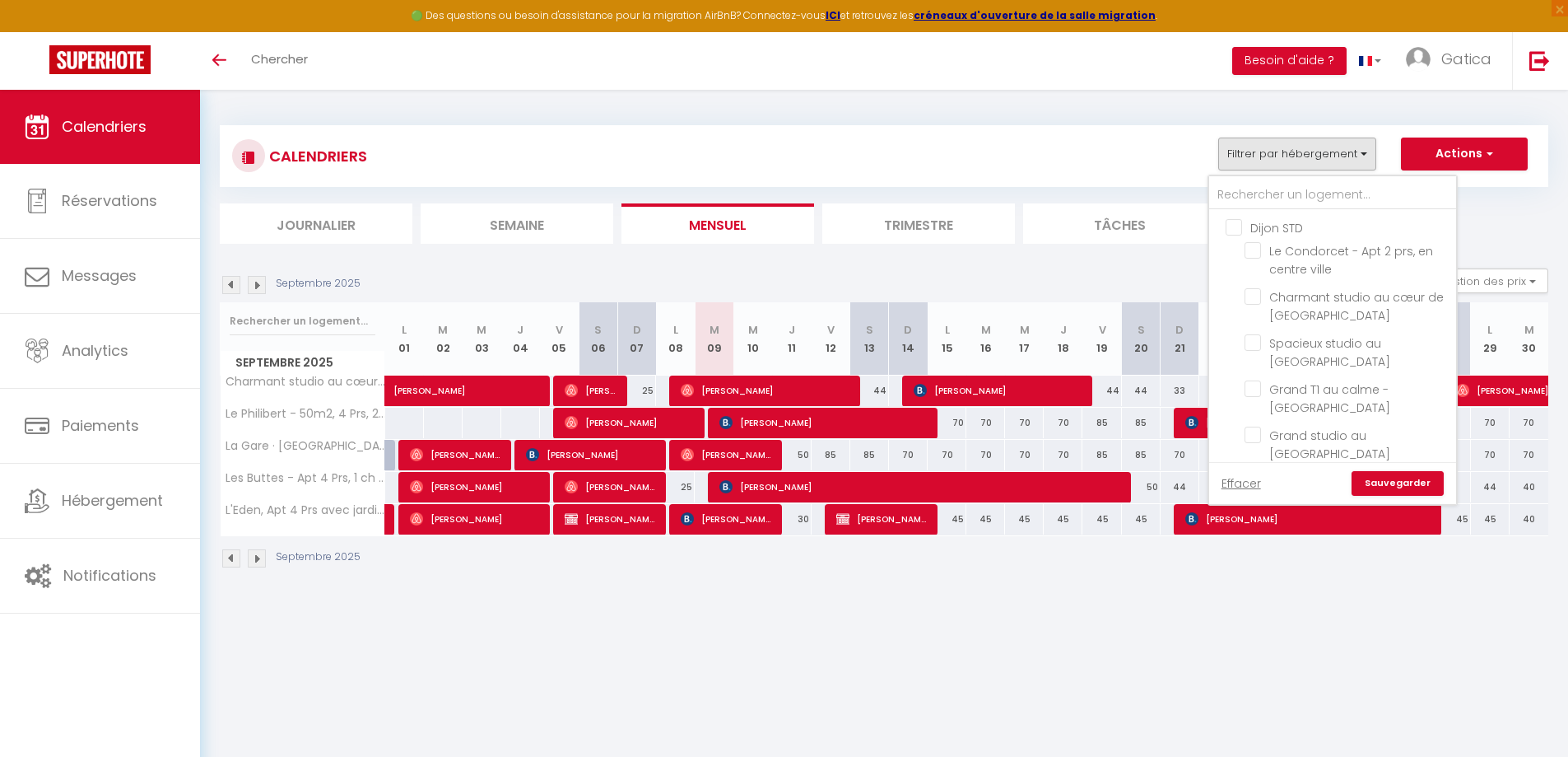
checkbox input "false"
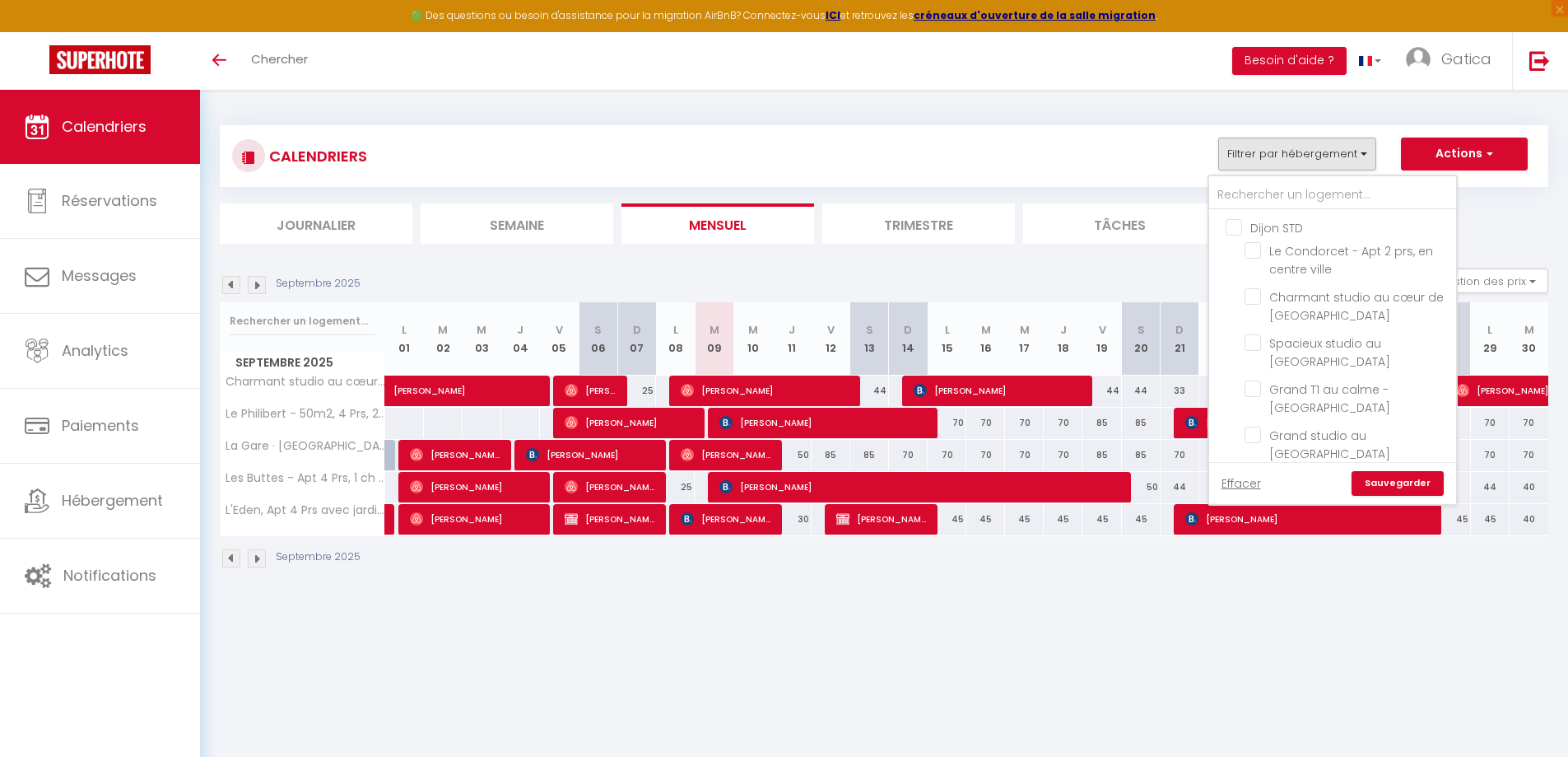
checkbox input "false"
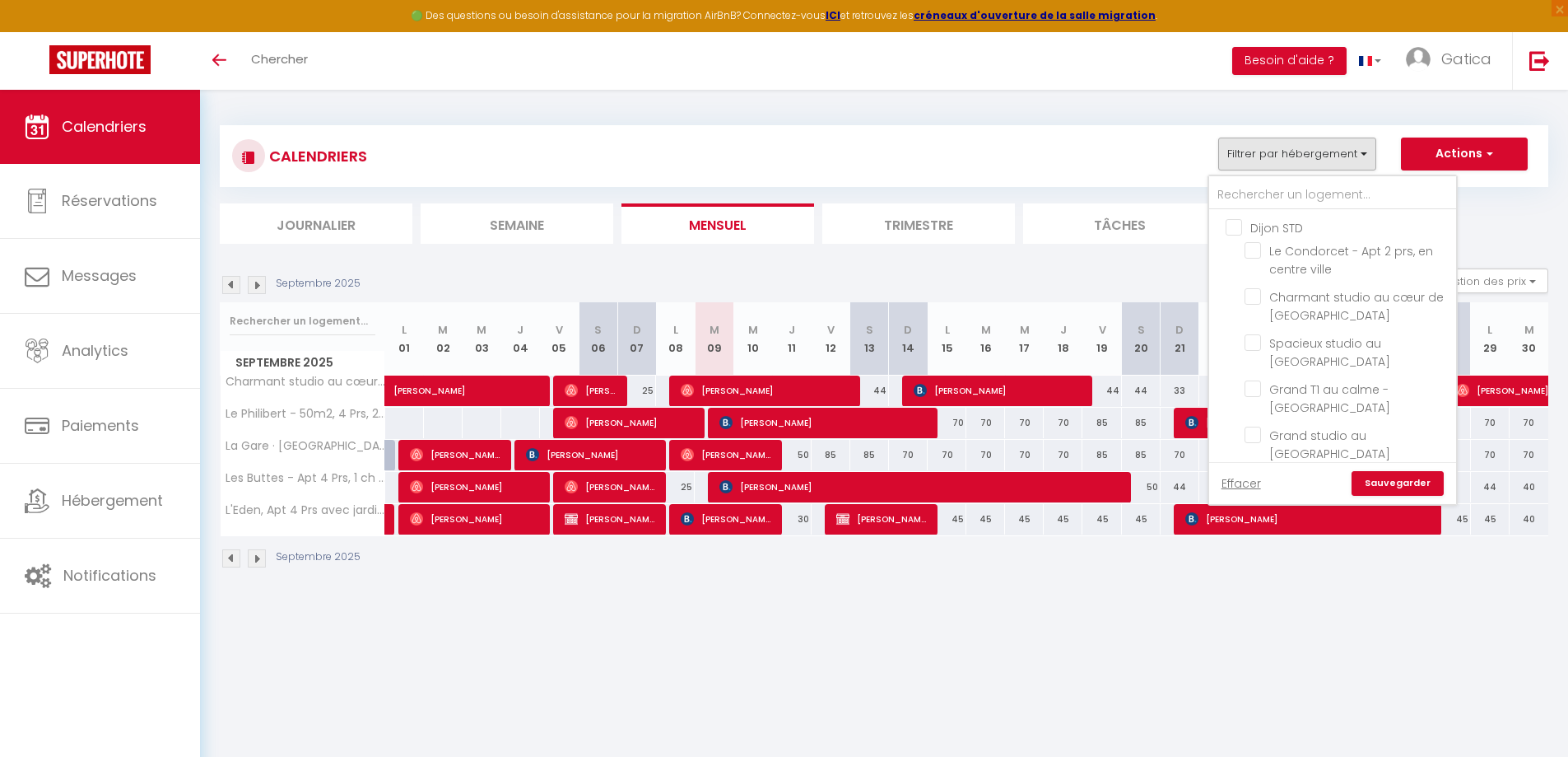
checkbox input "false"
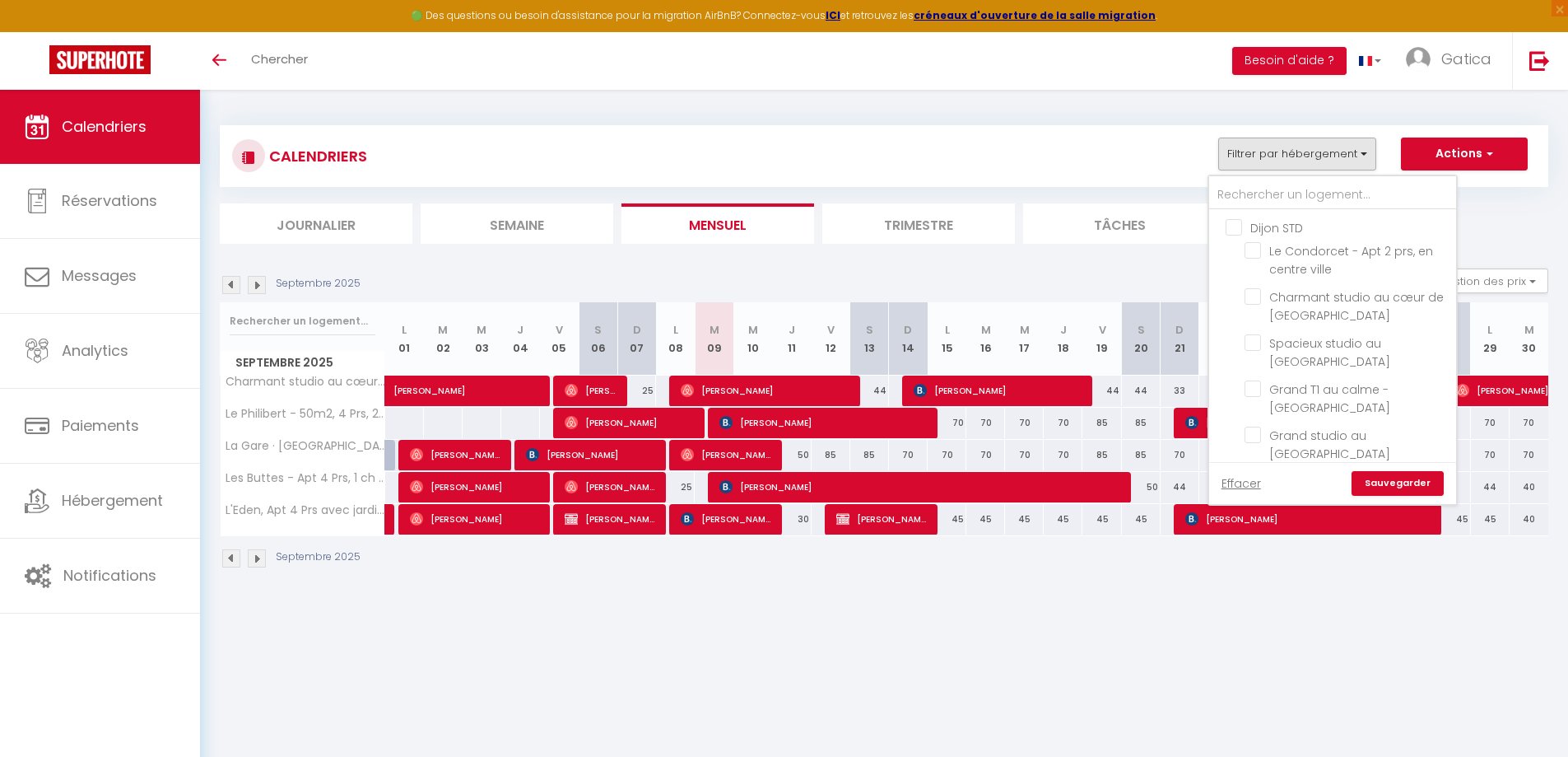
checkbox input "false"
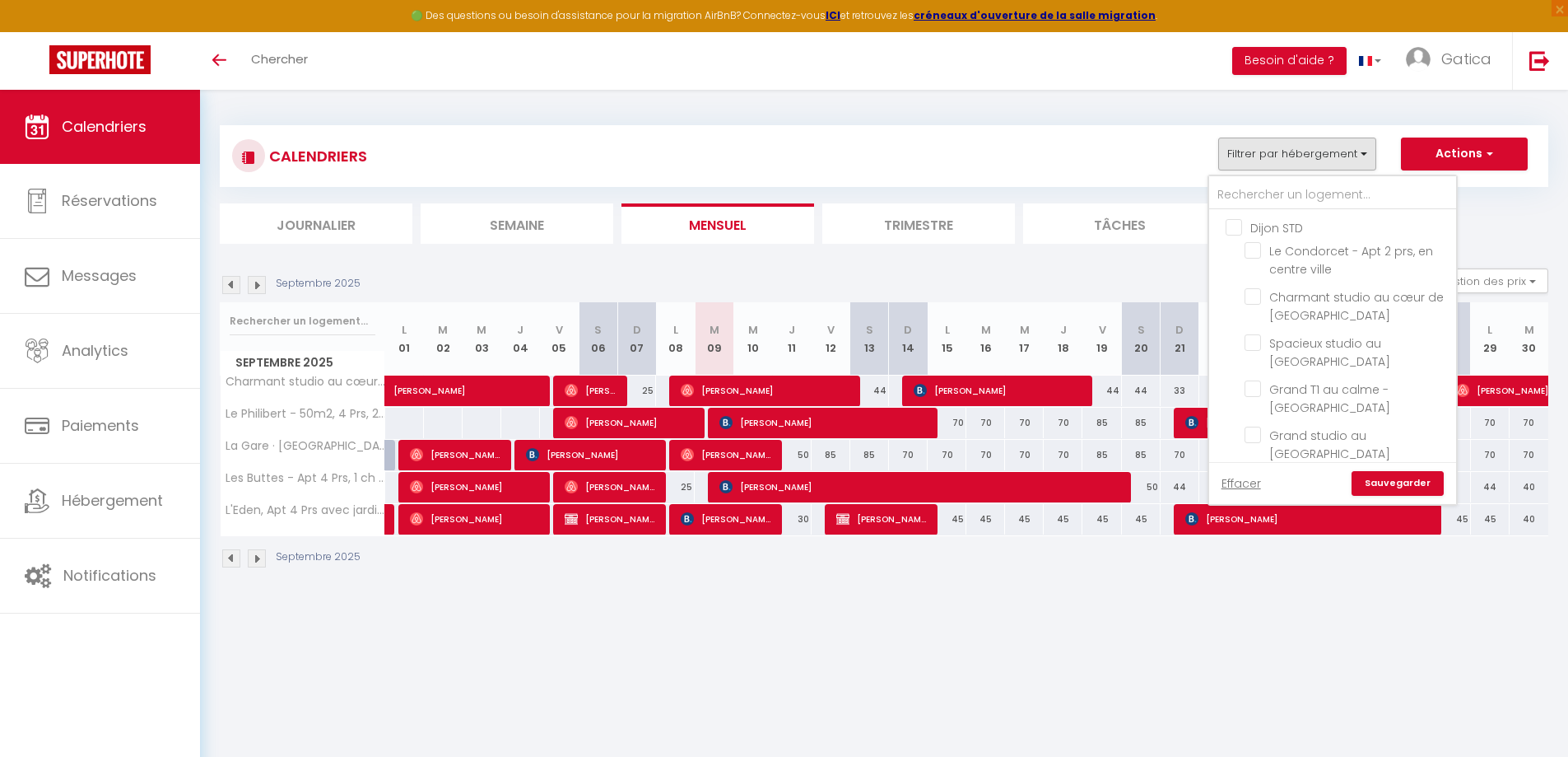
checkbox input "false"
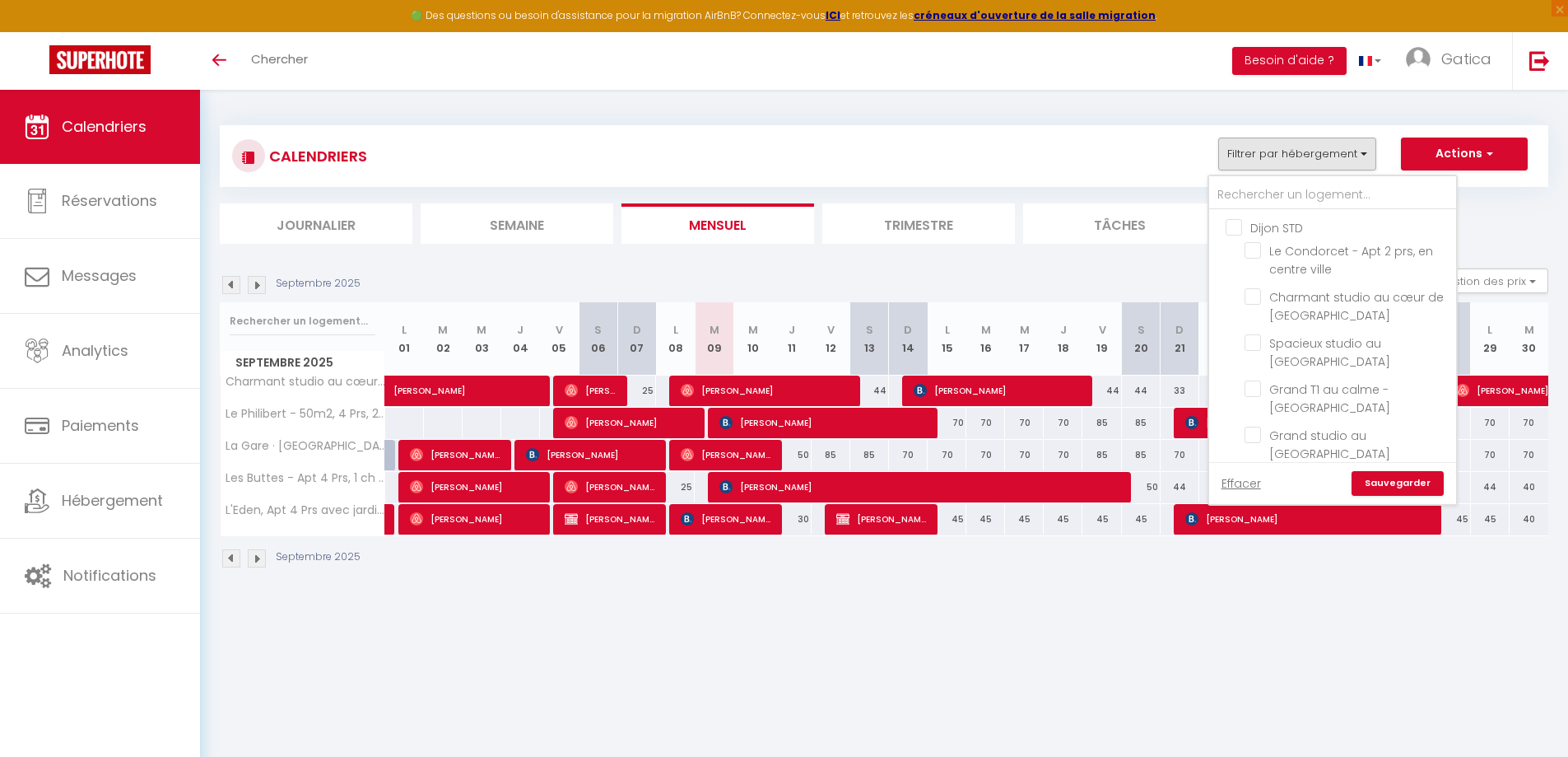
checkbox input "false"
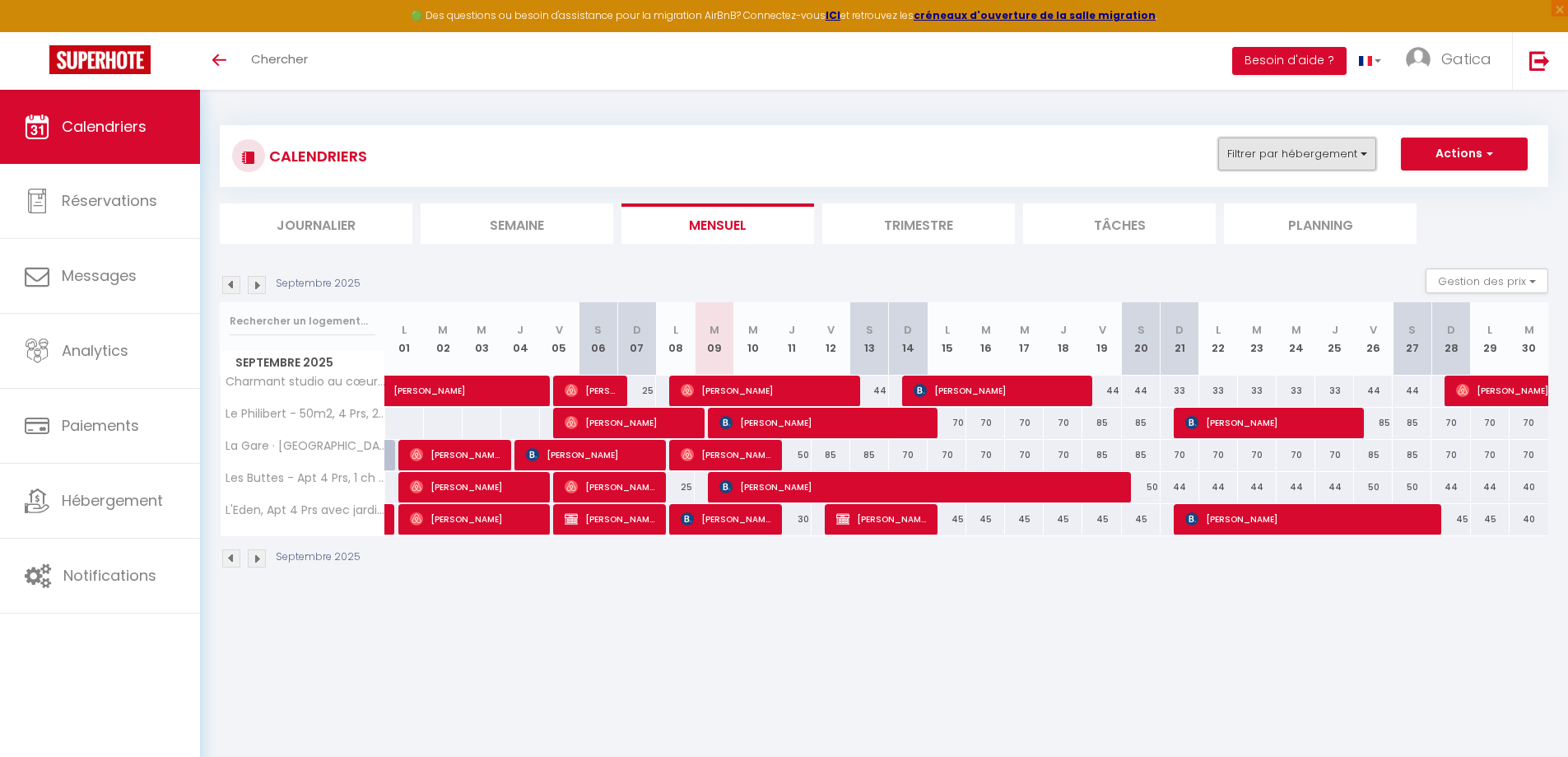
click at [1314, 163] on button "Filtrer par hébergement" at bounding box center [1298, 154] width 158 height 33
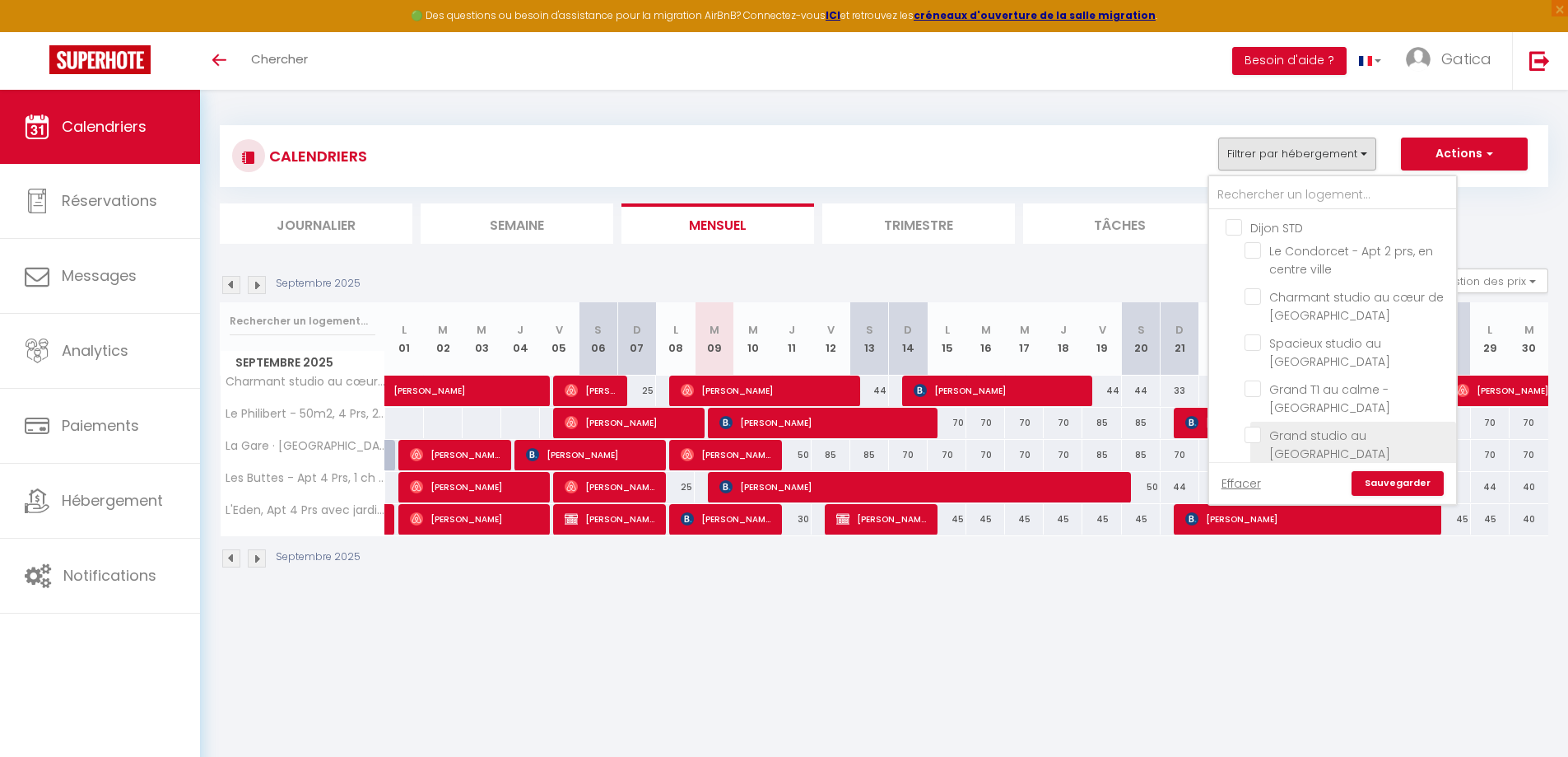
click at [1257, 438] on input "Grand studio au [GEOGRAPHIC_DATA]" at bounding box center [1347, 434] width 206 height 16
checkbox input "true"
checkbox input "false"
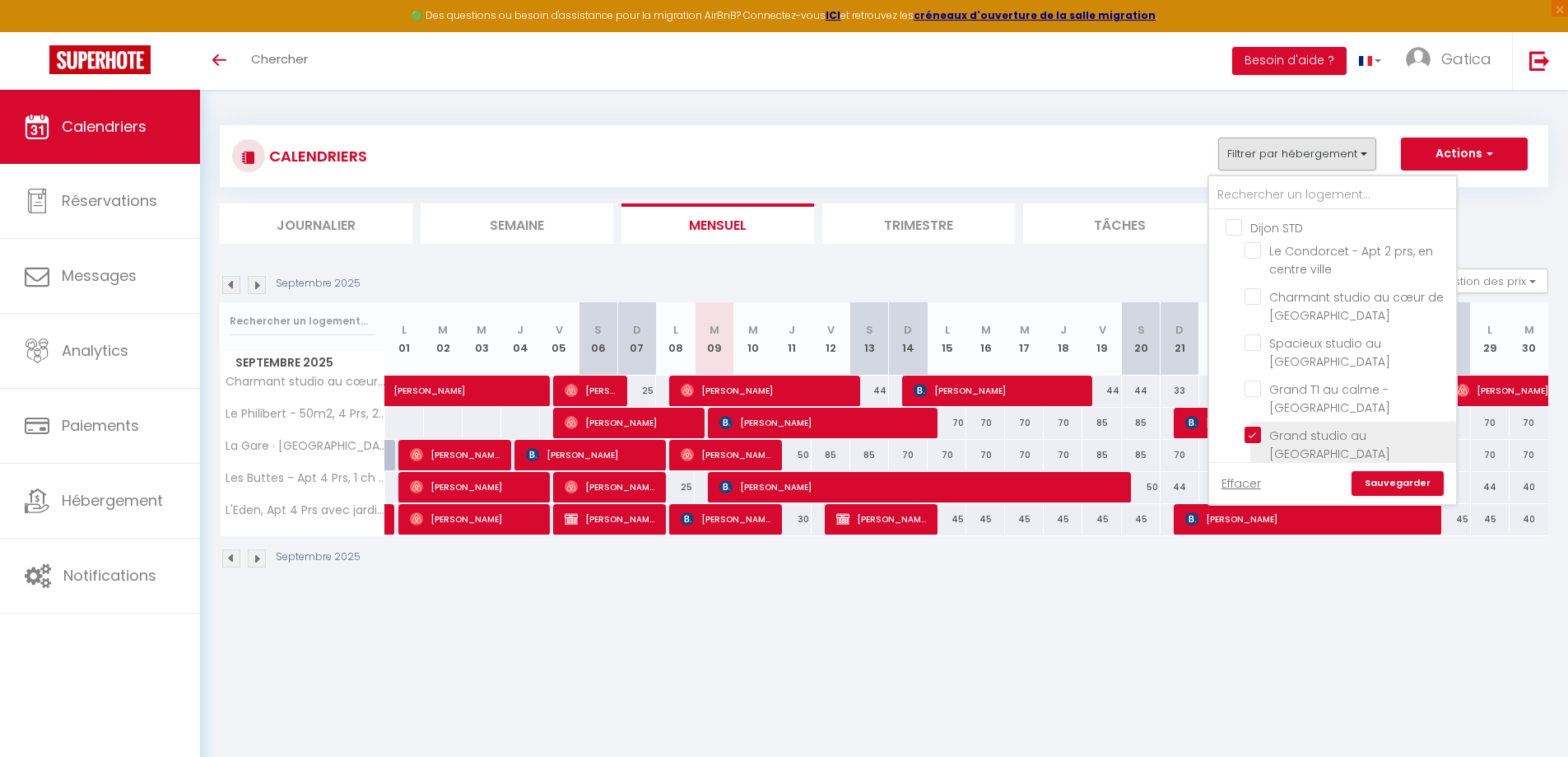
checkbox input "false"
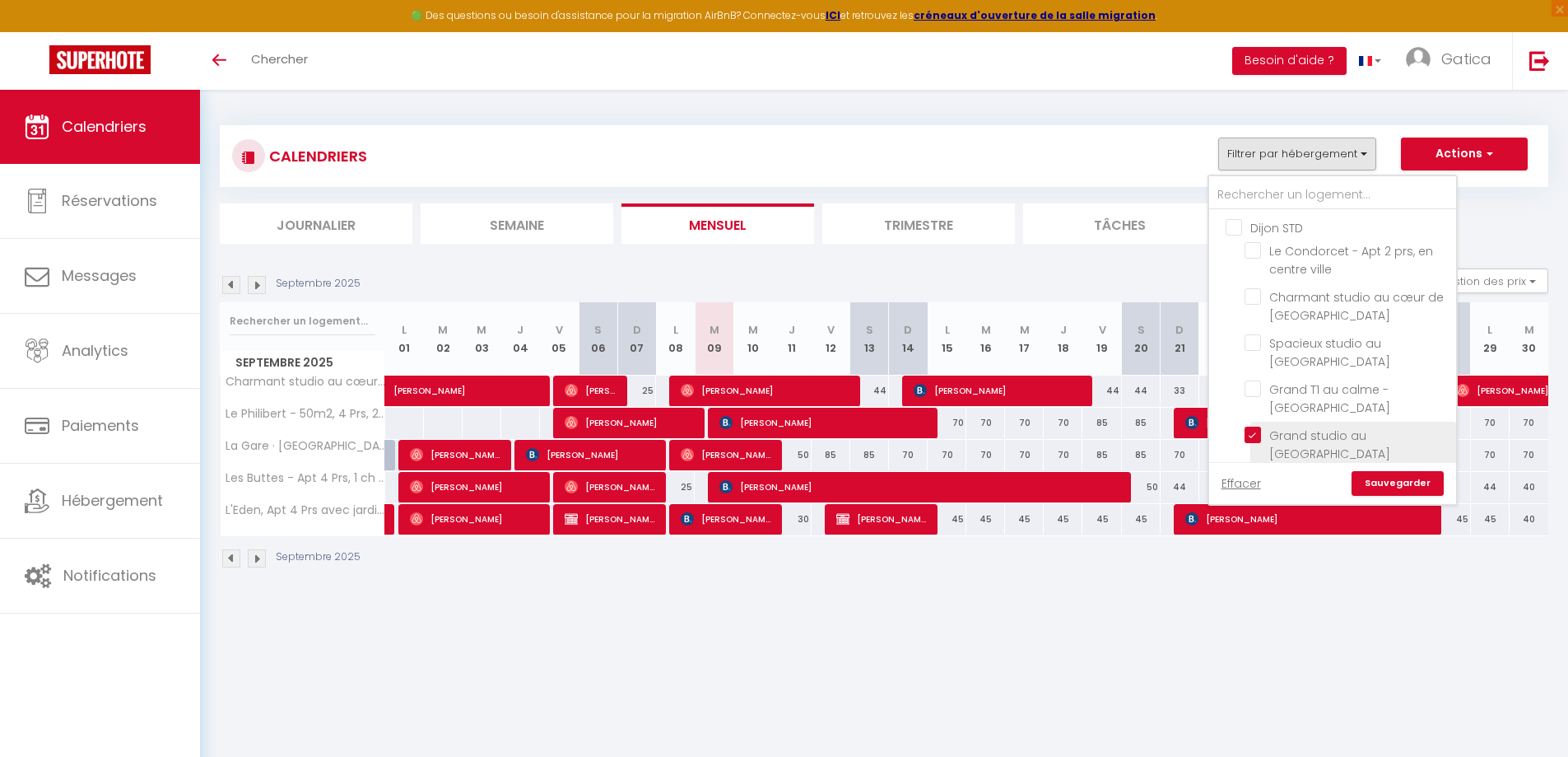
checkbox input "false"
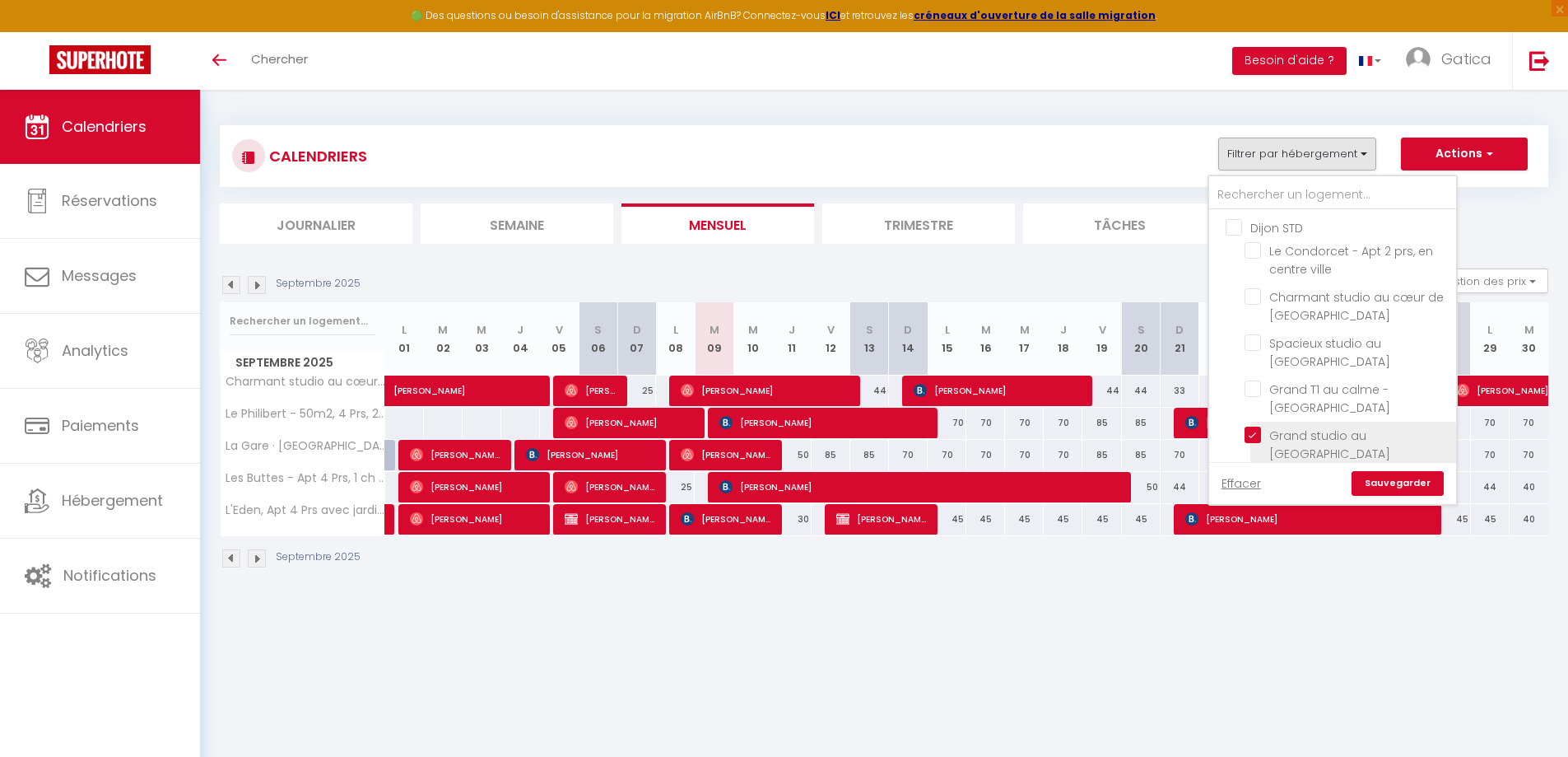
checkbox input "false"
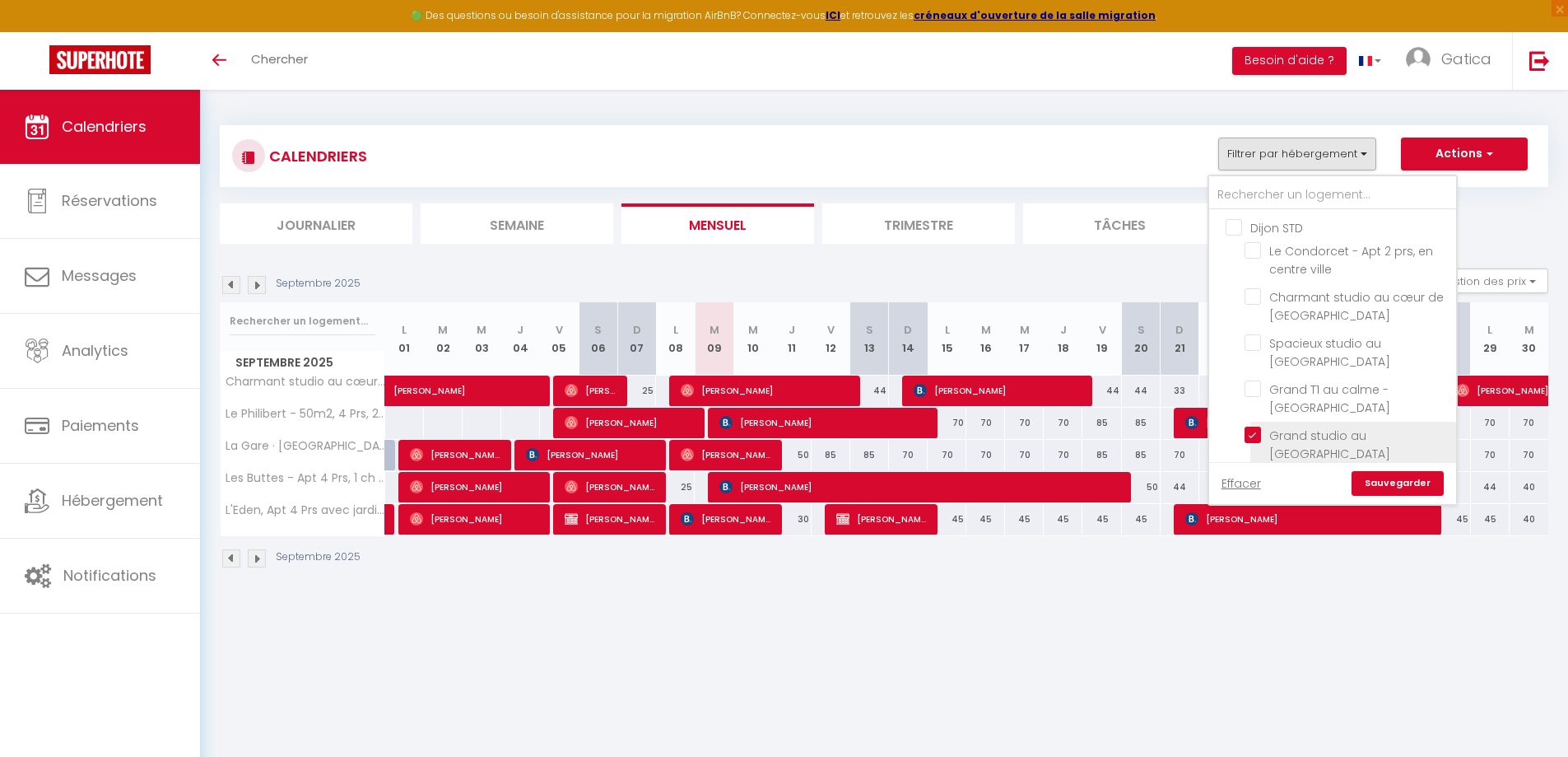
checkbox input "false"
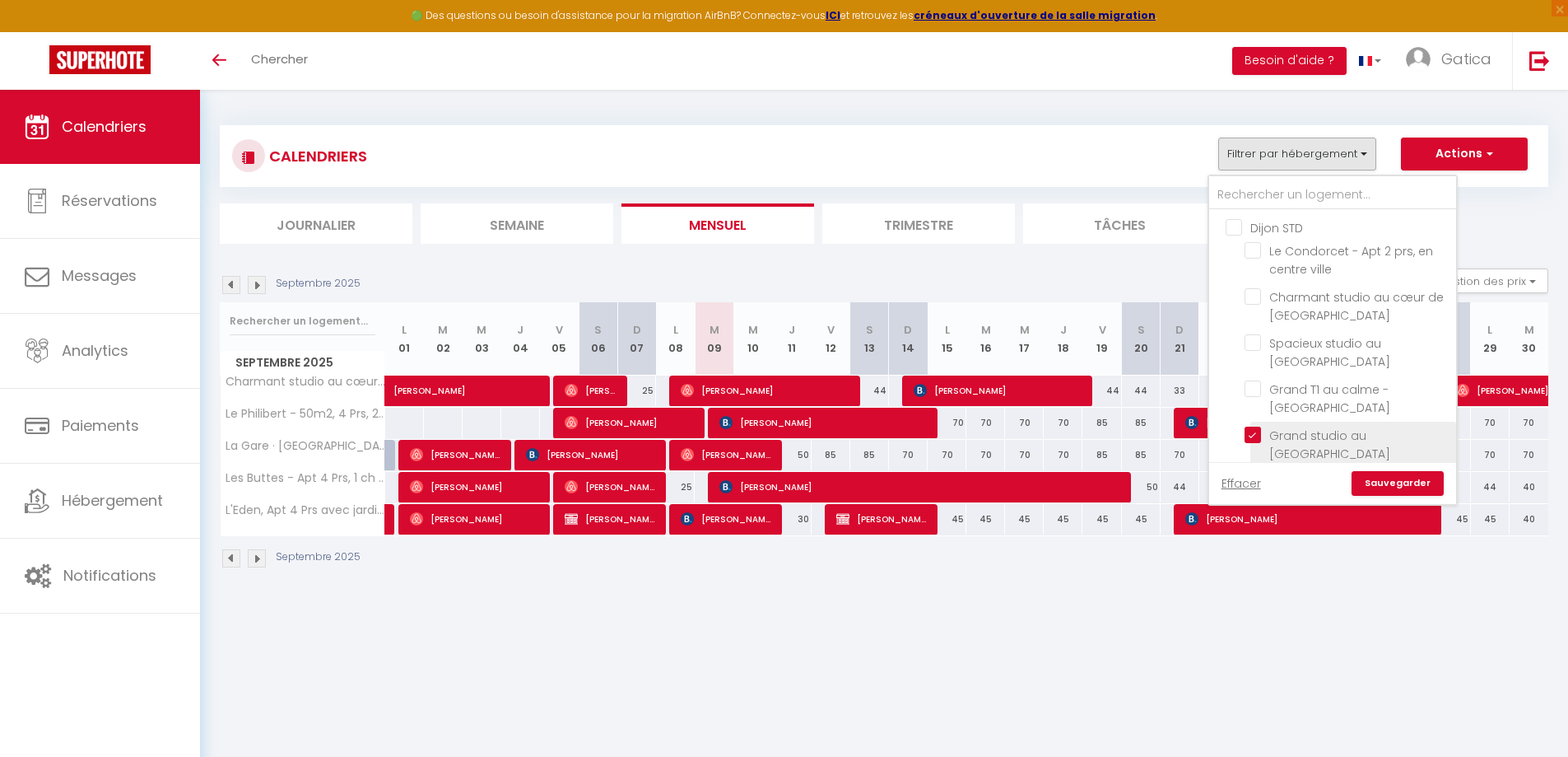
checkbox input "false"
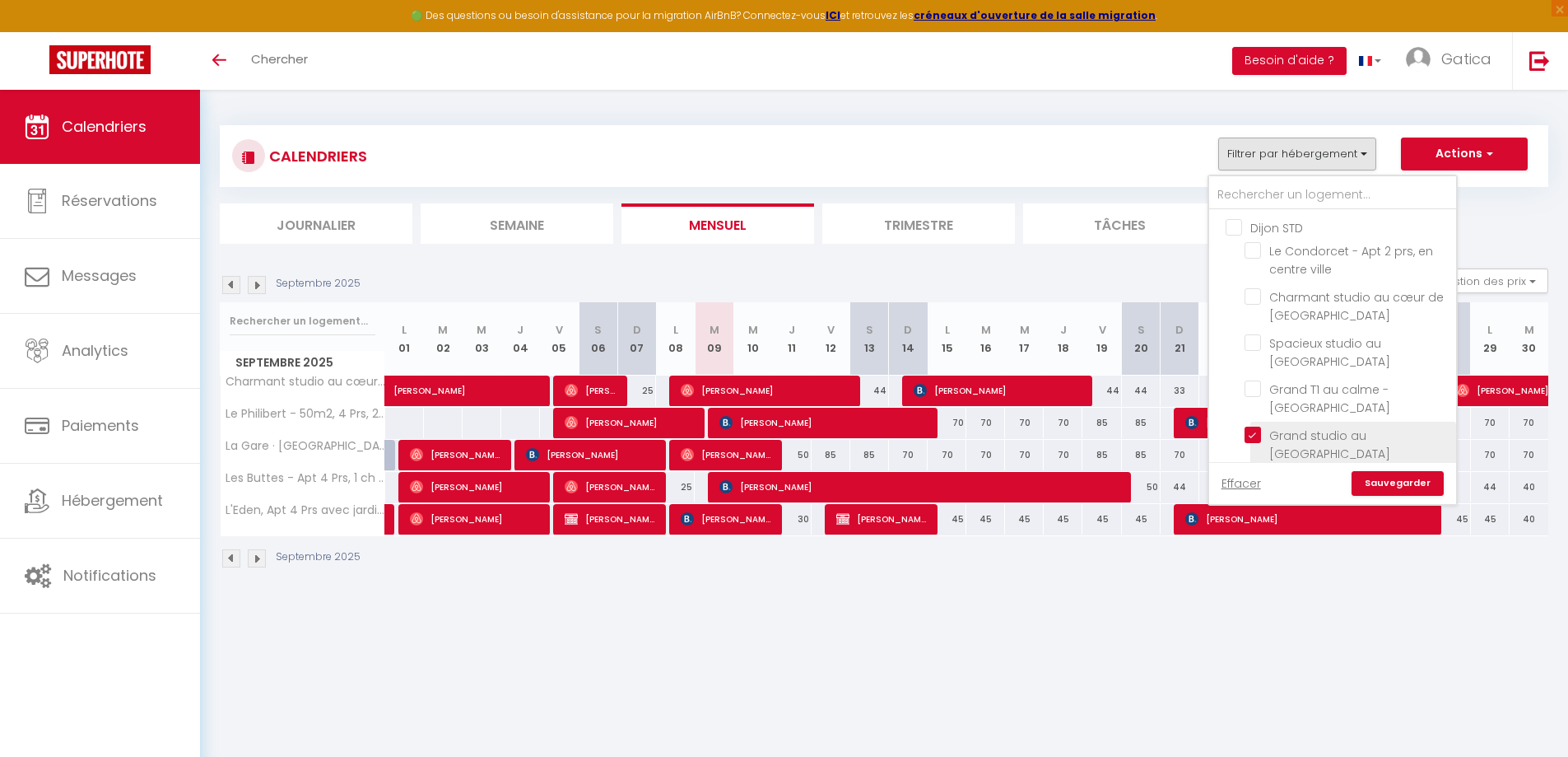
checkbox input "false"
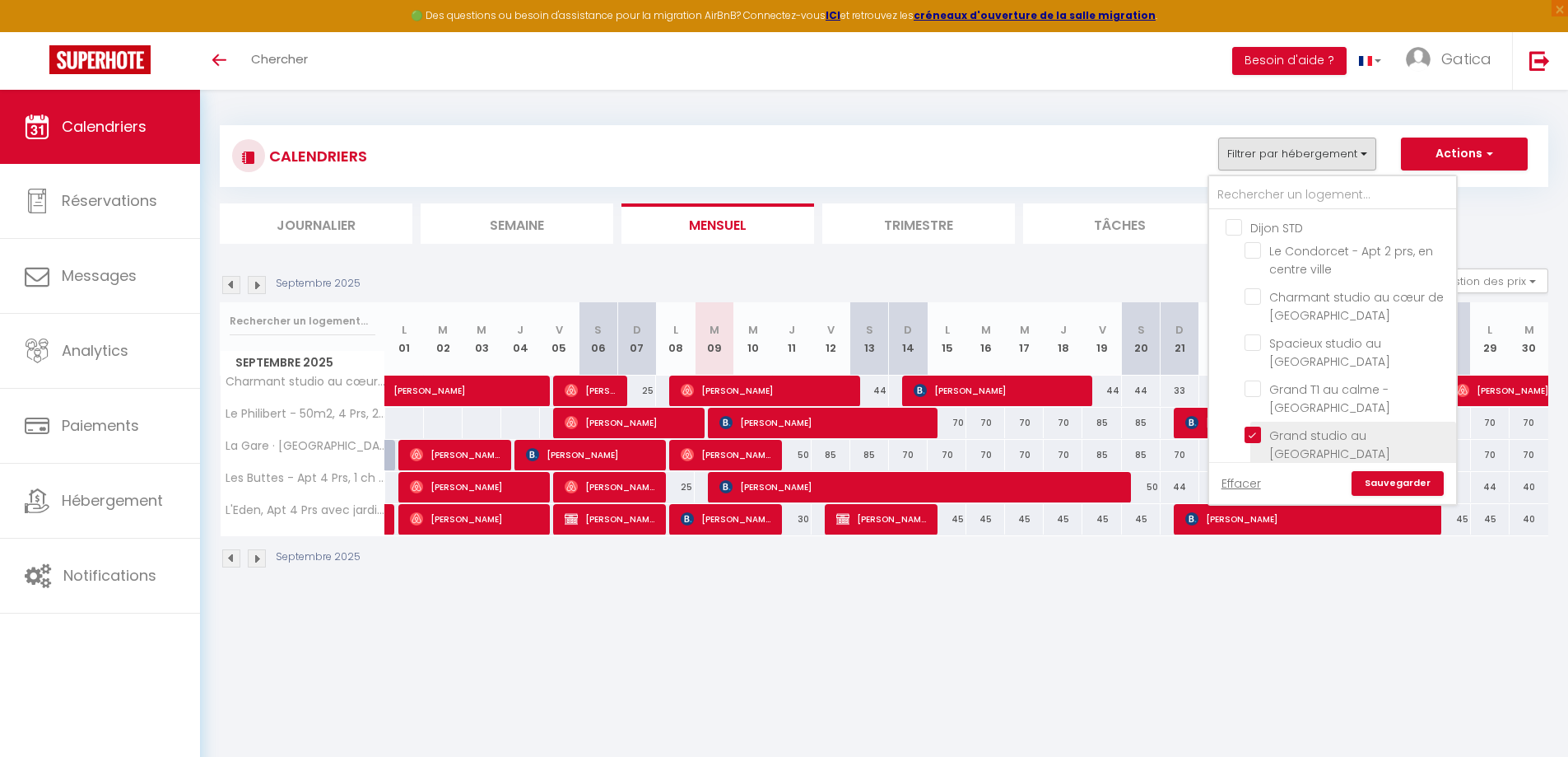
checkbox input "false"
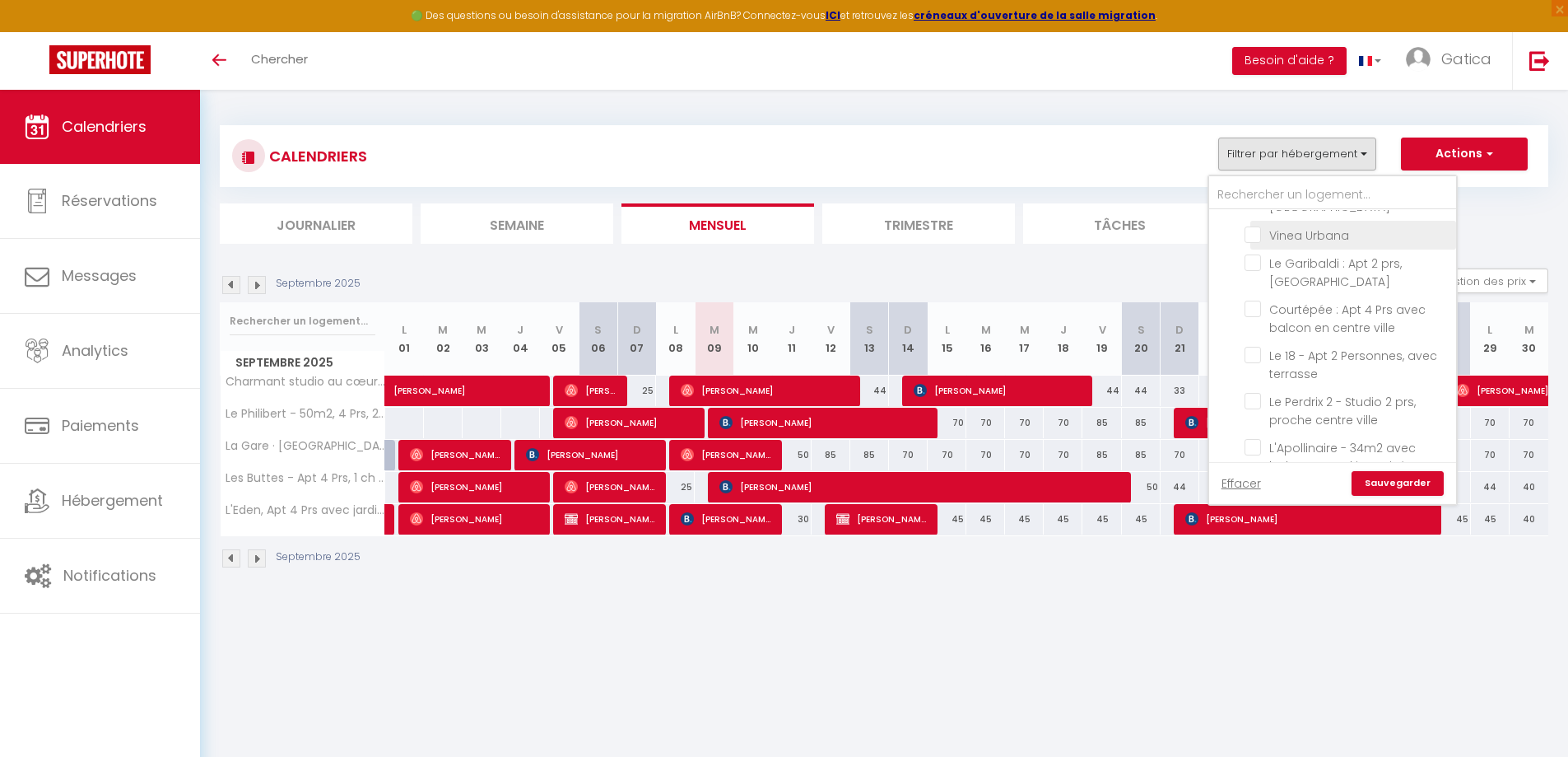
click at [1258, 233] on input "Vinea Urbana" at bounding box center [1347, 234] width 206 height 16
checkbox input "true"
checkbox input "false"
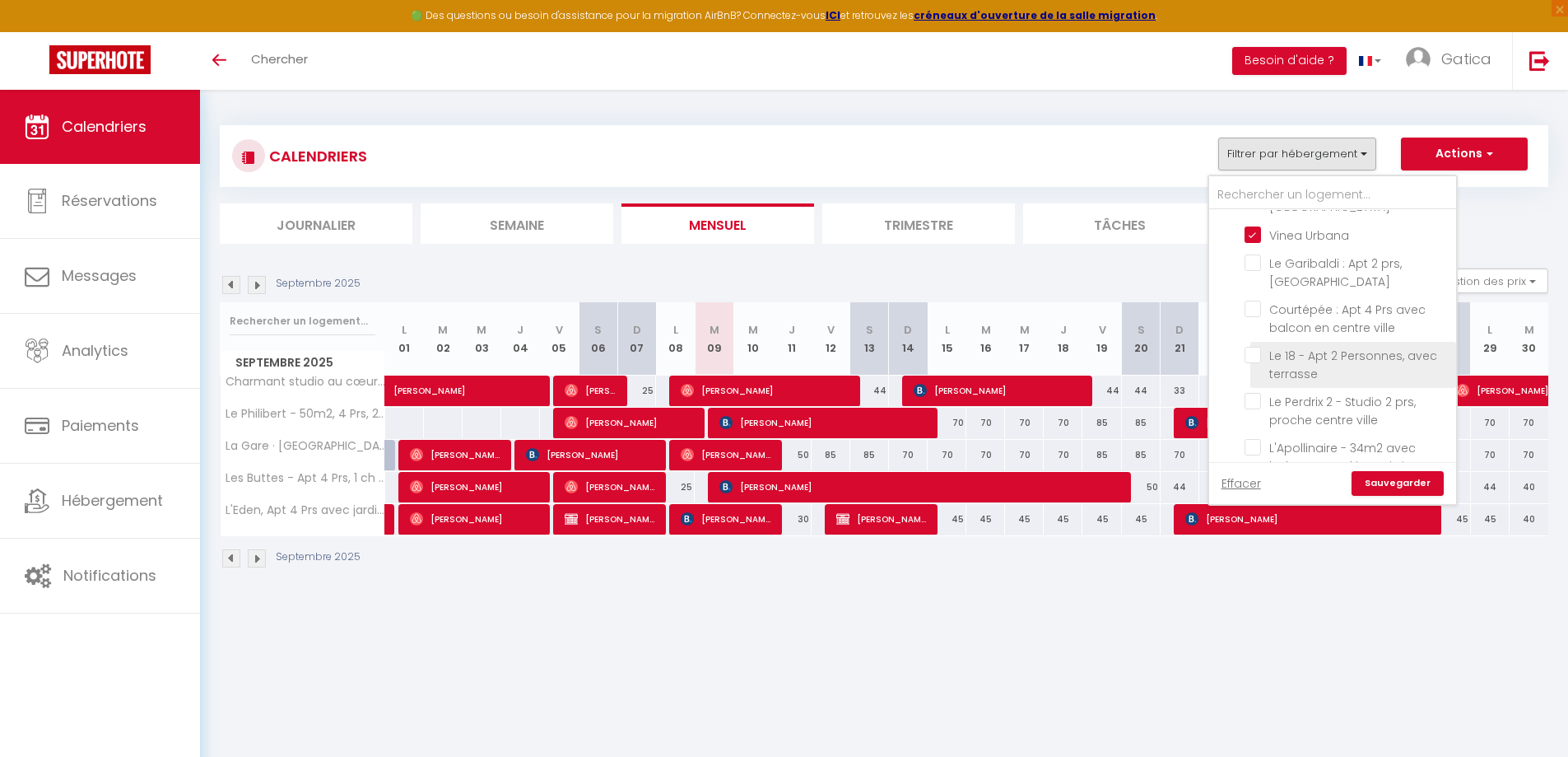
checkbox input "false"
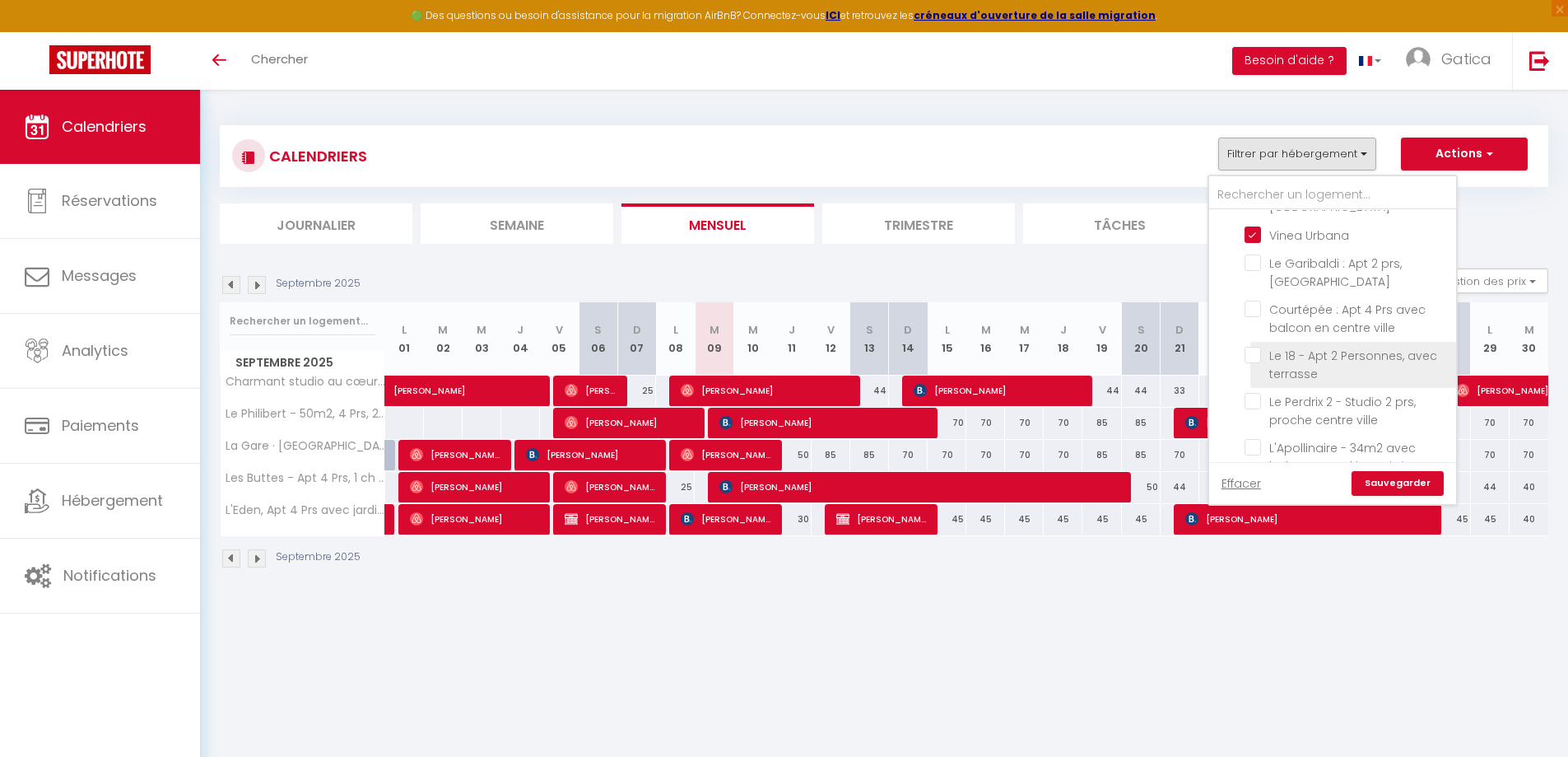
checkbox input "false"
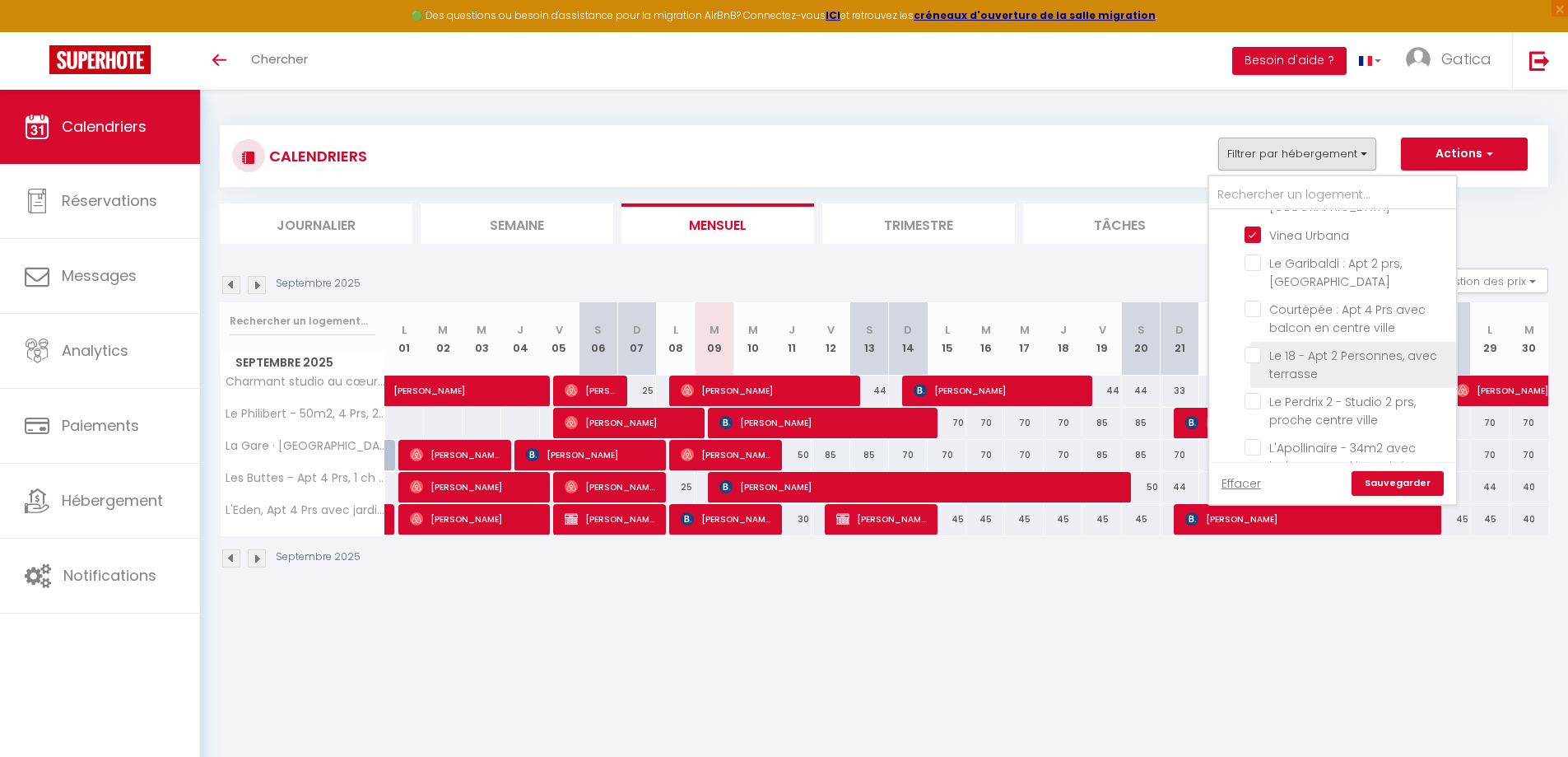
checkbox input "false"
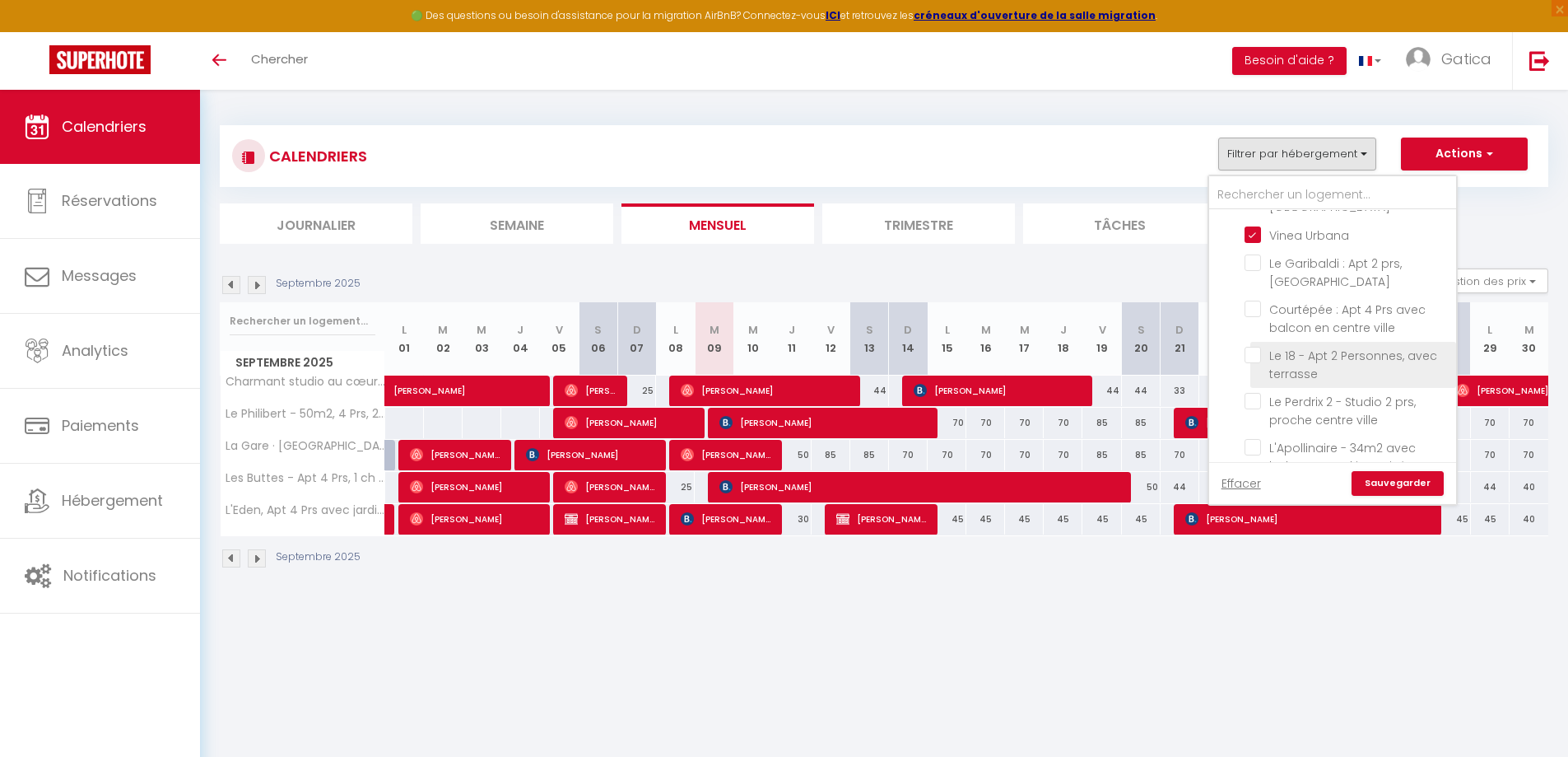
checkbox input "false"
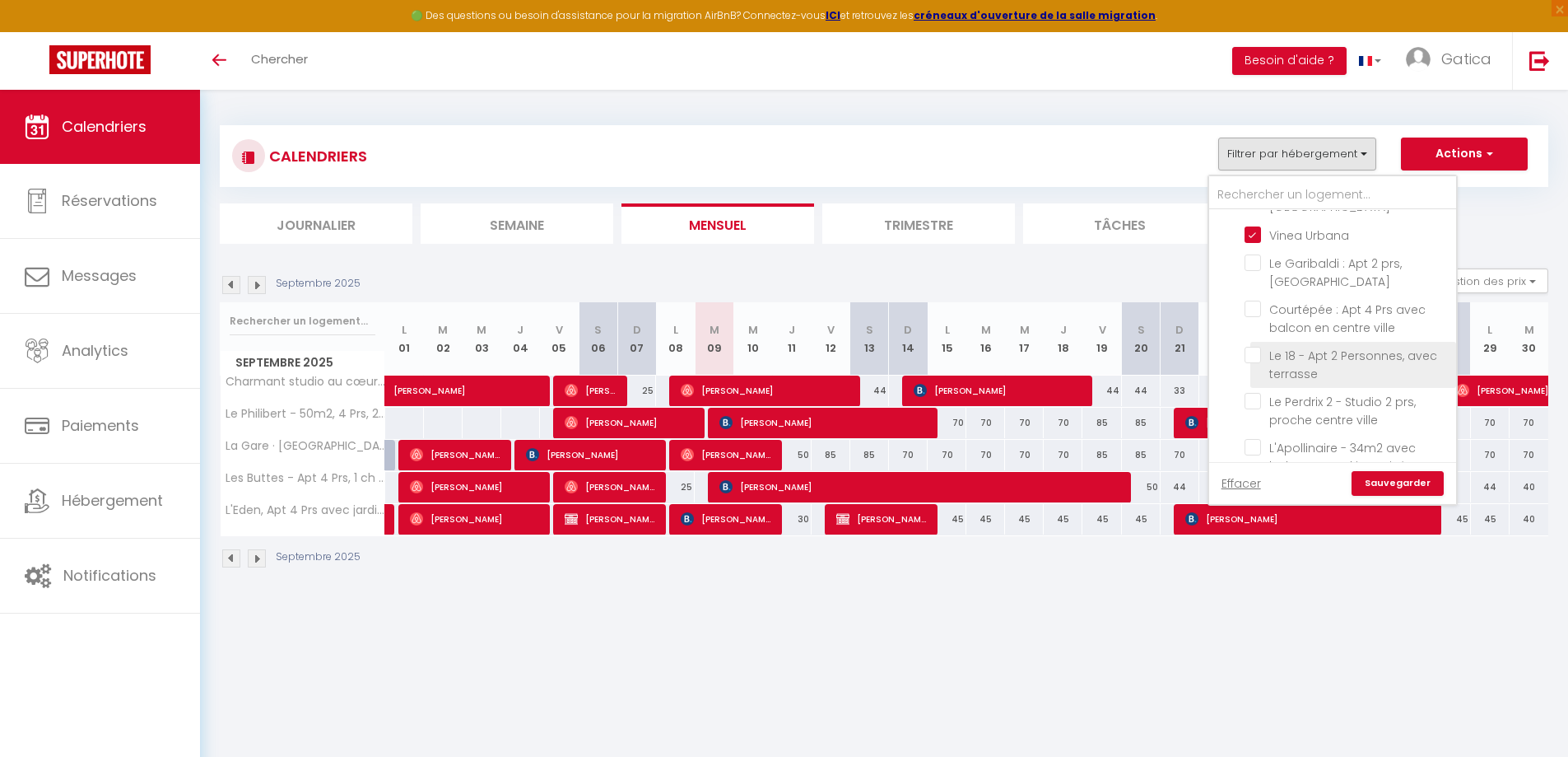
checkbox input "false"
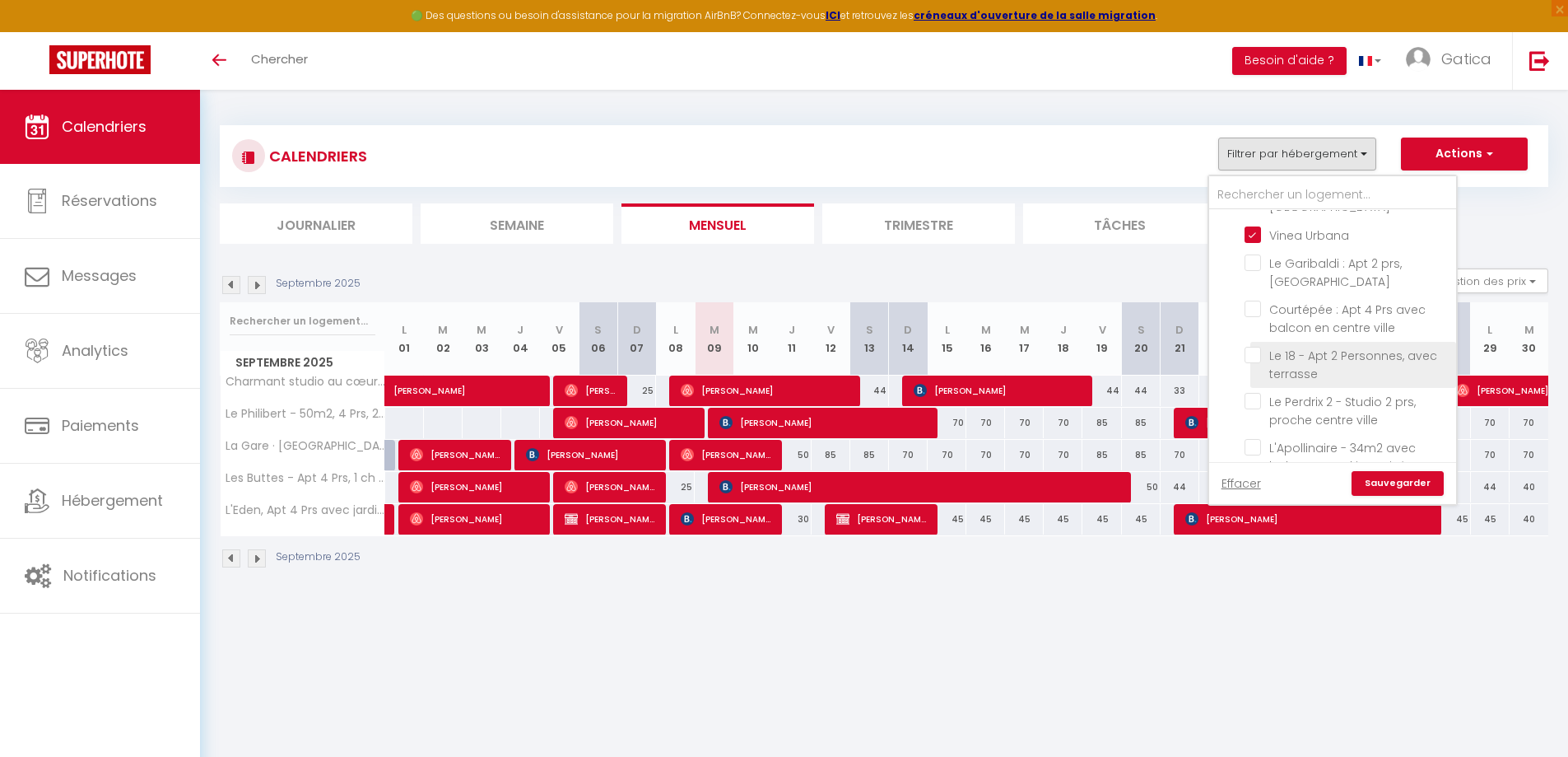
checkbox input "false"
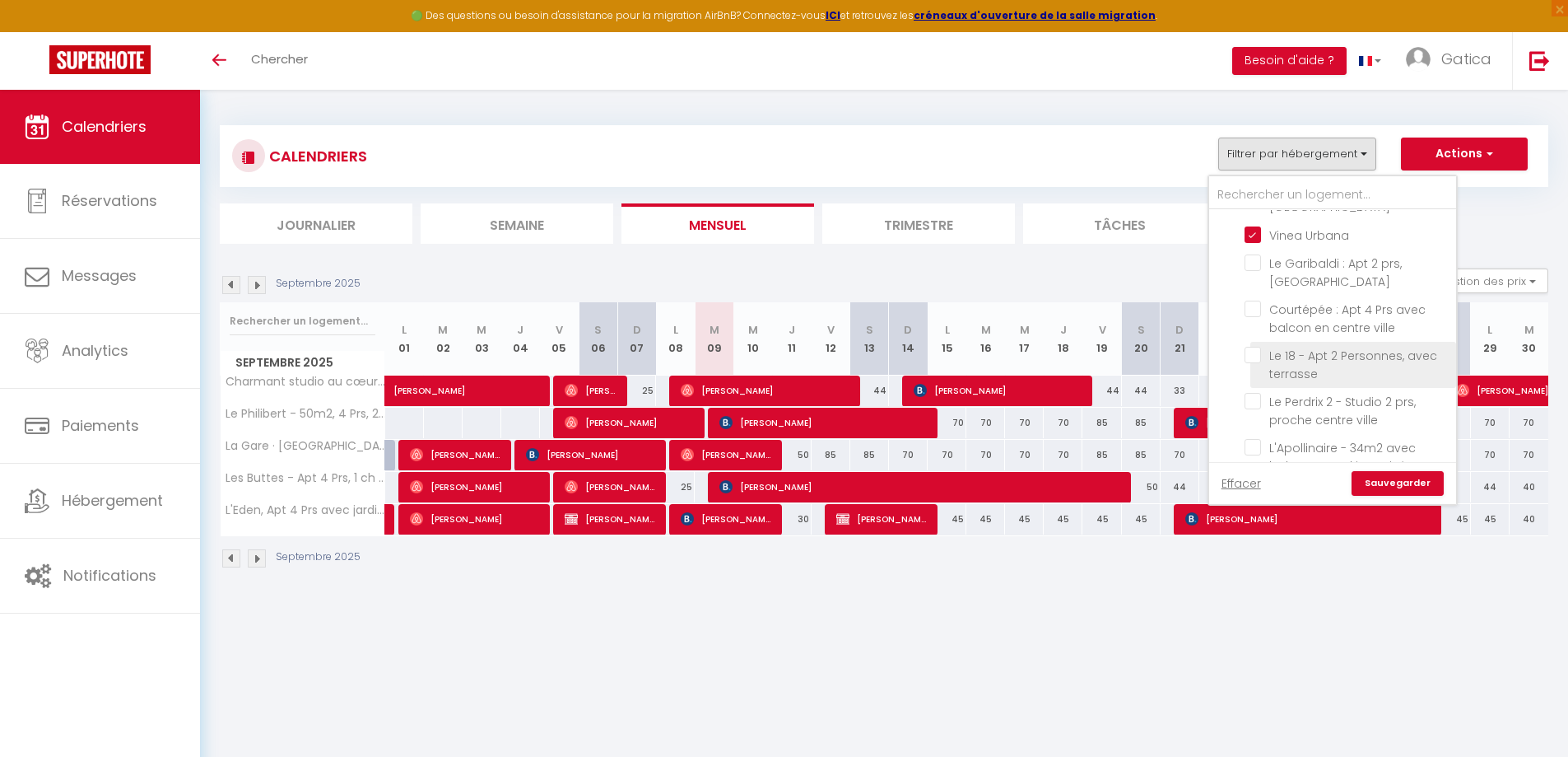
checkbox input "false"
click at [1403, 482] on link "Sauvegarder" at bounding box center [1398, 483] width 92 height 25
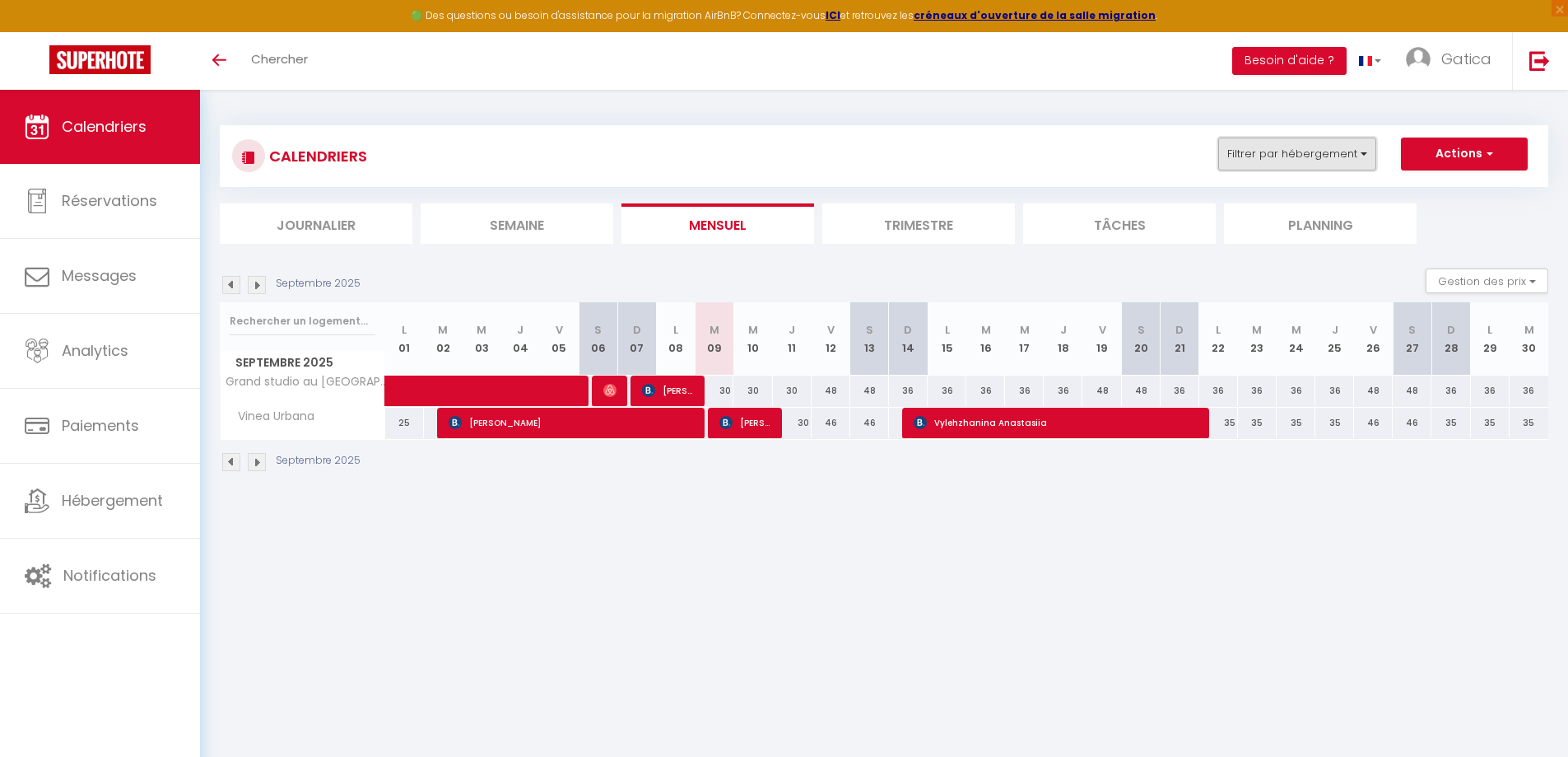
click at [1261, 144] on button "Filtrer par hébergement" at bounding box center [1298, 154] width 158 height 33
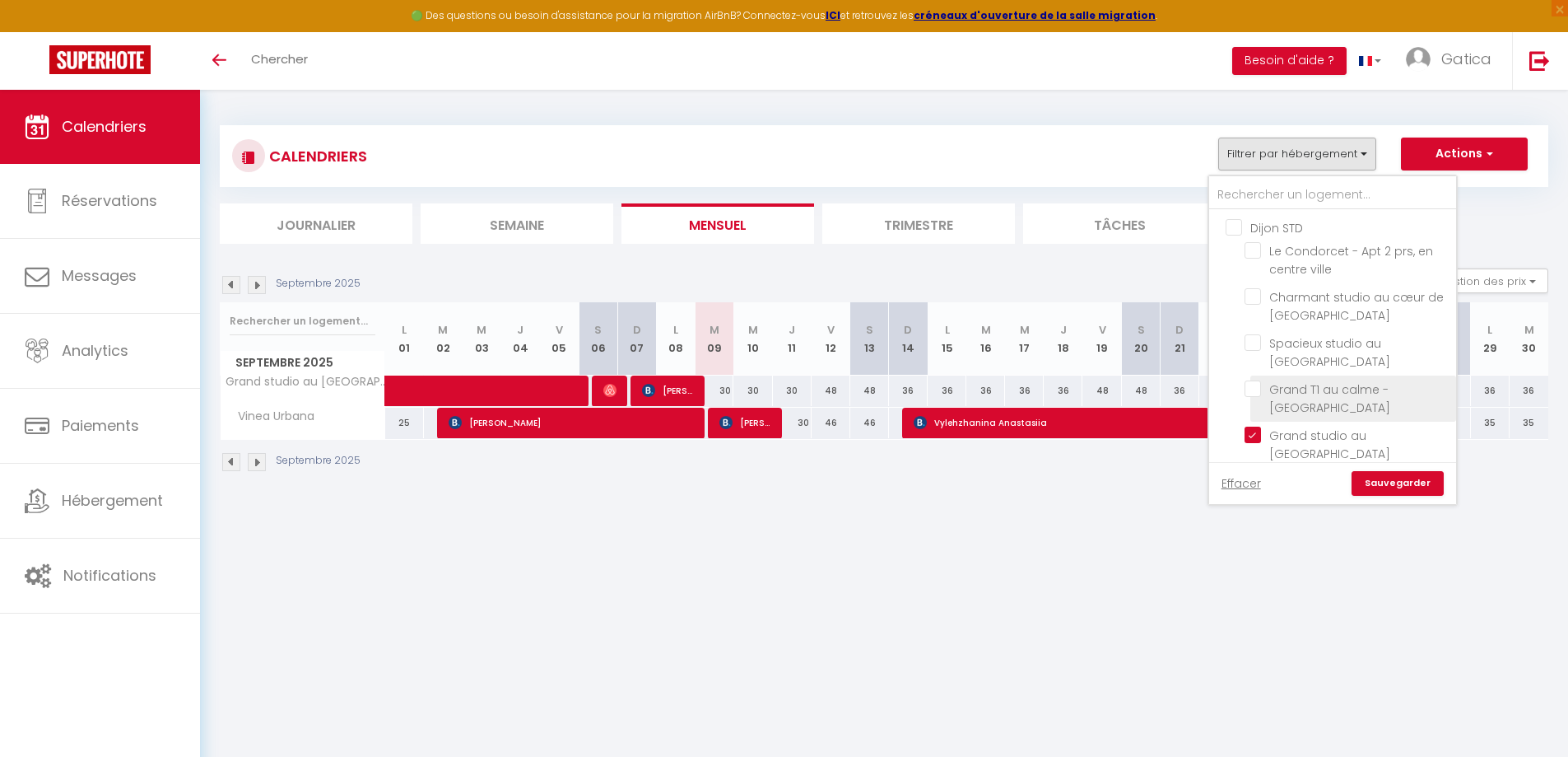
click at [1253, 396] on input "Grand T1 au calme - [GEOGRAPHIC_DATA]" at bounding box center [1347, 388] width 206 height 16
checkbox input "true"
checkbox input "false"
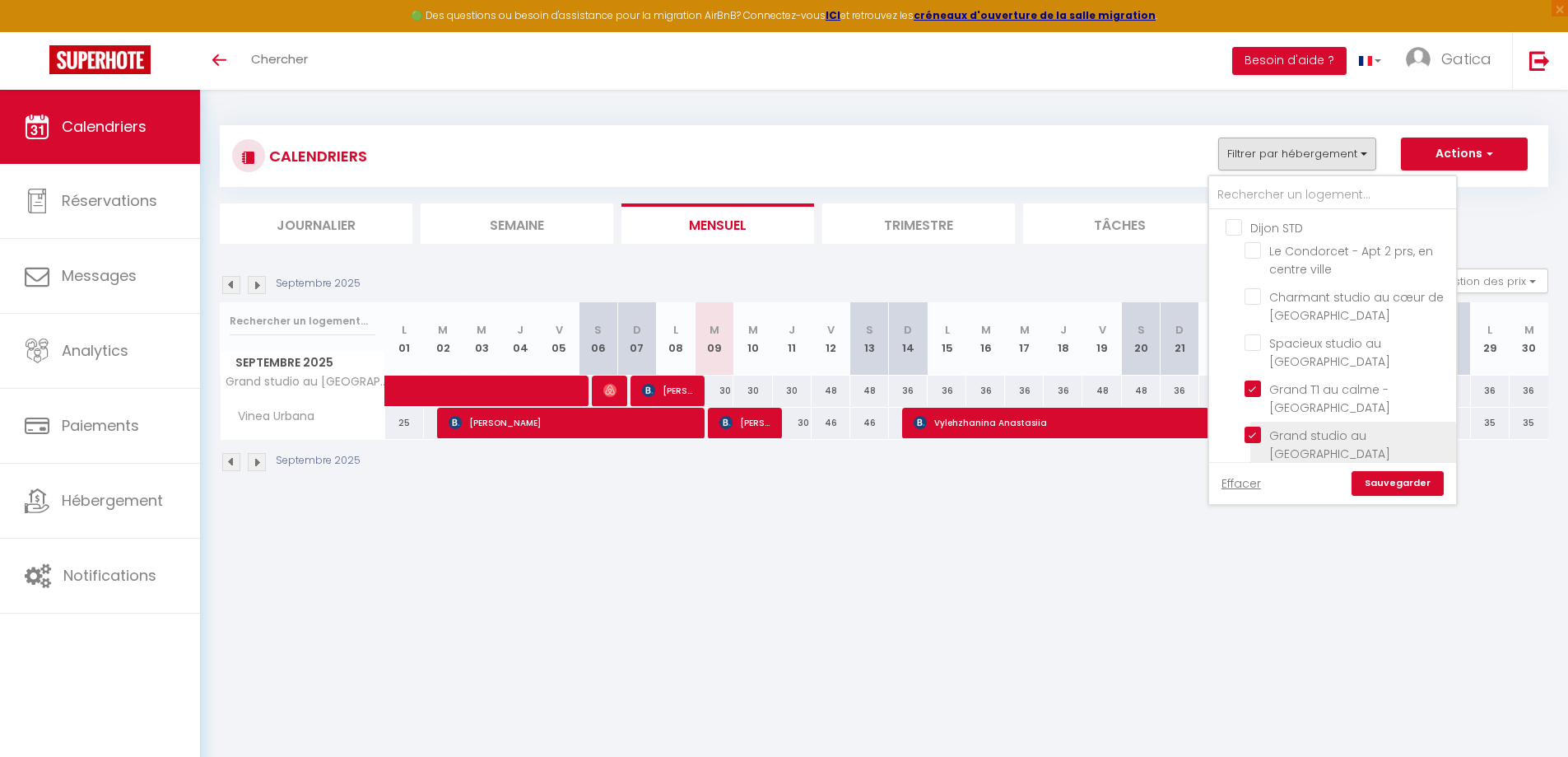
checkbox input "false"
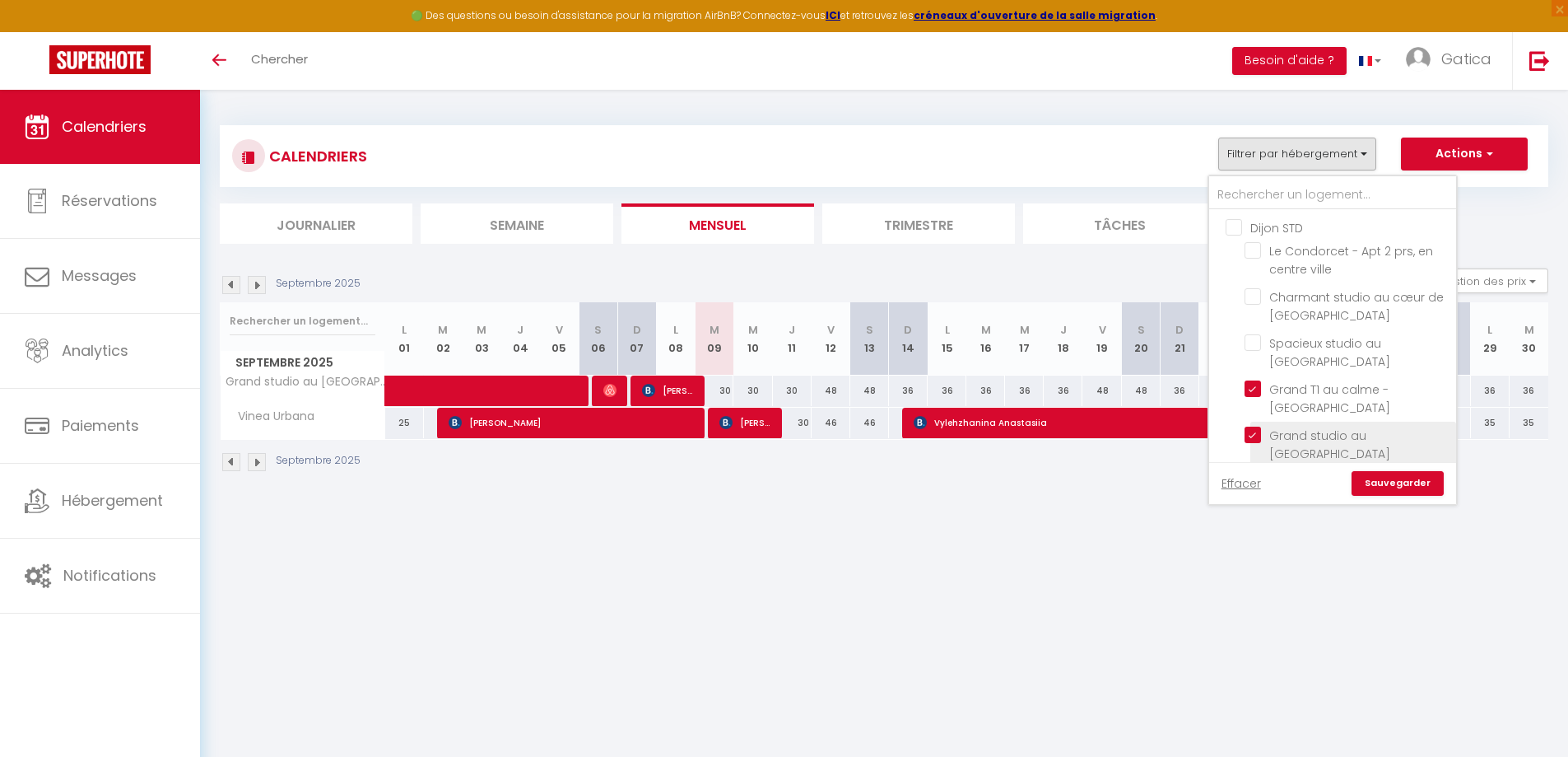
checkbox input "false"
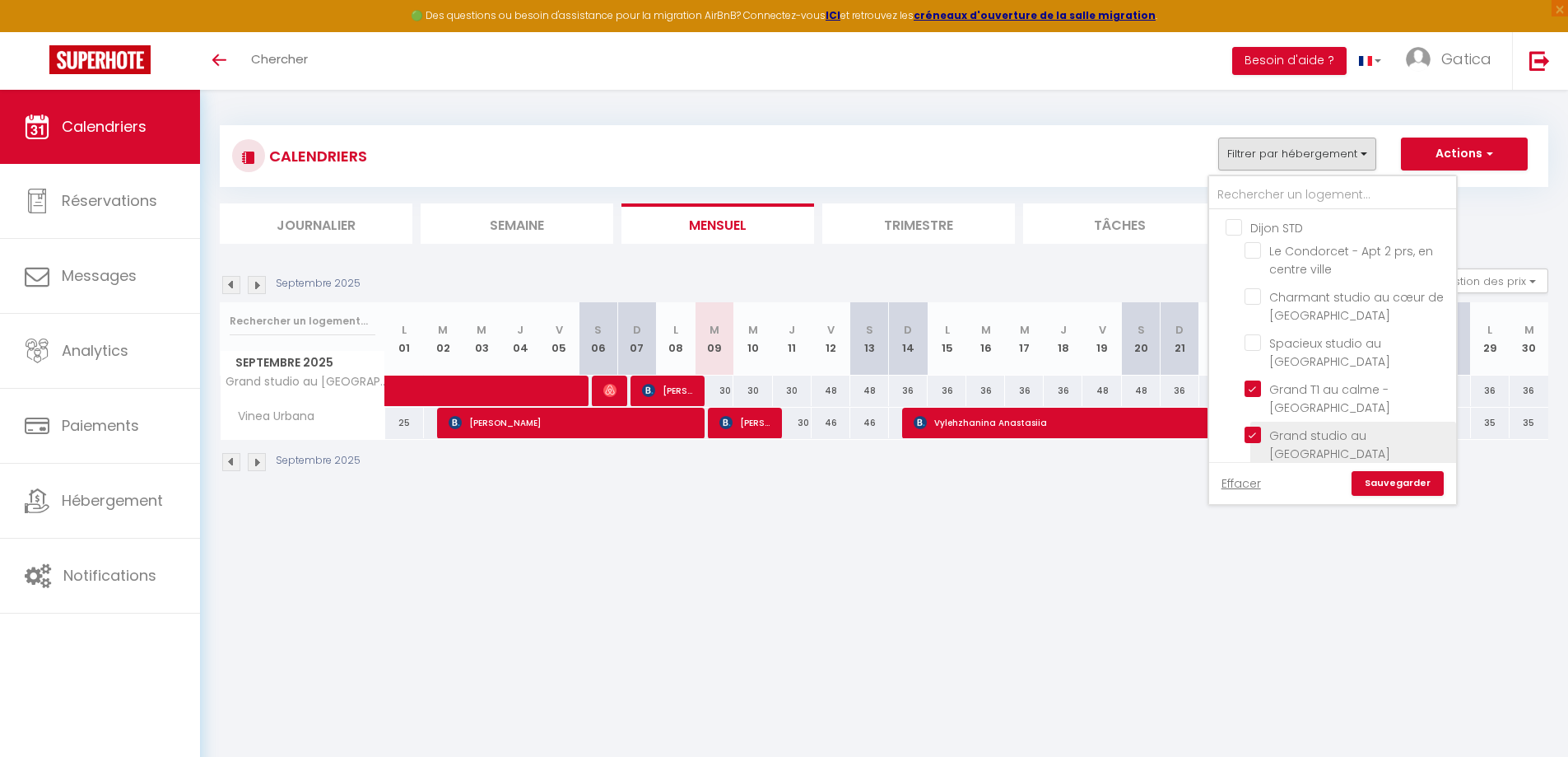
checkbox input "false"
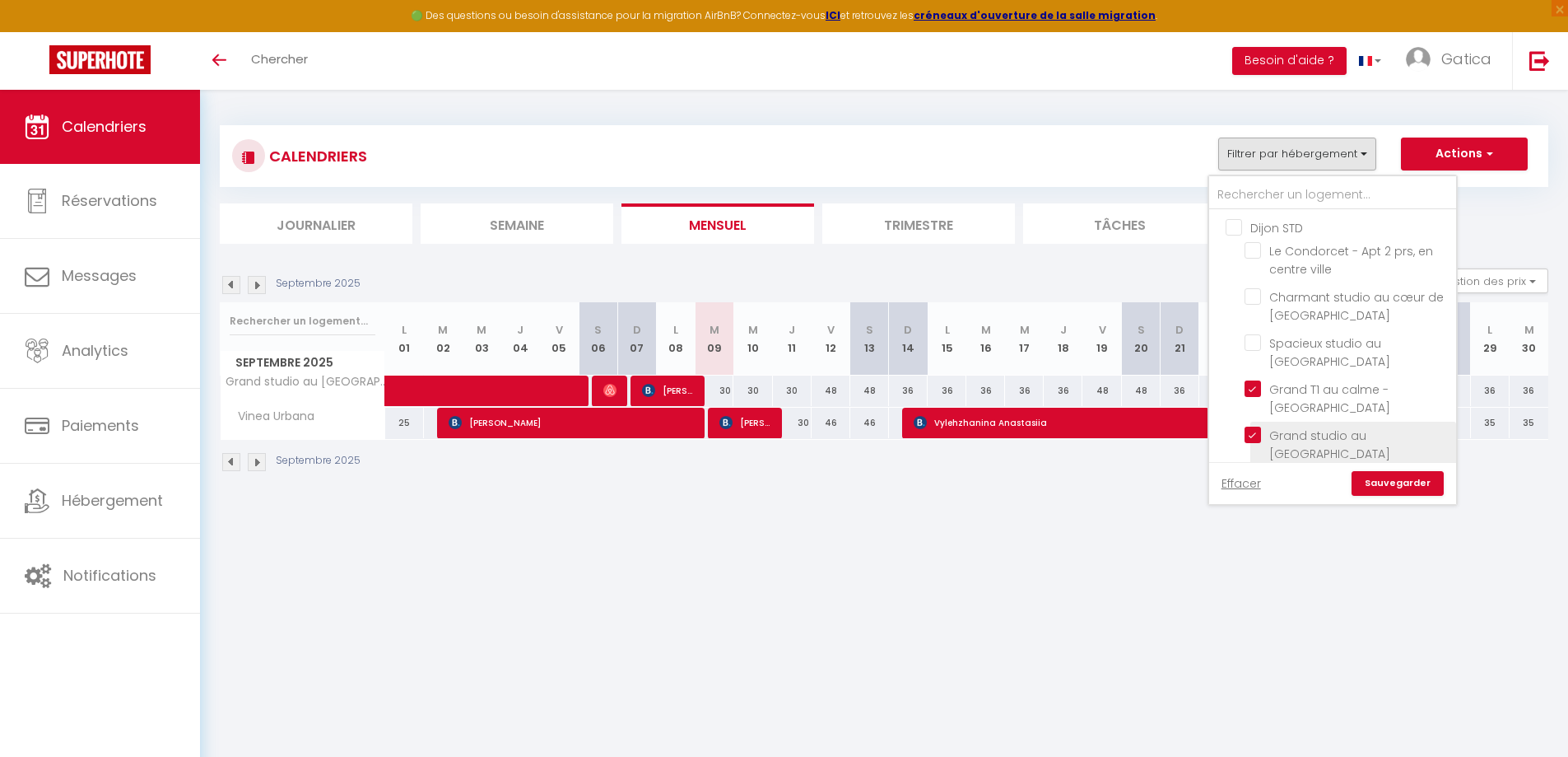
checkbox input "false"
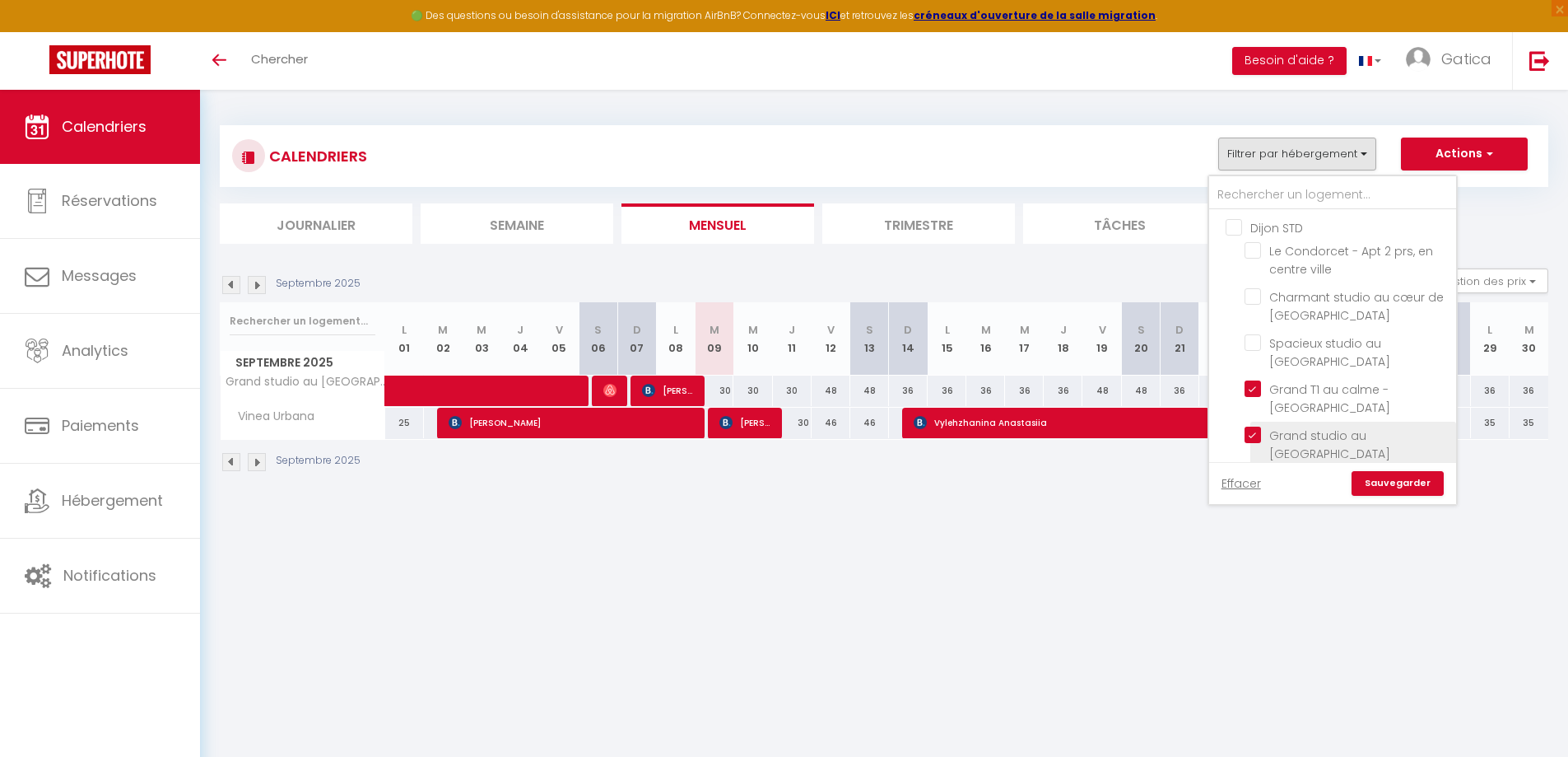
checkbox input "false"
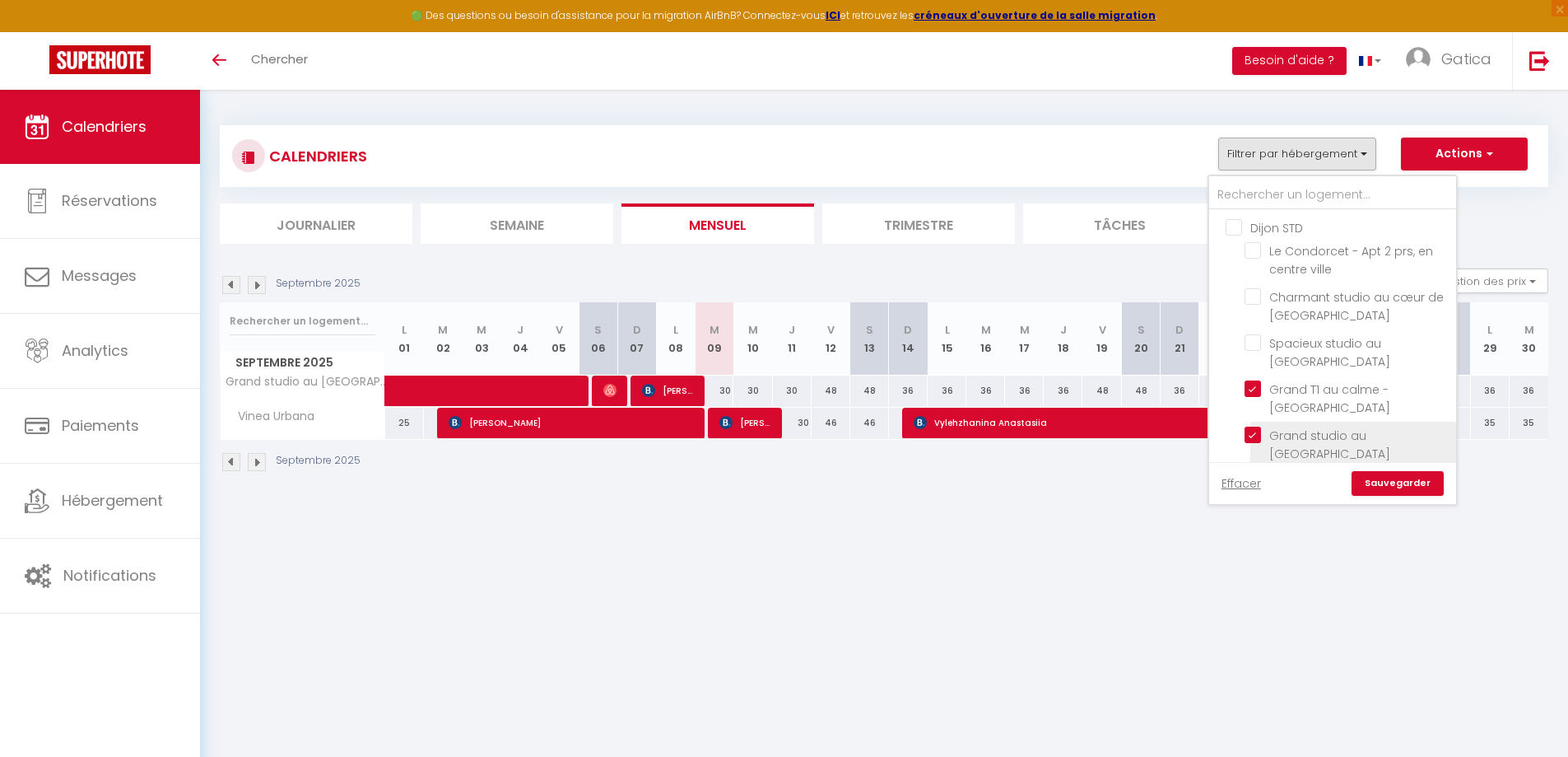
checkbox input "false"
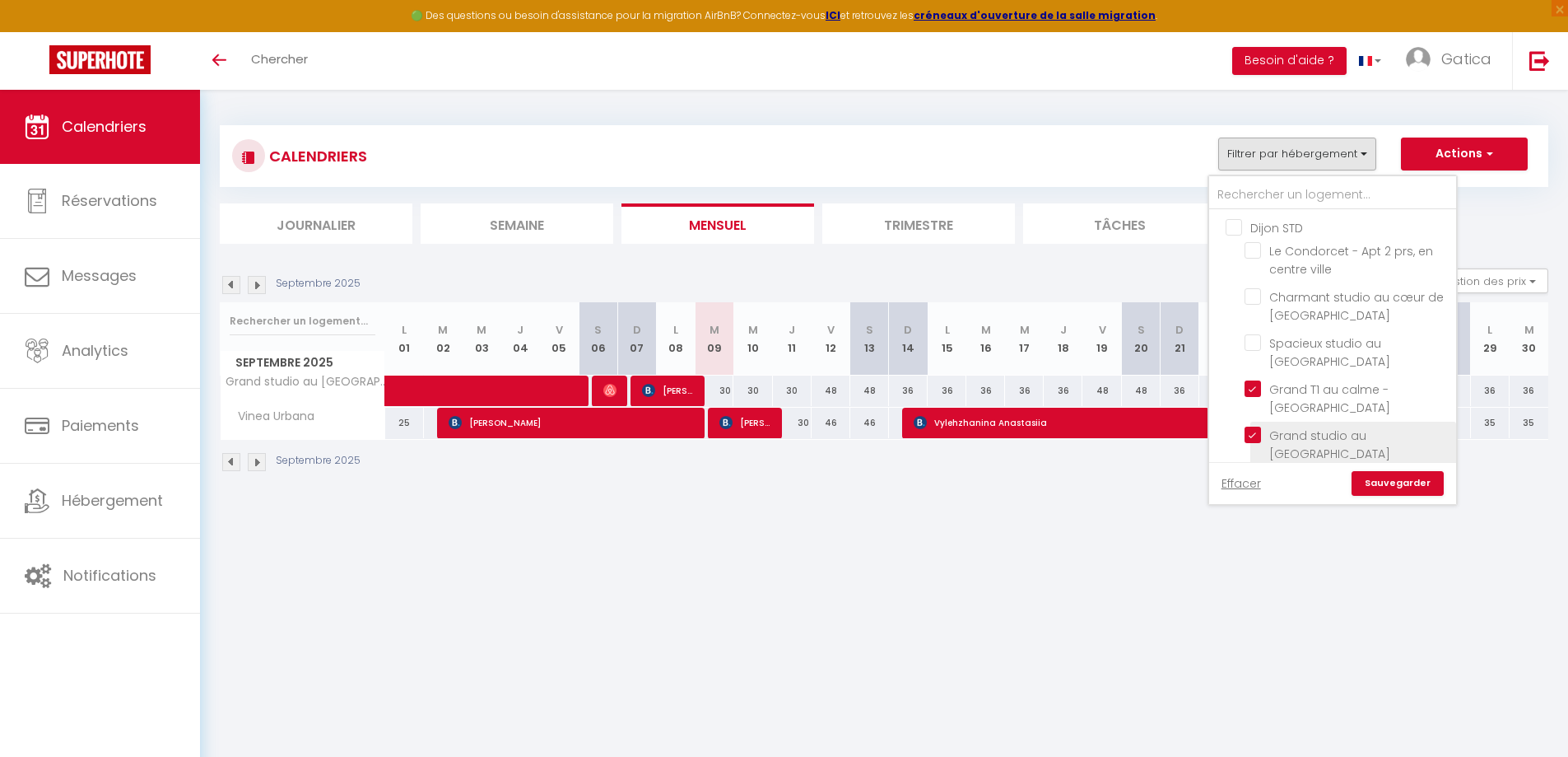
checkbox input "false"
click at [1385, 484] on link "Sauvegarder" at bounding box center [1398, 483] width 92 height 25
